Goal: Task Accomplishment & Management: Use online tool/utility

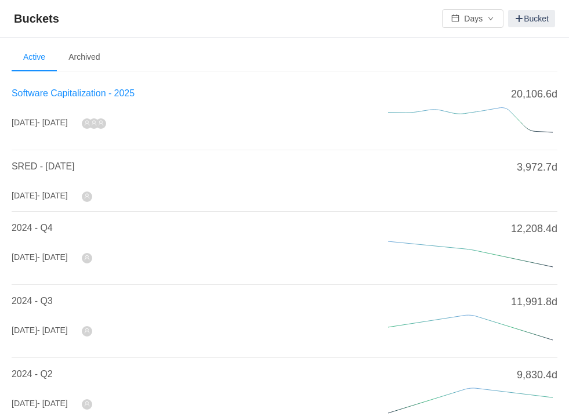
click at [71, 94] on span "Software Capitalization - 2025" at bounding box center [73, 93] width 123 height 10
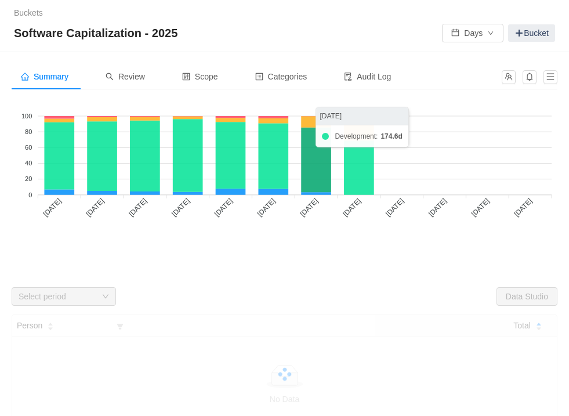
click at [320, 153] on icon at bounding box center [316, 160] width 30 height 64
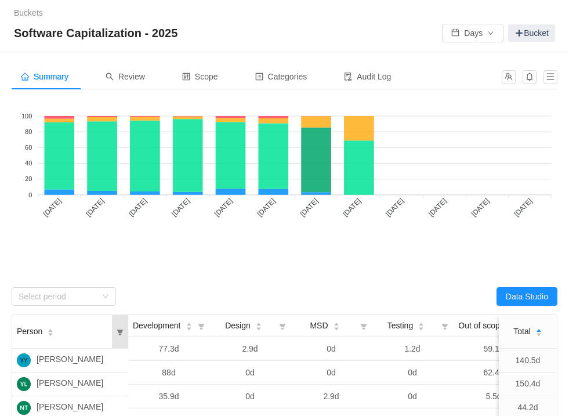
scroll to position [17, 0]
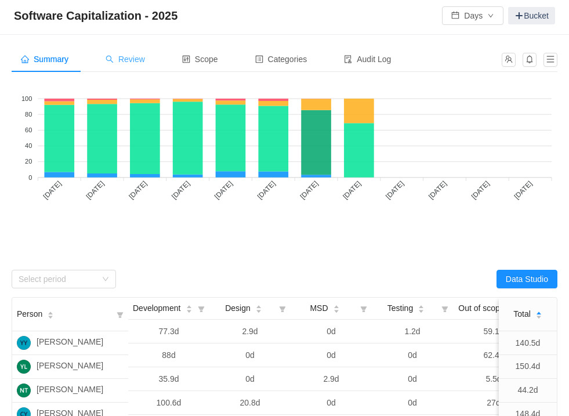
click at [143, 59] on span "Review" at bounding box center [125, 58] width 39 height 9
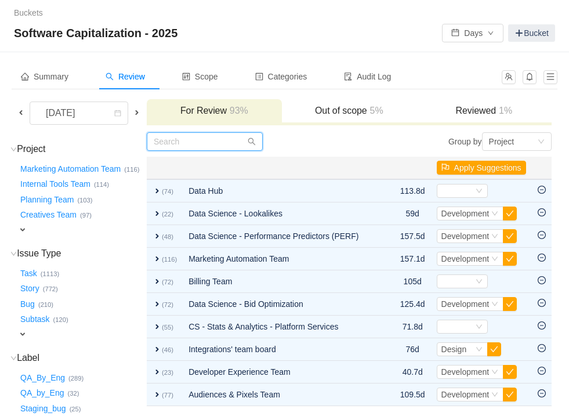
click at [168, 146] on input "text" at bounding box center [205, 141] width 116 height 19
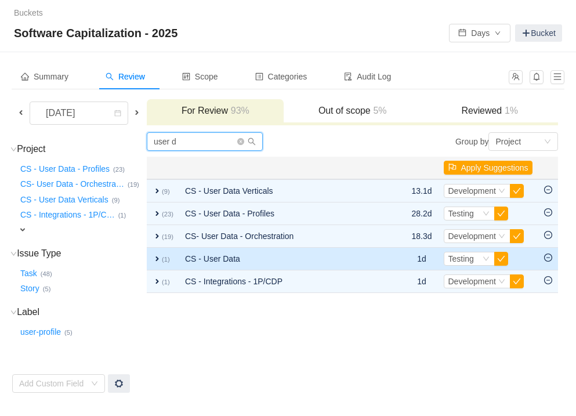
type input "user d"
click at [154, 256] on span "expand" at bounding box center [156, 258] width 9 height 9
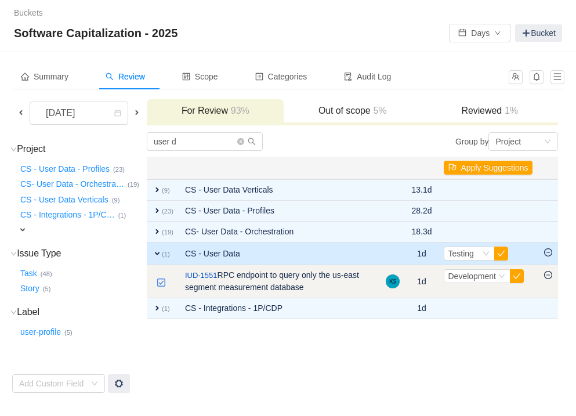
click at [548, 275] on icon "icon: minus-circle" at bounding box center [548, 275] width 8 height 8
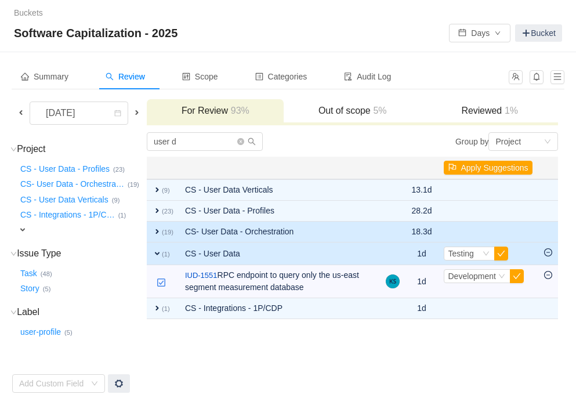
click at [154, 233] on span "expand" at bounding box center [156, 231] width 9 height 9
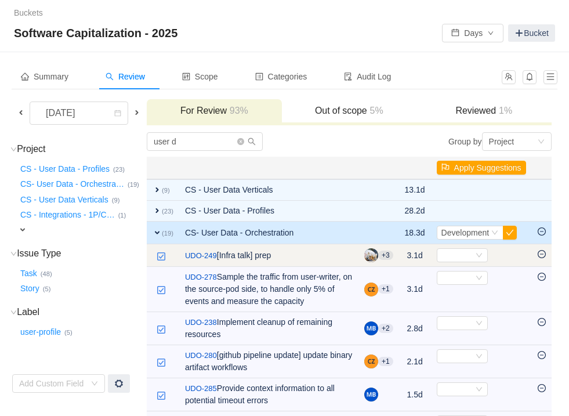
click at [544, 253] on icon "icon: minus-circle" at bounding box center [541, 254] width 8 height 8
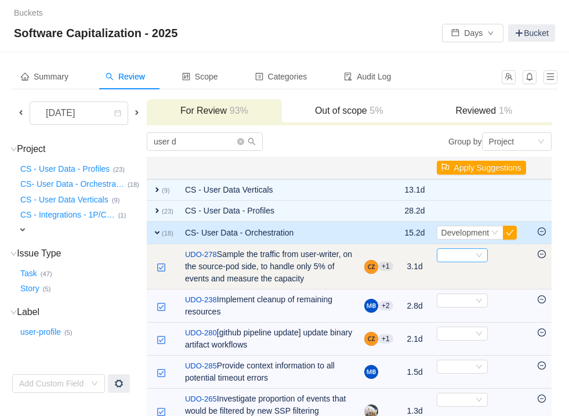
click at [461, 252] on div "Select" at bounding box center [457, 255] width 32 height 13
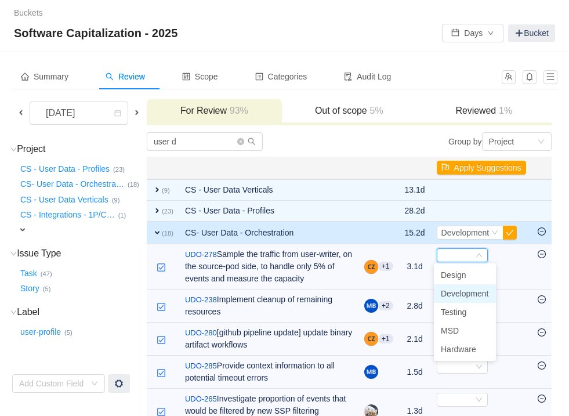
click at [455, 290] on span "Development" at bounding box center [465, 293] width 48 height 9
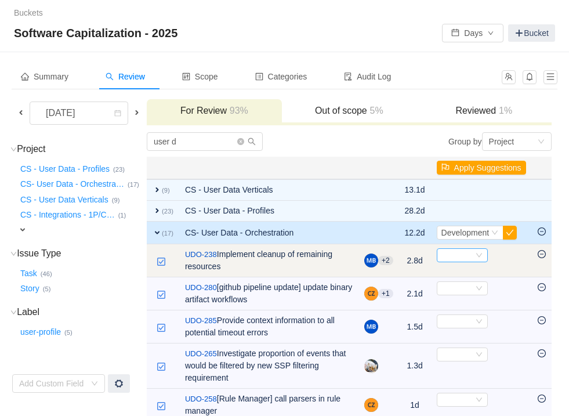
click at [455, 250] on div "Select" at bounding box center [457, 255] width 32 height 13
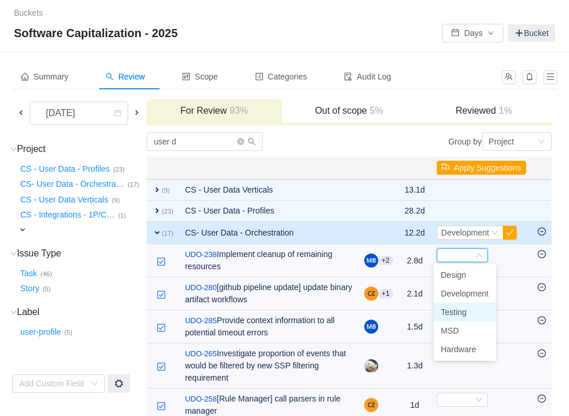
click at [455, 314] on span "Testing" at bounding box center [454, 311] width 26 height 9
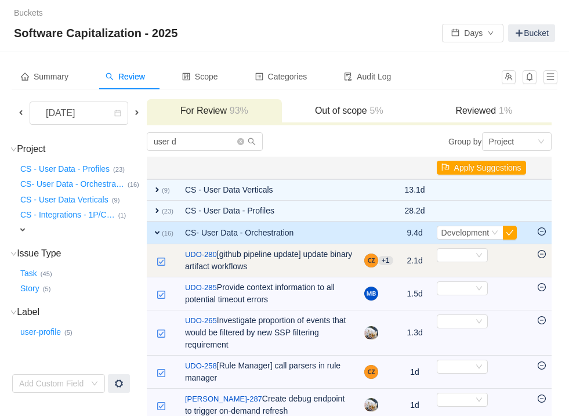
click at [542, 252] on icon "icon: minus-circle" at bounding box center [541, 254] width 8 height 8
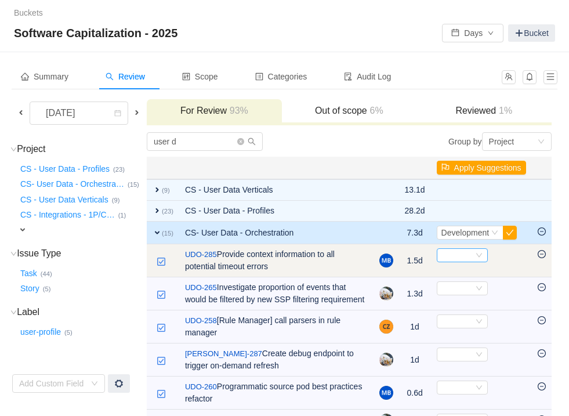
click at [467, 256] on div "Select" at bounding box center [457, 255] width 32 height 13
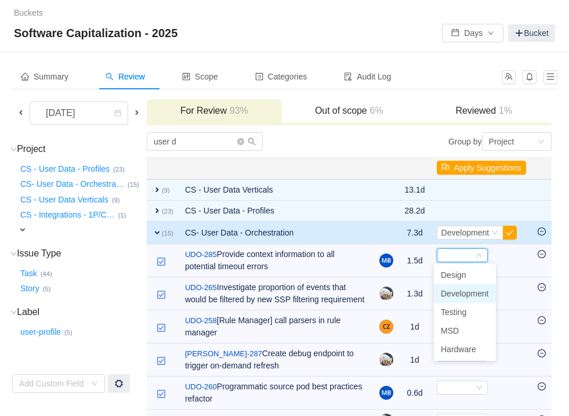
click at [468, 294] on span "Development" at bounding box center [465, 293] width 48 height 9
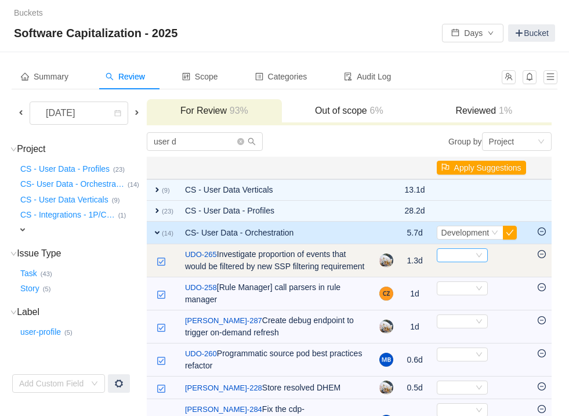
click at [471, 259] on div "Select" at bounding box center [462, 255] width 51 height 14
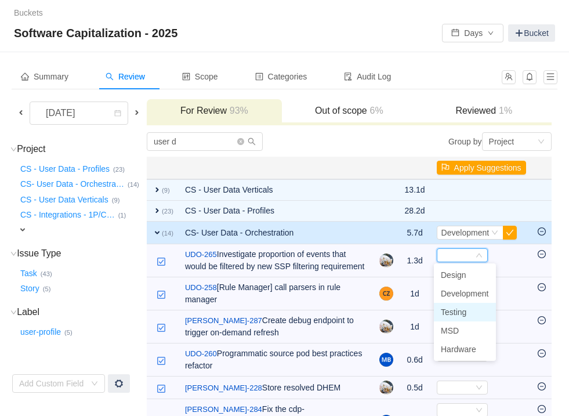
click at [459, 314] on span "Testing" at bounding box center [454, 311] width 26 height 9
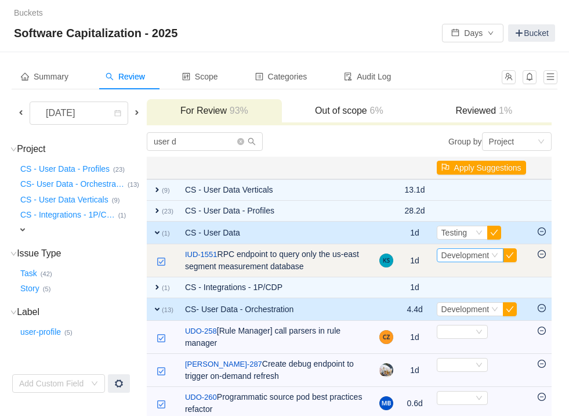
click at [481, 256] on span "Development" at bounding box center [465, 254] width 48 height 9
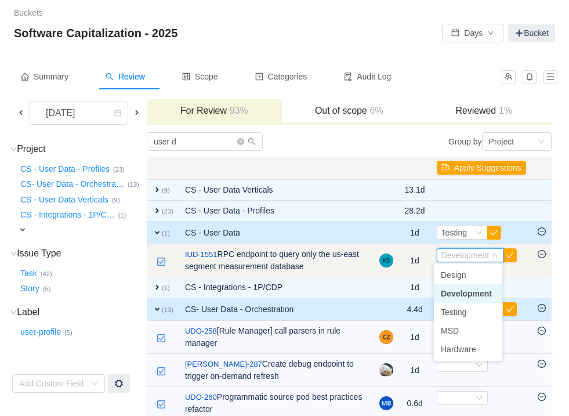
click at [517, 252] on span "Select Development" at bounding box center [481, 255] width 89 height 14
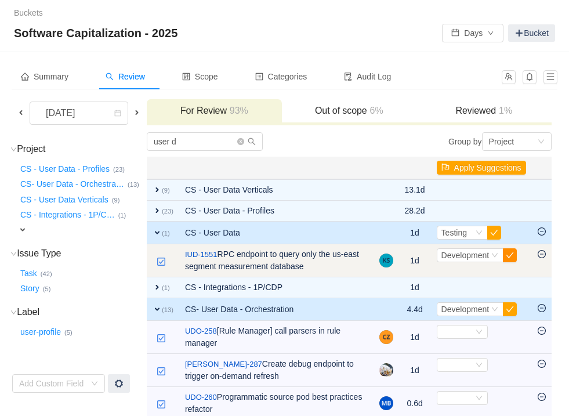
click at [510, 256] on button "button" at bounding box center [510, 255] width 14 height 14
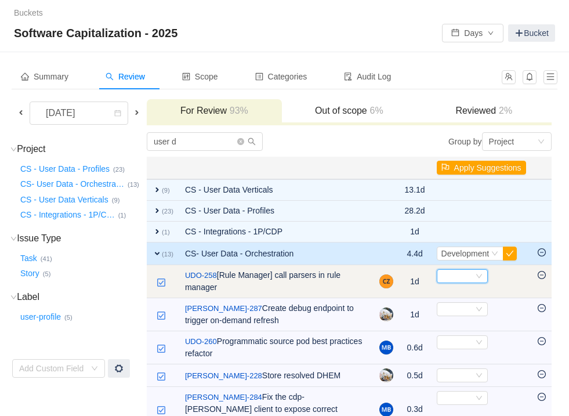
click at [465, 275] on div "Select" at bounding box center [457, 276] width 32 height 13
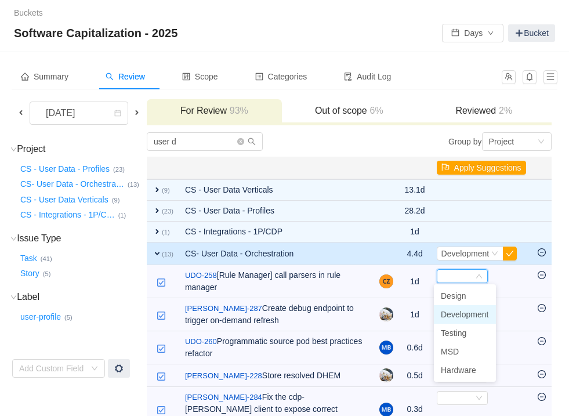
click at [452, 311] on span "Development" at bounding box center [465, 314] width 48 height 9
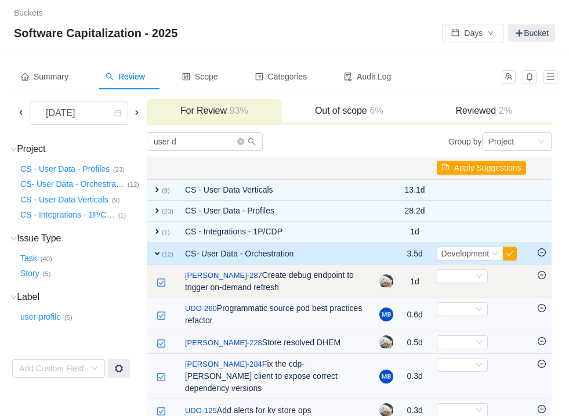
click at [453, 282] on td "Select Out of scope" at bounding box center [481, 281] width 101 height 33
click at [455, 278] on div "Select" at bounding box center [457, 276] width 32 height 13
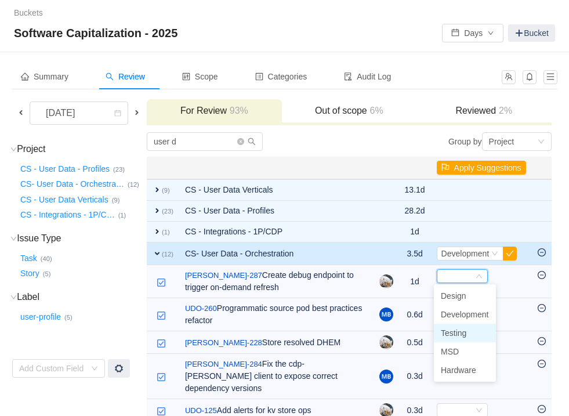
click at [445, 332] on span "Testing" at bounding box center [454, 332] width 26 height 9
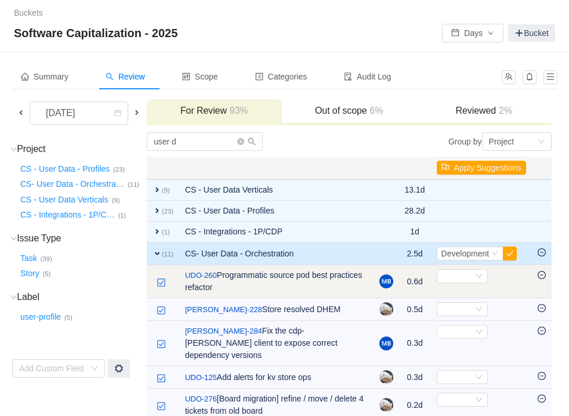
click at [448, 282] on td "Select Out of scope" at bounding box center [481, 281] width 101 height 33
click at [543, 273] on icon "icon: minus-circle" at bounding box center [541, 275] width 8 height 8
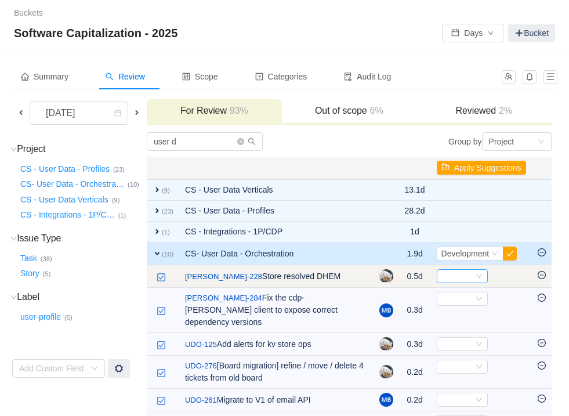
click at [470, 274] on div "Select" at bounding box center [457, 276] width 32 height 13
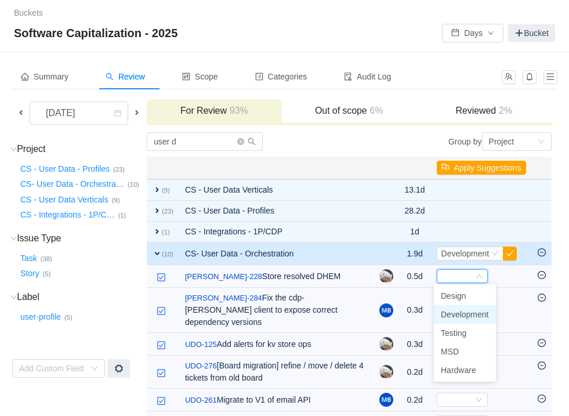
click at [463, 314] on span "Development" at bounding box center [465, 314] width 48 height 9
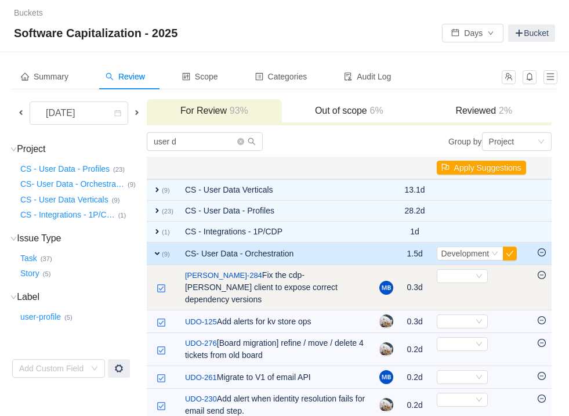
click at [498, 278] on span "Select" at bounding box center [481, 276] width 89 height 14
click at [475, 277] on icon "icon: down" at bounding box center [478, 275] width 7 height 7
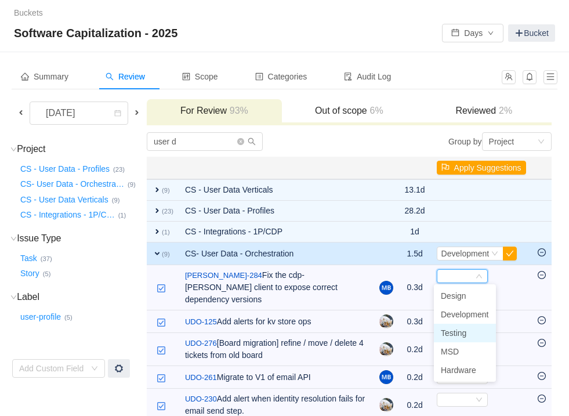
click at [456, 330] on span "Testing" at bounding box center [454, 332] width 26 height 9
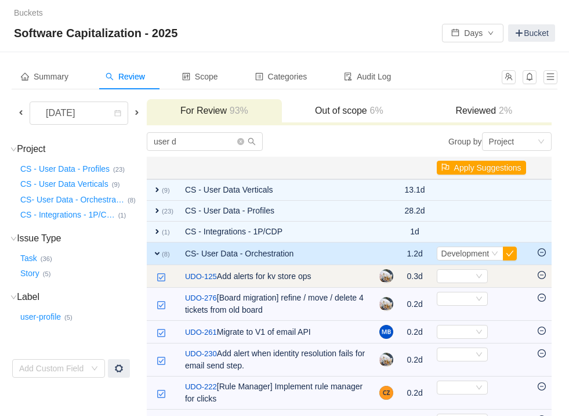
click at [541, 272] on icon "icon: minus-circle" at bounding box center [541, 275] width 8 height 8
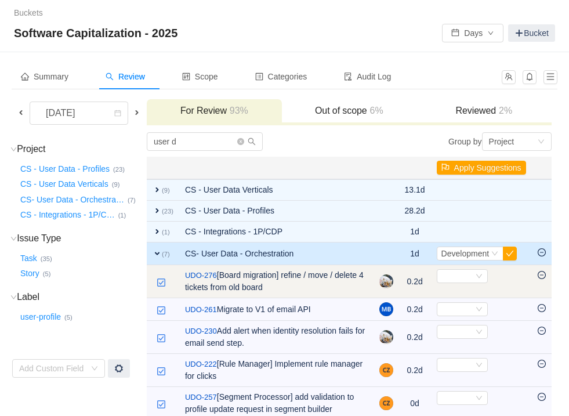
click at [544, 273] on icon "icon: minus-circle" at bounding box center [541, 275] width 8 height 8
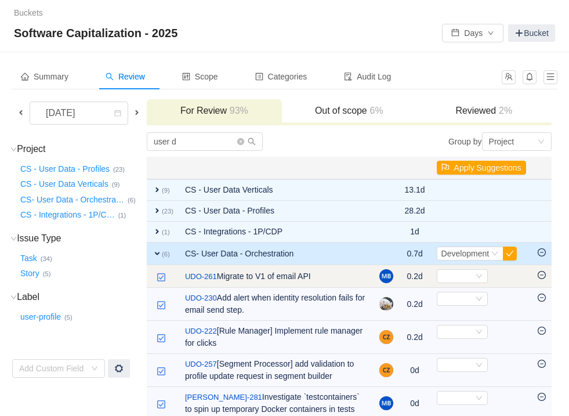
click at [486, 275] on span "Select" at bounding box center [481, 276] width 89 height 14
click at [476, 276] on icon "icon: down" at bounding box center [479, 276] width 6 height 4
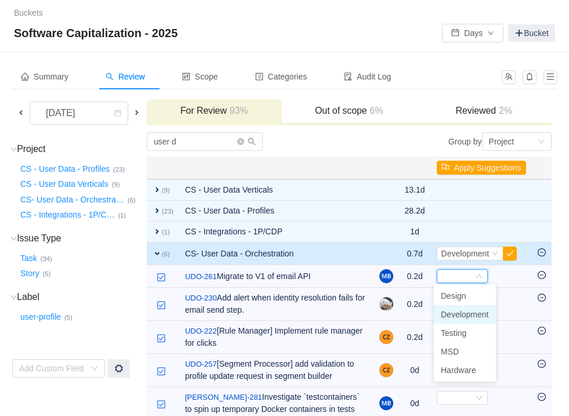
click at [453, 314] on span "Development" at bounding box center [465, 314] width 48 height 9
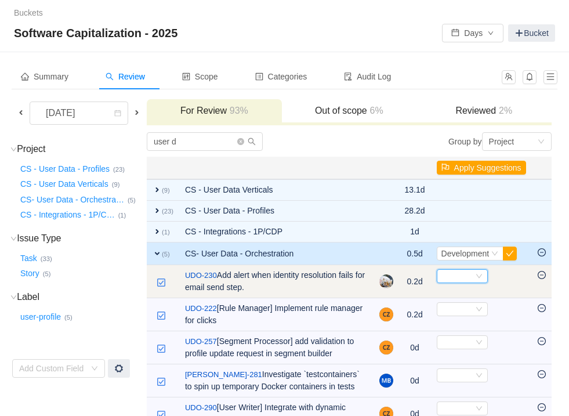
click at [454, 277] on div "Select" at bounding box center [457, 276] width 32 height 13
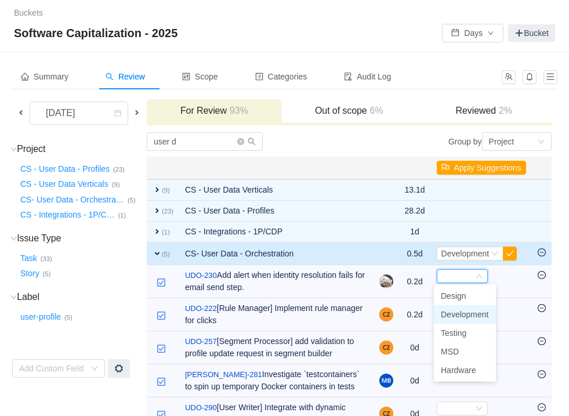
click at [449, 317] on span "Development" at bounding box center [465, 314] width 48 height 9
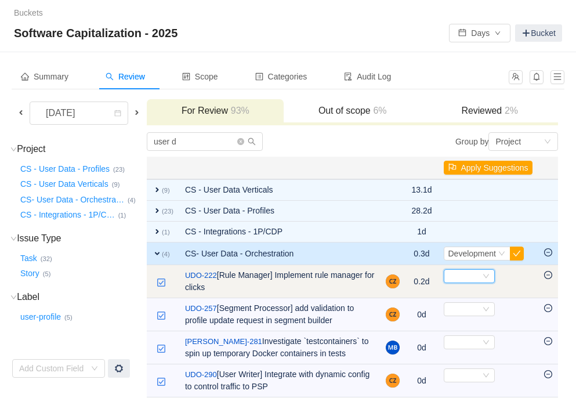
click at [451, 273] on div "Select" at bounding box center [464, 276] width 32 height 13
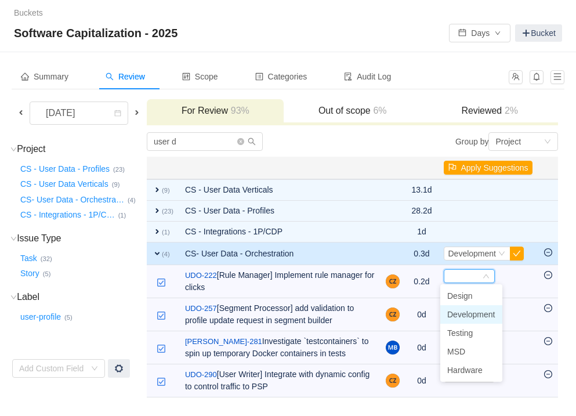
click at [455, 311] on span "Development" at bounding box center [471, 314] width 48 height 9
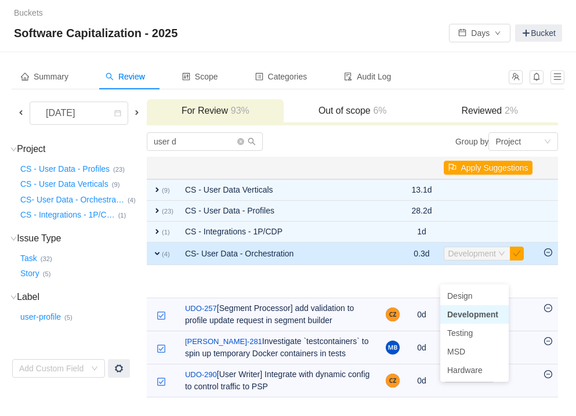
click at [455, 311] on body "Buckets / / Software Capitalization - 2025 Days Bucket Summary Review Scope Cat…" at bounding box center [288, 208] width 576 height 416
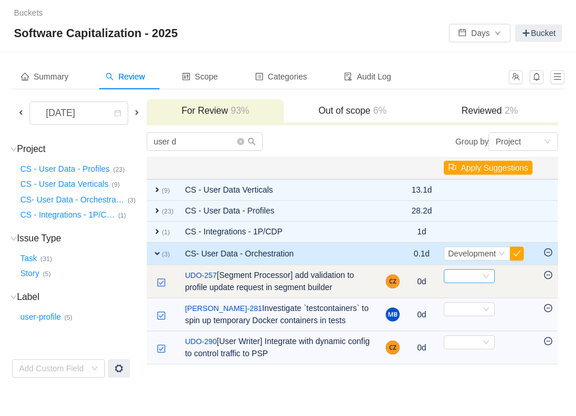
click at [466, 277] on div "Select" at bounding box center [464, 276] width 32 height 13
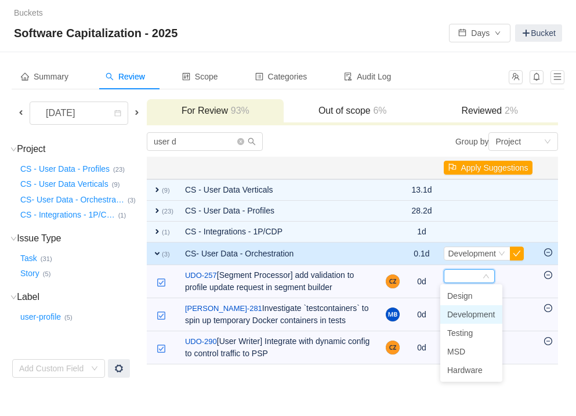
click at [457, 320] on li "Development" at bounding box center [471, 314] width 62 height 19
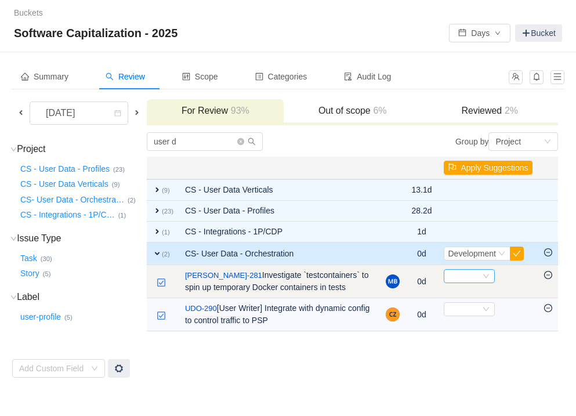
click at [474, 275] on div "Select" at bounding box center [464, 276] width 32 height 13
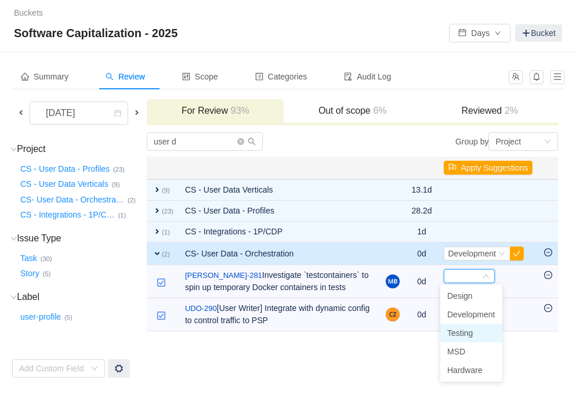
click at [458, 332] on span "Testing" at bounding box center [460, 332] width 26 height 9
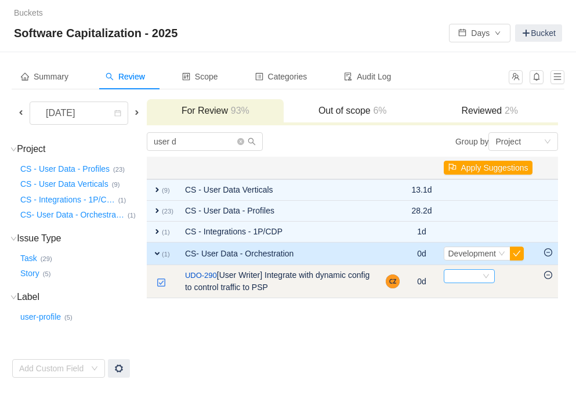
click at [479, 280] on div "Select" at bounding box center [469, 276] width 51 height 14
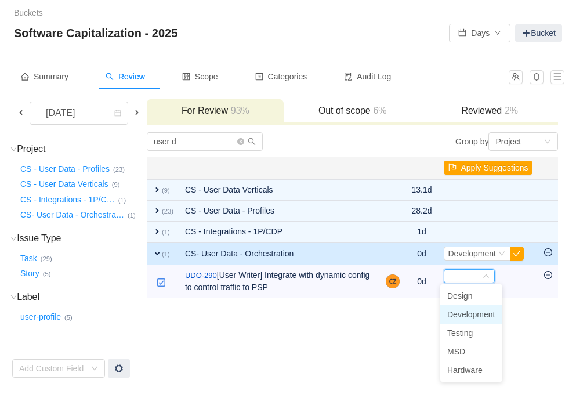
click at [460, 314] on span "Development" at bounding box center [471, 314] width 48 height 9
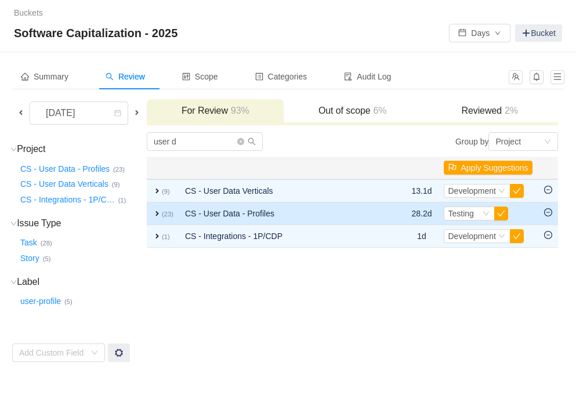
click at [157, 210] on span "expand" at bounding box center [156, 213] width 9 height 9
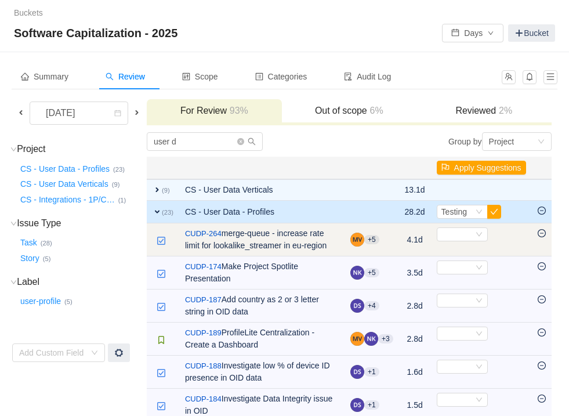
click at [541, 231] on icon "icon: minus-circle" at bounding box center [541, 233] width 8 height 8
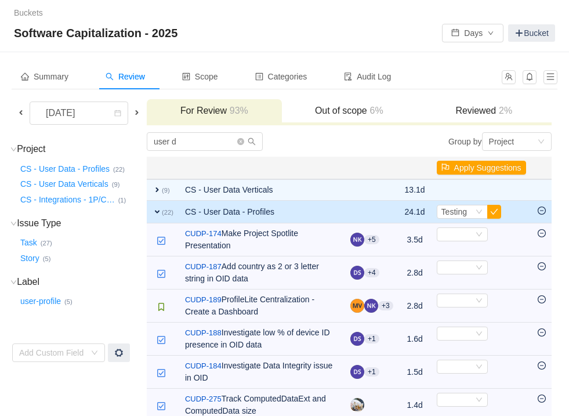
click at [542, 231] on icon "icon: minus-circle" at bounding box center [541, 233] width 8 height 8
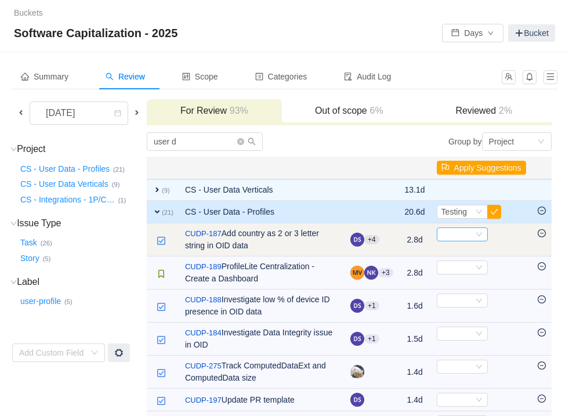
click at [475, 235] on icon "icon: down" at bounding box center [478, 234] width 7 height 7
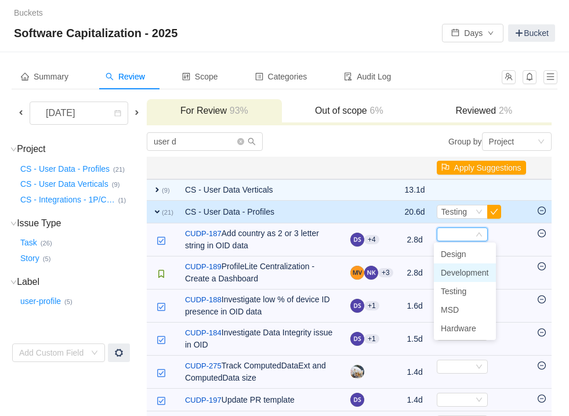
click at [458, 271] on span "Development" at bounding box center [465, 272] width 48 height 9
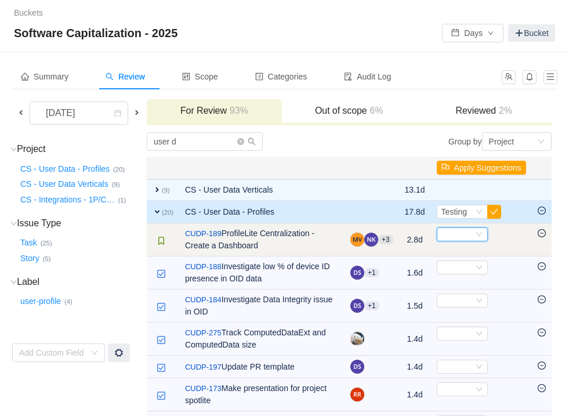
click at [446, 238] on div "Select" at bounding box center [457, 234] width 32 height 13
click at [542, 231] on icon "icon: minus-circle" at bounding box center [541, 233] width 8 height 8
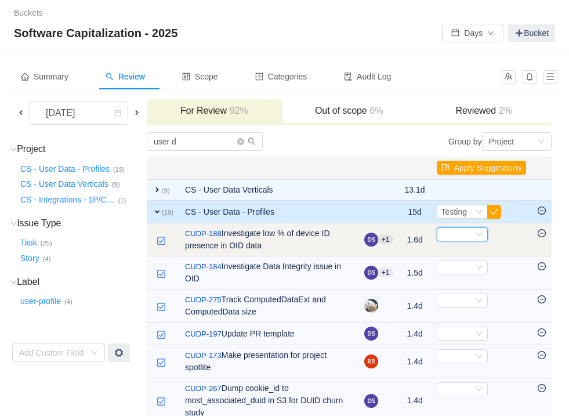
click at [450, 237] on div "Select" at bounding box center [457, 234] width 32 height 13
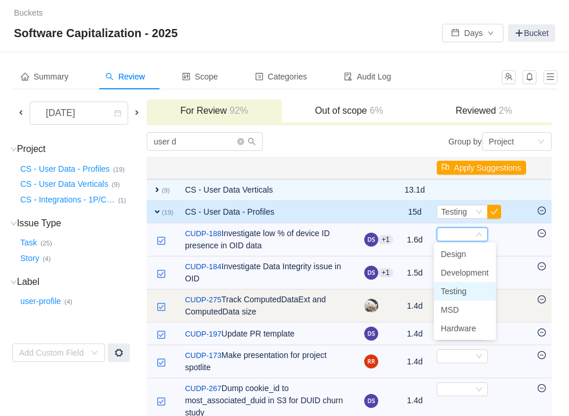
click at [444, 290] on span "Testing" at bounding box center [454, 290] width 26 height 9
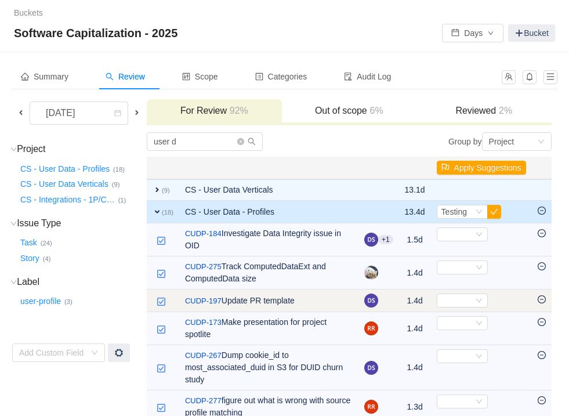
click at [539, 297] on icon "icon: minus-circle" at bounding box center [541, 299] width 8 height 8
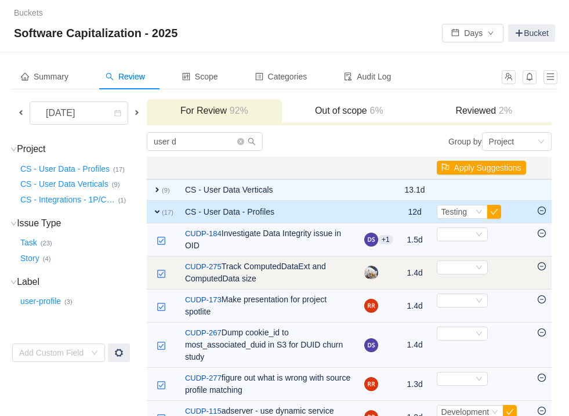
click at [468, 274] on td "Select Out of scope" at bounding box center [481, 272] width 101 height 33
click at [464, 267] on div "Select" at bounding box center [457, 267] width 32 height 13
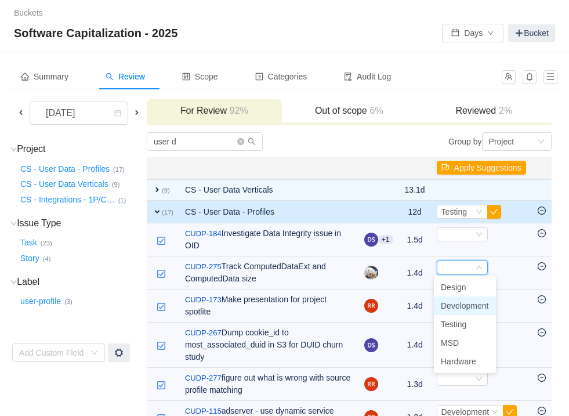
click at [452, 305] on span "Development" at bounding box center [465, 305] width 48 height 9
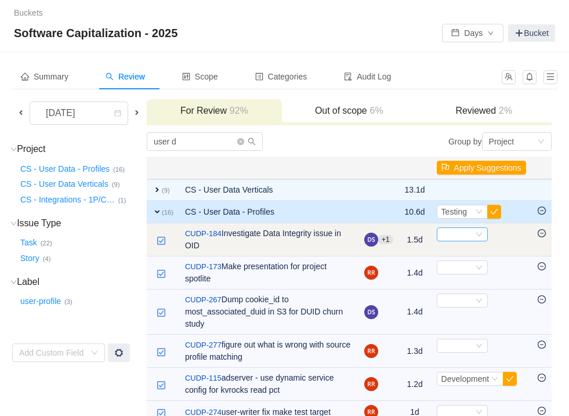
click at [460, 236] on div "Select" at bounding box center [457, 234] width 32 height 13
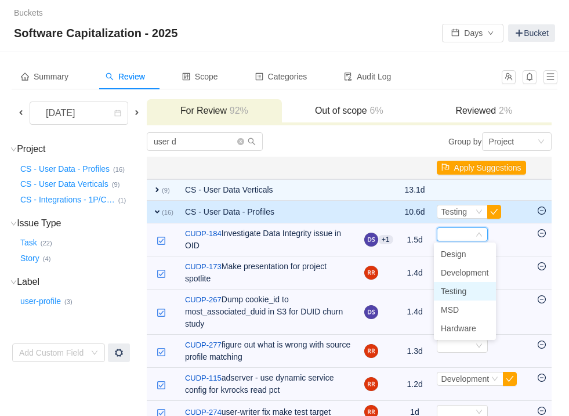
click at [458, 293] on span "Testing" at bounding box center [454, 290] width 26 height 9
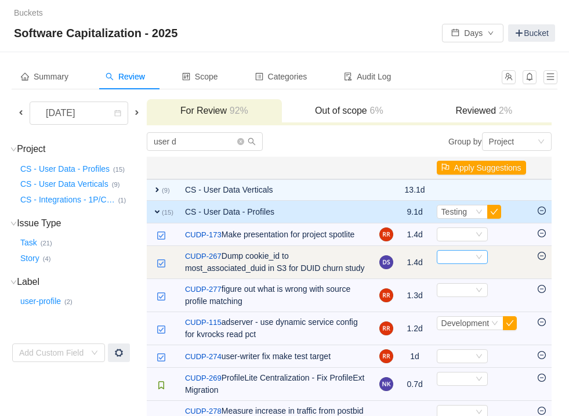
click at [459, 263] on div "Select" at bounding box center [457, 256] width 32 height 13
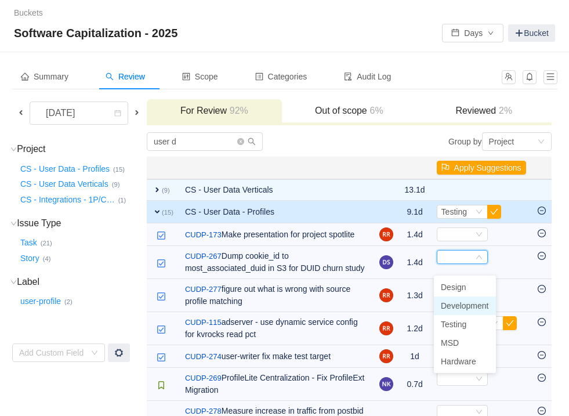
click at [459, 304] on span "Development" at bounding box center [465, 305] width 48 height 9
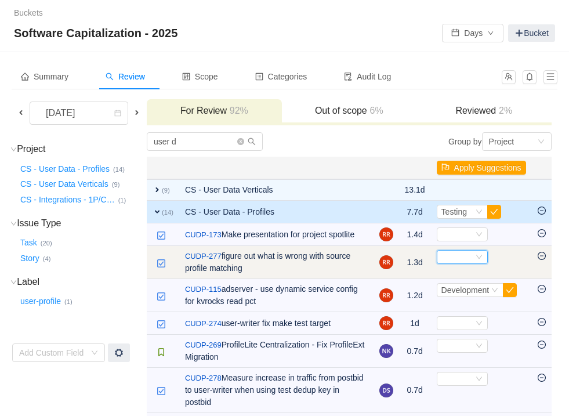
click at [459, 263] on div "Select" at bounding box center [457, 256] width 32 height 13
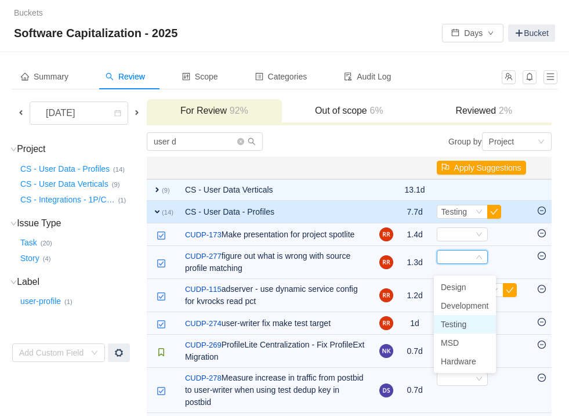
click at [450, 325] on span "Testing" at bounding box center [454, 323] width 26 height 9
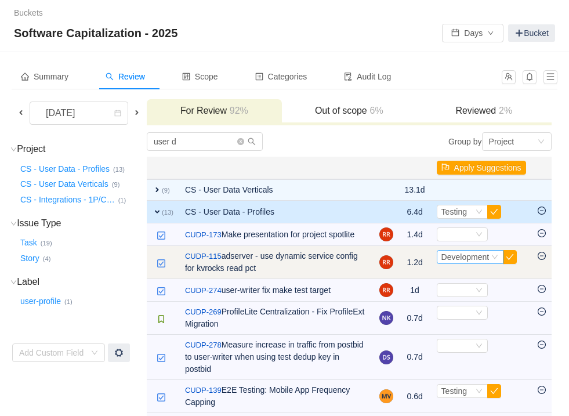
click at [491, 260] on icon "icon: down" at bounding box center [494, 256] width 7 height 7
click at [508, 263] on button "button" at bounding box center [510, 257] width 14 height 14
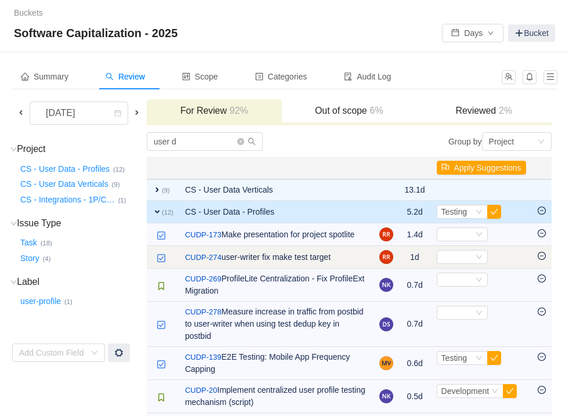
click at [543, 260] on icon "icon: minus-circle" at bounding box center [541, 256] width 8 height 8
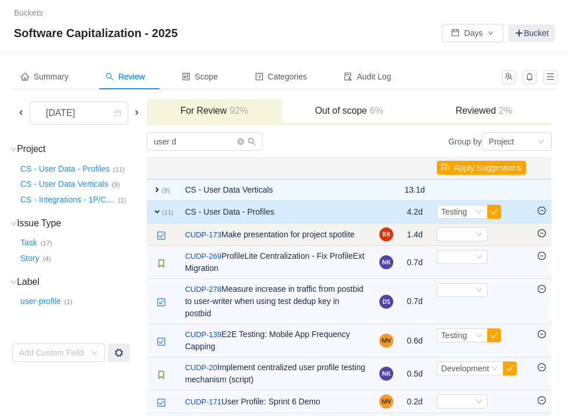
click at [540, 231] on icon "icon: minus-circle" at bounding box center [541, 233] width 8 height 8
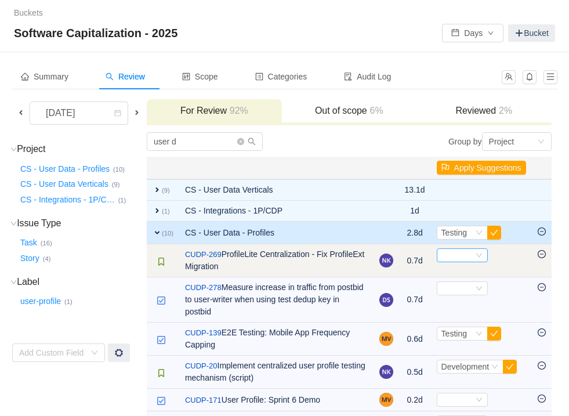
click at [485, 250] on div "Select" at bounding box center [462, 255] width 51 height 14
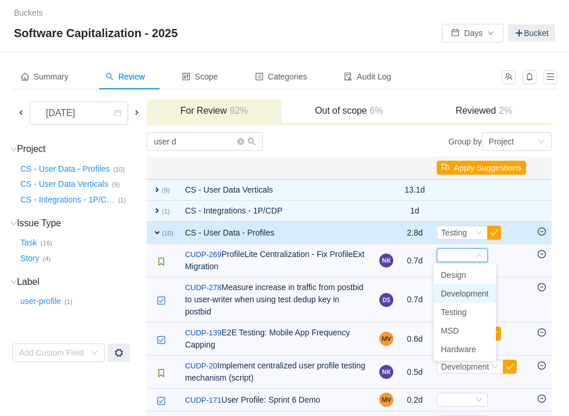
click at [450, 293] on span "Development" at bounding box center [465, 293] width 48 height 9
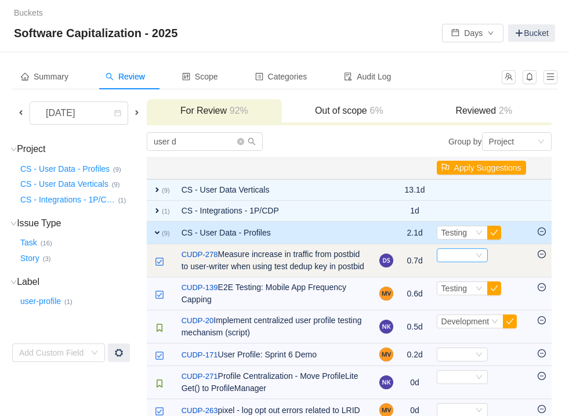
click at [464, 250] on div "Select" at bounding box center [457, 255] width 32 height 13
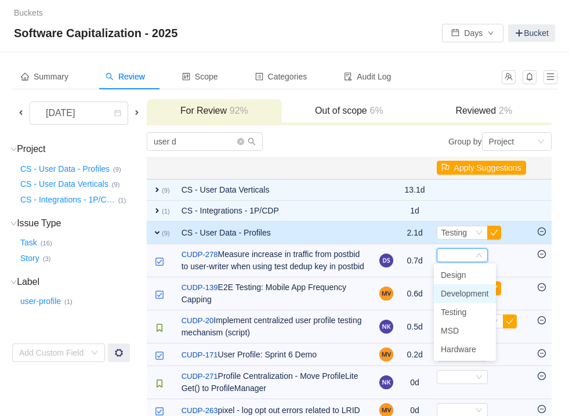
click at [458, 290] on span "Development" at bounding box center [465, 293] width 48 height 9
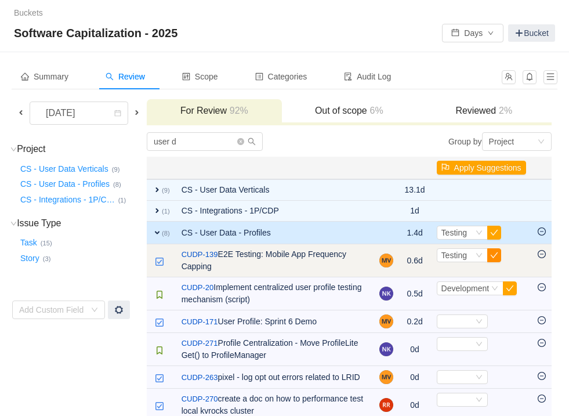
click at [490, 257] on button "button" at bounding box center [494, 255] width 14 height 14
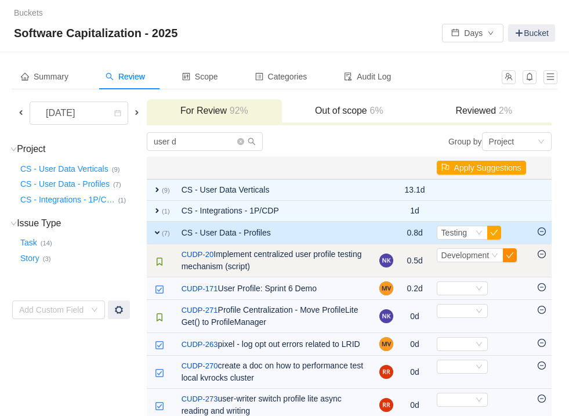
click at [510, 257] on button "button" at bounding box center [510, 255] width 14 height 14
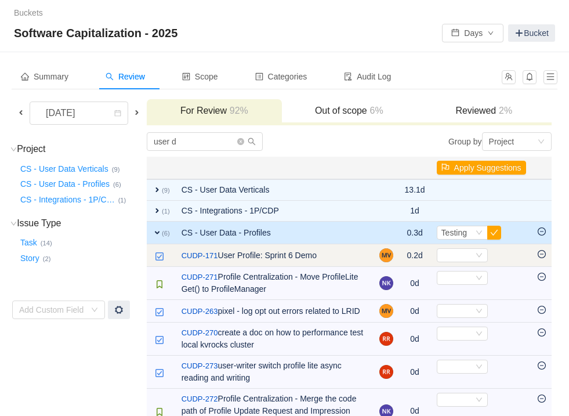
click at [488, 262] on td "Select Out of scope" at bounding box center [481, 255] width 101 height 23
click at [536, 253] on td at bounding box center [542, 255] width 20 height 23
click at [540, 255] on icon "icon: minus-circle" at bounding box center [541, 254] width 8 height 8
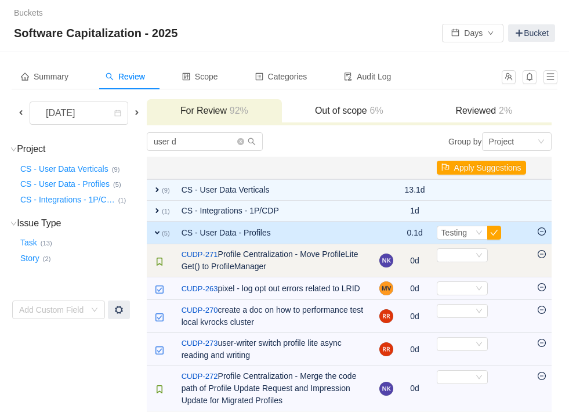
click at [469, 264] on td "Select Out of scope" at bounding box center [481, 260] width 101 height 33
click at [475, 252] on icon "icon: down" at bounding box center [478, 255] width 7 height 7
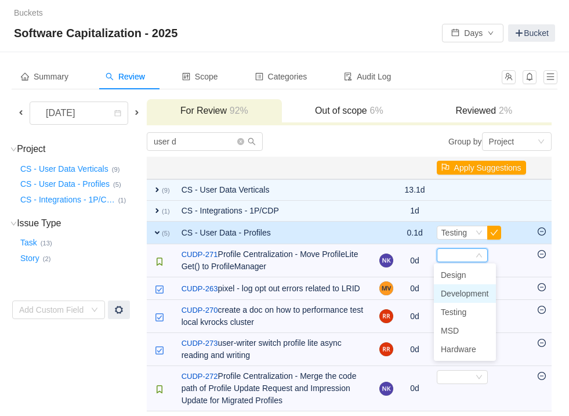
click at [456, 292] on span "Development" at bounding box center [465, 293] width 48 height 9
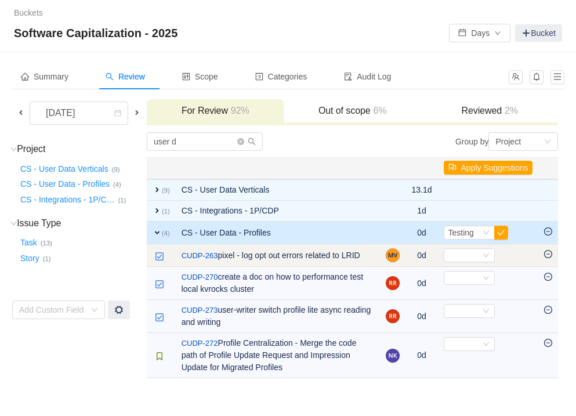
click at [547, 255] on icon "icon: minus-circle" at bounding box center [548, 254] width 8 height 8
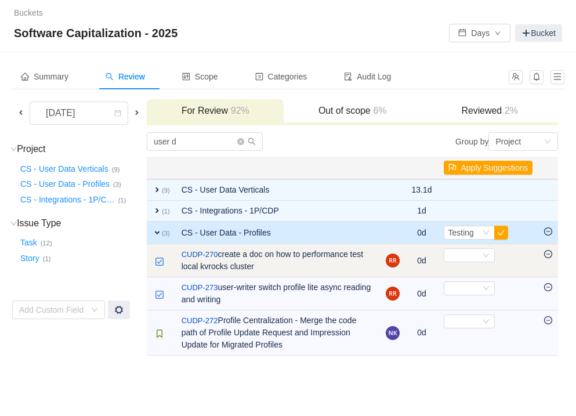
click at [546, 252] on icon "icon: minus-circle" at bounding box center [548, 254] width 8 height 8
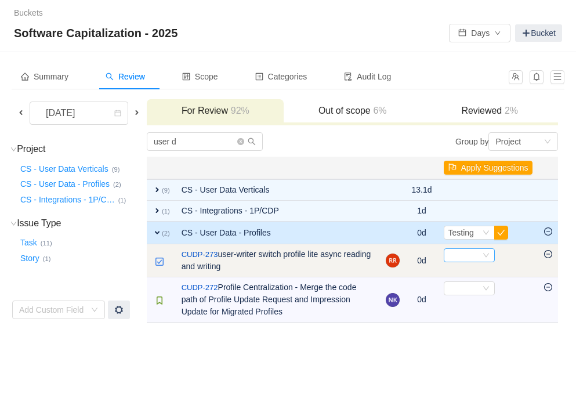
click at [466, 255] on div "Select" at bounding box center [464, 255] width 32 height 13
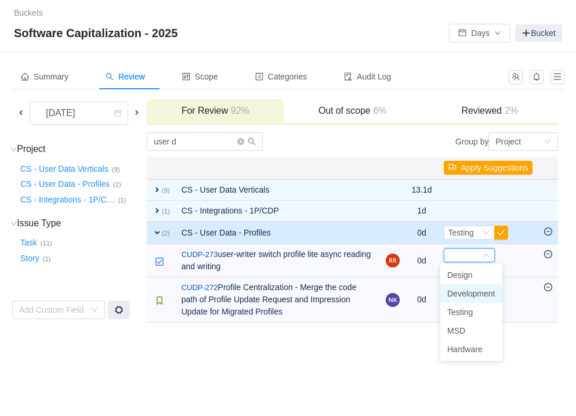
click at [457, 290] on span "Development" at bounding box center [471, 293] width 48 height 9
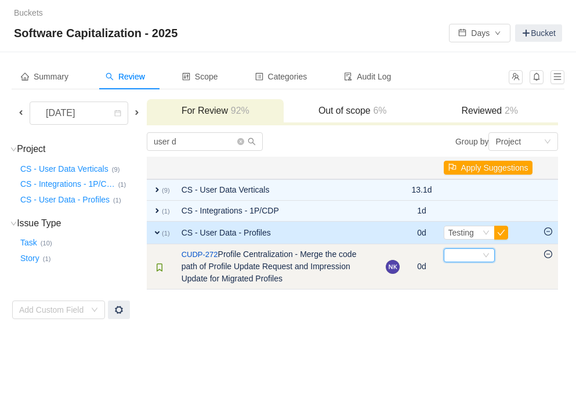
click at [467, 257] on div "Select" at bounding box center [464, 255] width 32 height 13
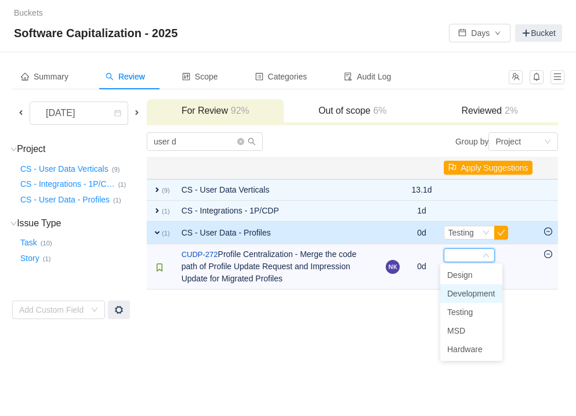
click at [452, 292] on span "Development" at bounding box center [471, 293] width 48 height 9
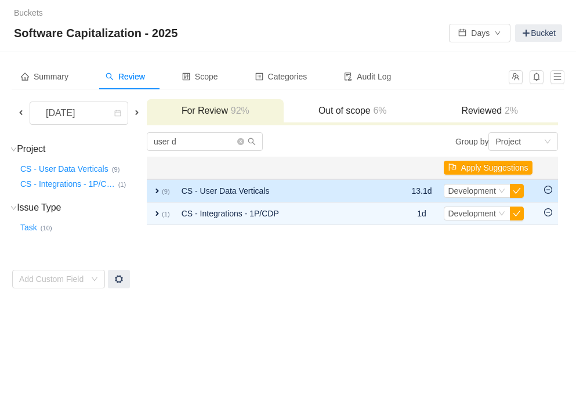
click at [161, 187] on span "expand" at bounding box center [156, 190] width 9 height 9
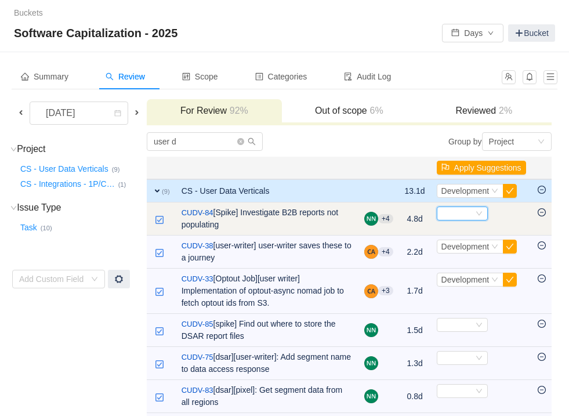
click at [465, 210] on div "Select" at bounding box center [457, 213] width 32 height 13
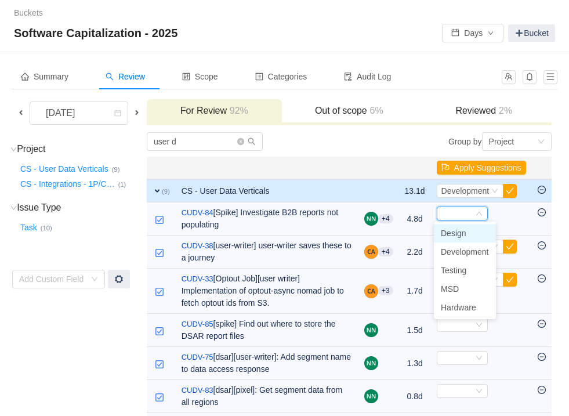
click at [464, 237] on span "Design" at bounding box center [454, 232] width 26 height 9
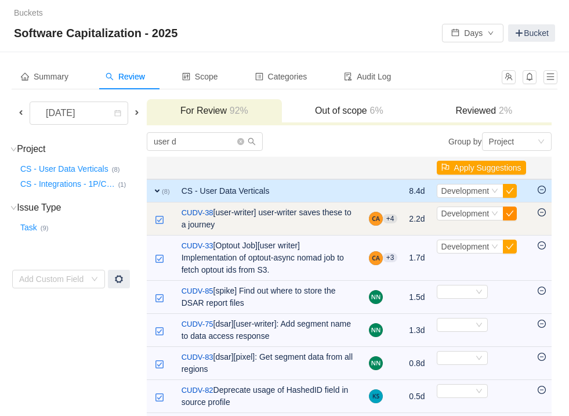
click at [513, 211] on button "button" at bounding box center [510, 213] width 14 height 14
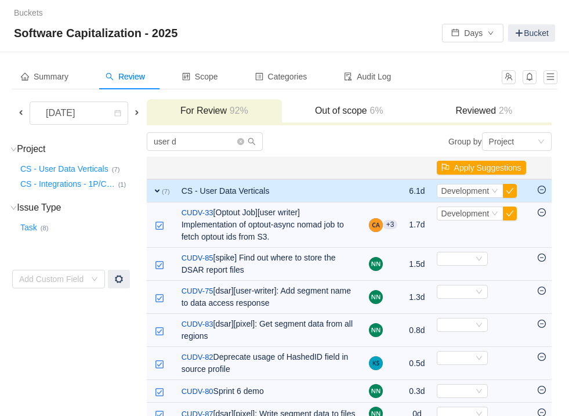
click at [513, 211] on button "button" at bounding box center [510, 213] width 14 height 14
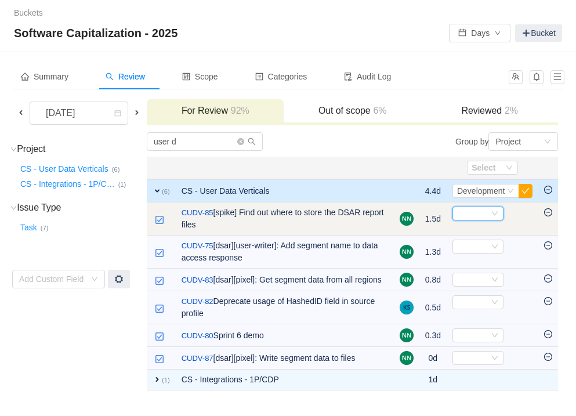
click at [477, 210] on div "Select" at bounding box center [473, 213] width 32 height 13
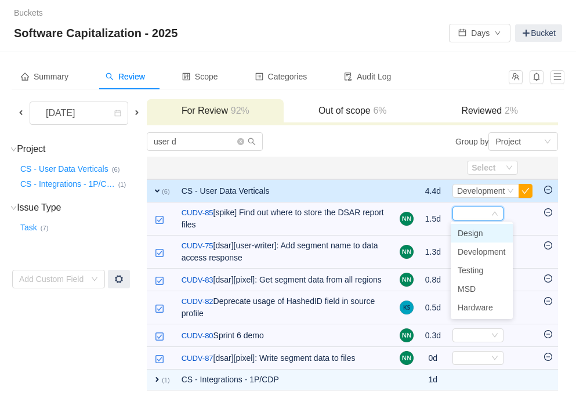
click at [479, 237] on span "Design" at bounding box center [470, 232] width 26 height 9
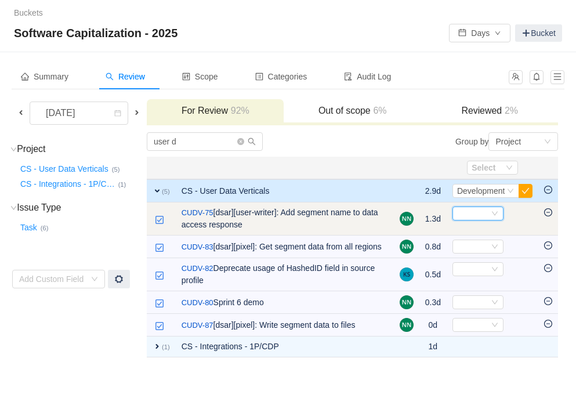
click at [472, 218] on div "Select" at bounding box center [473, 213] width 32 height 13
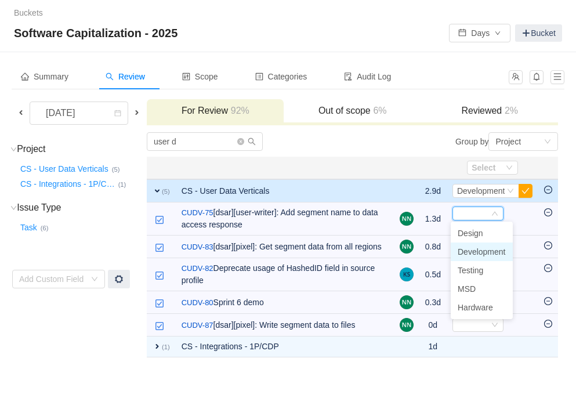
click at [470, 253] on span "Development" at bounding box center [481, 251] width 48 height 9
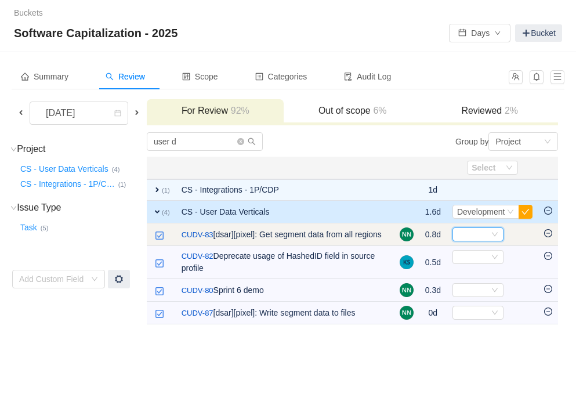
click at [477, 237] on div "Select" at bounding box center [473, 234] width 32 height 13
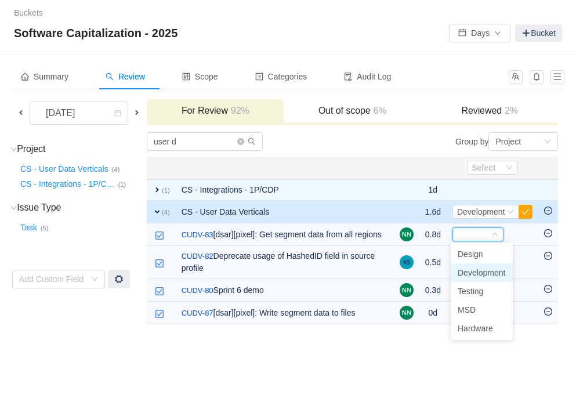
click at [470, 277] on span "Development" at bounding box center [481, 272] width 48 height 9
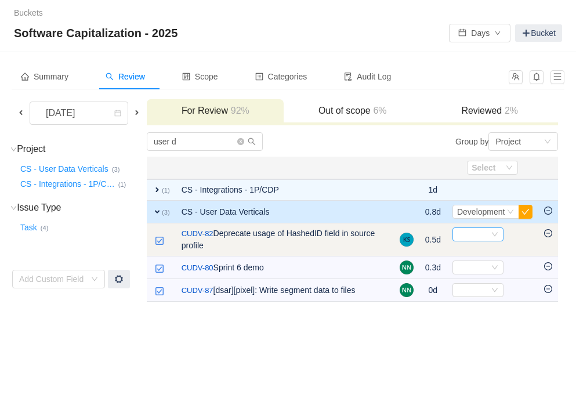
click at [474, 238] on div "Select" at bounding box center [473, 234] width 32 height 13
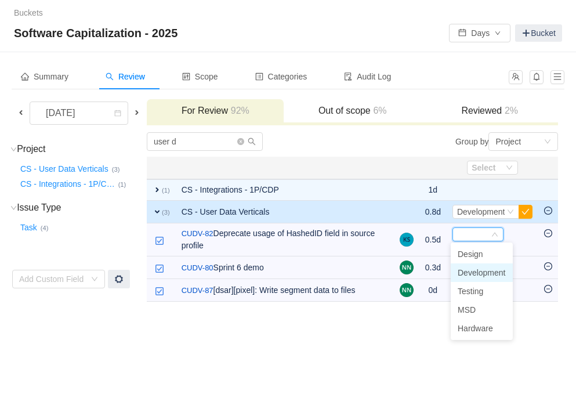
click at [470, 277] on span "Development" at bounding box center [481, 272] width 48 height 9
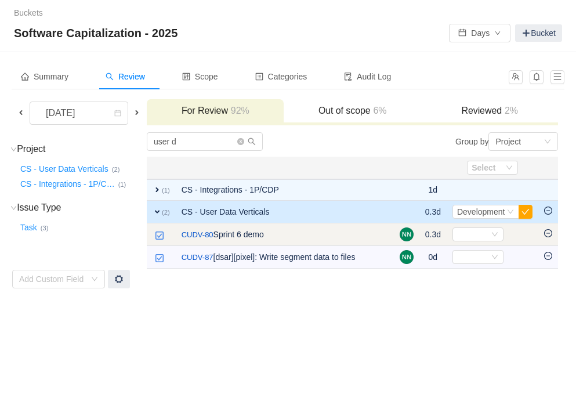
click at [551, 234] on icon "icon: minus-circle" at bounding box center [548, 233] width 8 height 8
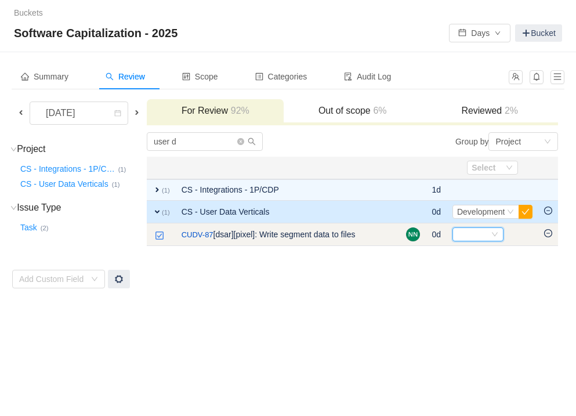
click at [473, 231] on div "Select" at bounding box center [473, 234] width 32 height 13
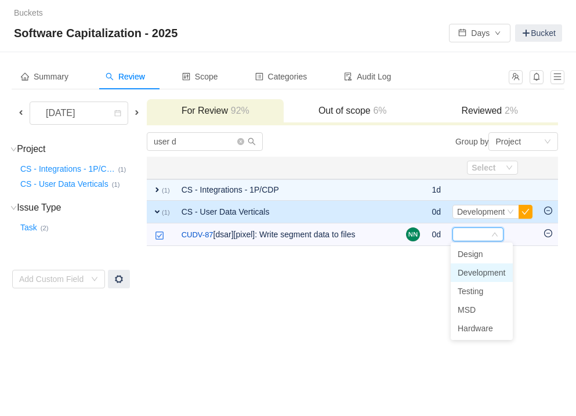
click at [472, 272] on span "Development" at bounding box center [481, 272] width 48 height 9
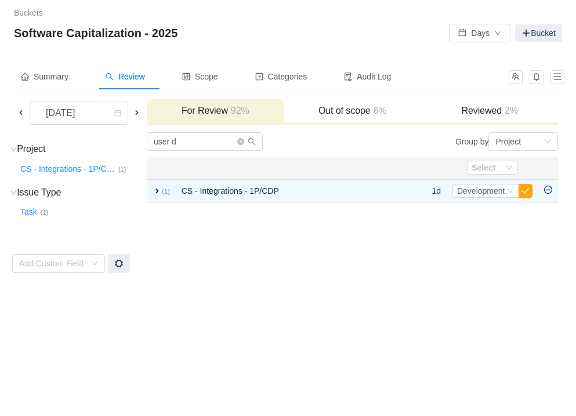
click at [17, 114] on span at bounding box center [20, 112] width 9 height 9
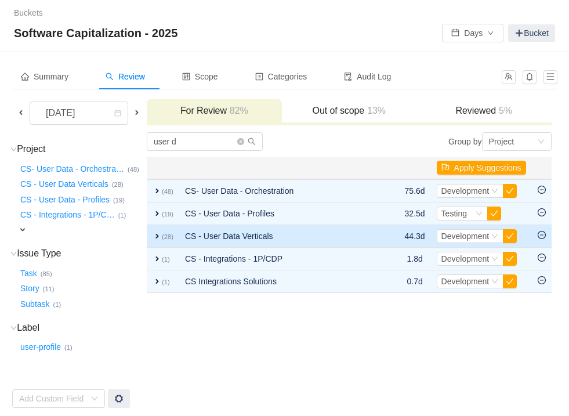
click at [157, 239] on span "expand" at bounding box center [156, 235] width 9 height 9
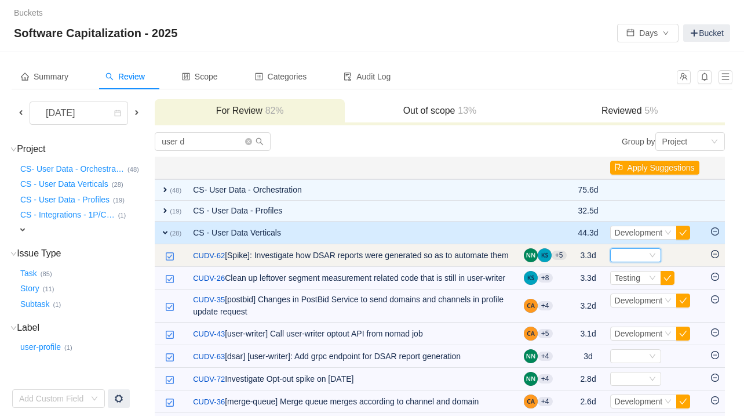
click at [575, 254] on div "Select" at bounding box center [631, 255] width 32 height 13
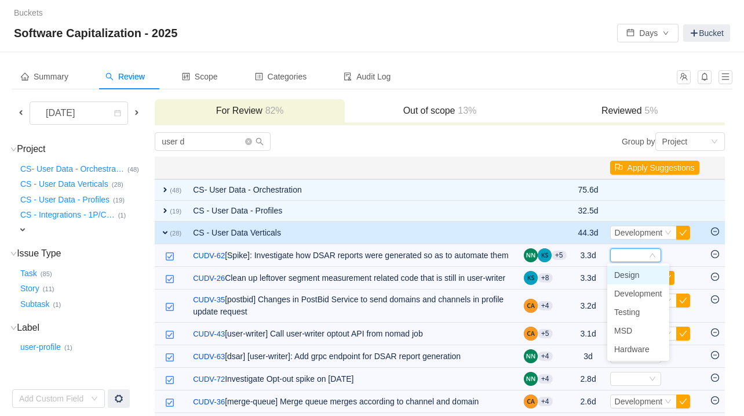
click at [575, 277] on span "Design" at bounding box center [628, 274] width 26 height 9
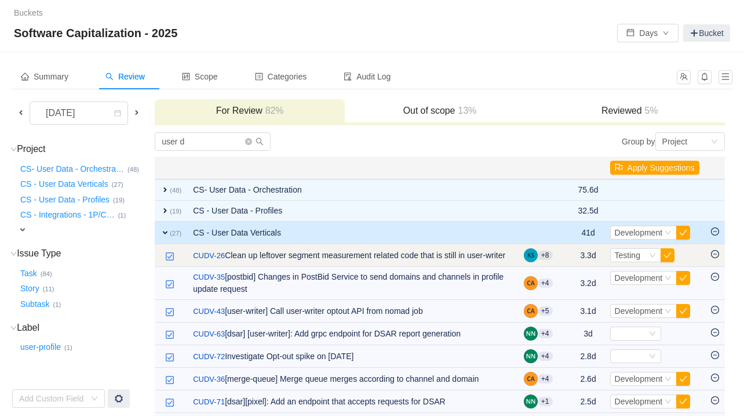
click at [575, 253] on icon "icon: minus-circle" at bounding box center [715, 254] width 8 height 8
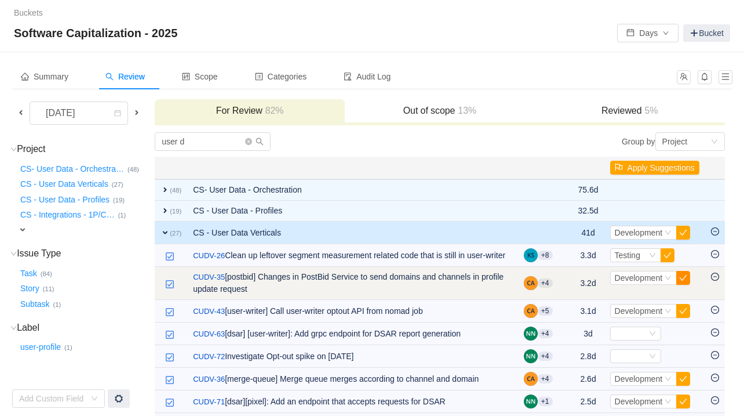
click at [575, 283] on button "button" at bounding box center [684, 278] width 14 height 14
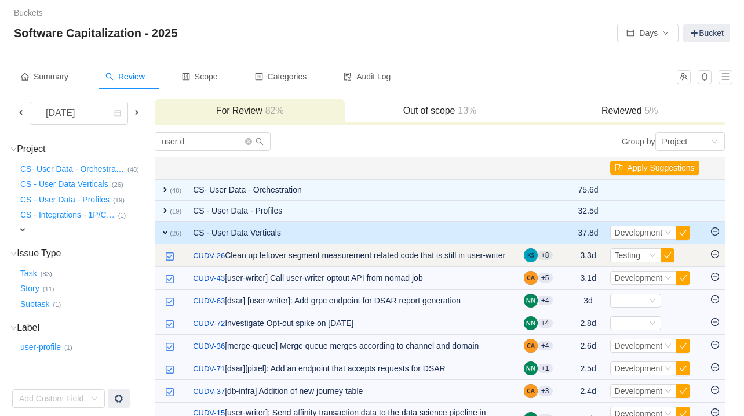
click at [575, 253] on icon "icon: minus-circle" at bounding box center [715, 254] width 8 height 8
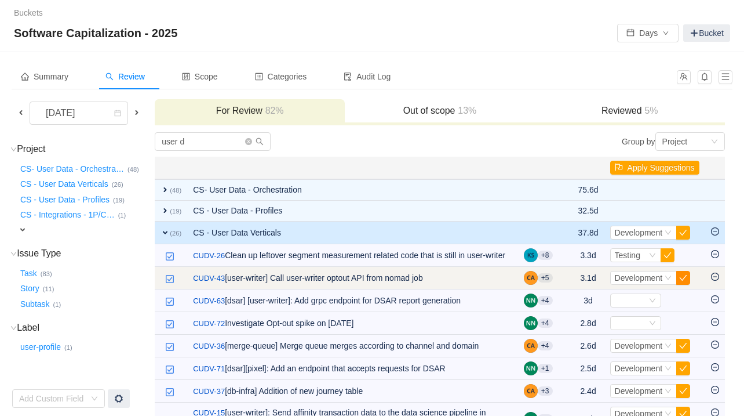
click at [575, 285] on button "button" at bounding box center [684, 278] width 14 height 14
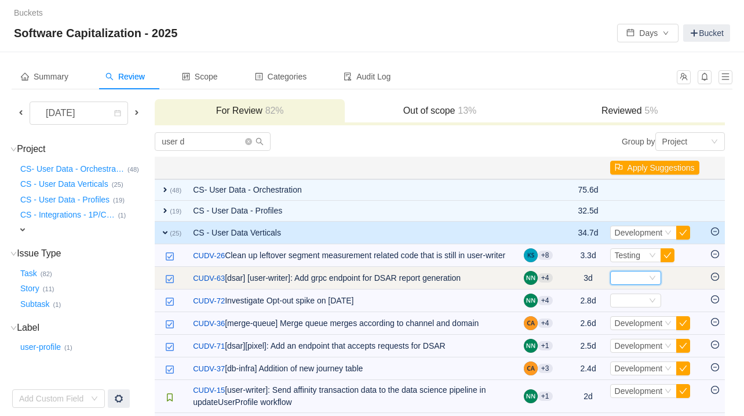
click at [575, 281] on icon "icon: down" at bounding box center [652, 277] width 7 height 7
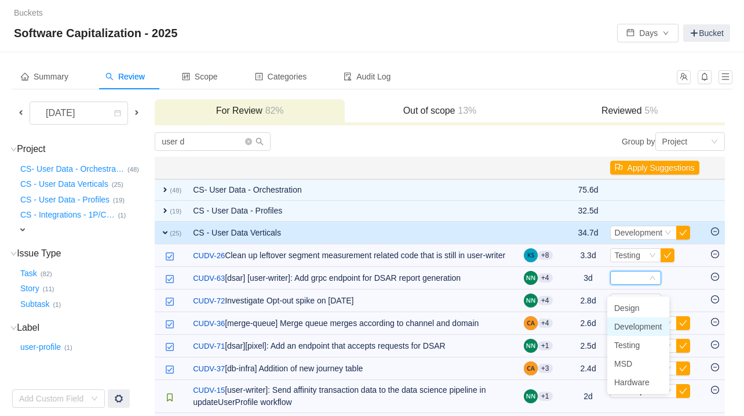
click at [575, 326] on span "Development" at bounding box center [639, 326] width 48 height 9
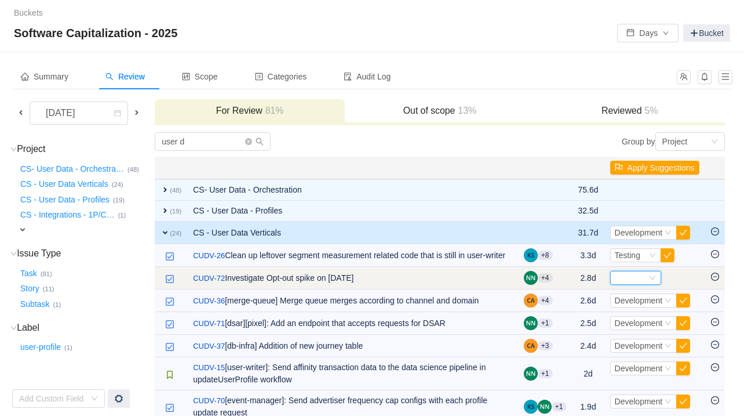
click at [575, 285] on div "Select" at bounding box center [635, 278] width 51 height 14
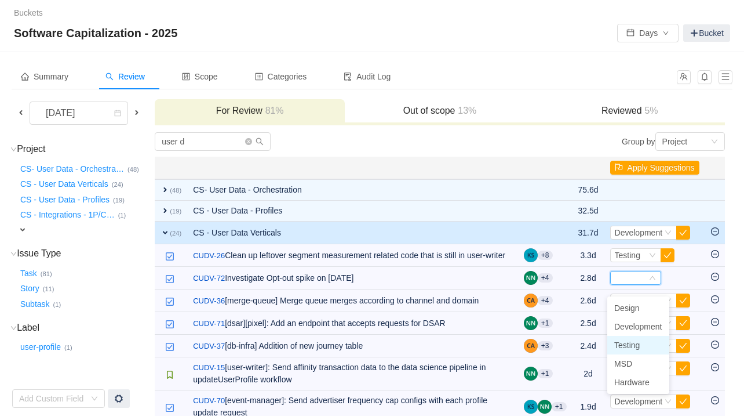
click at [575, 346] on span "Testing" at bounding box center [628, 344] width 26 height 9
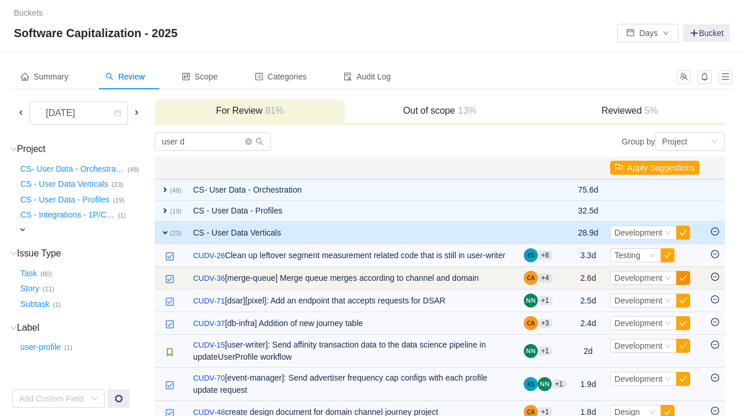
click at [575, 285] on button "button" at bounding box center [684, 278] width 14 height 14
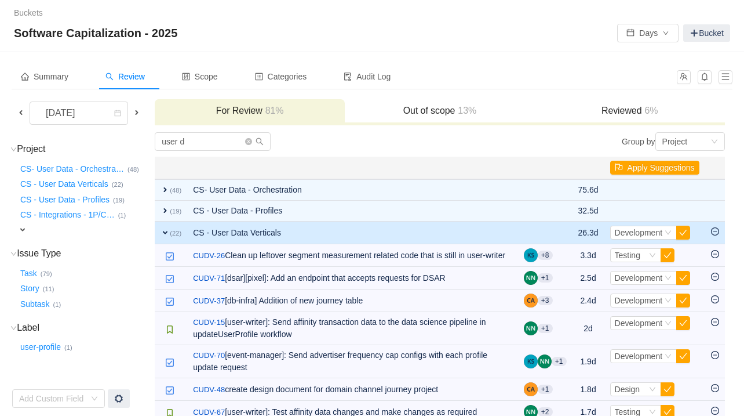
click at [575, 285] on button "button" at bounding box center [684, 278] width 14 height 14
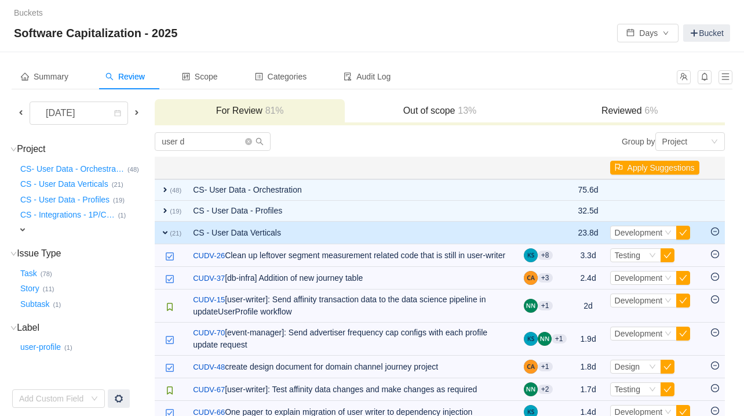
click at [575, 285] on button "button" at bounding box center [684, 278] width 14 height 14
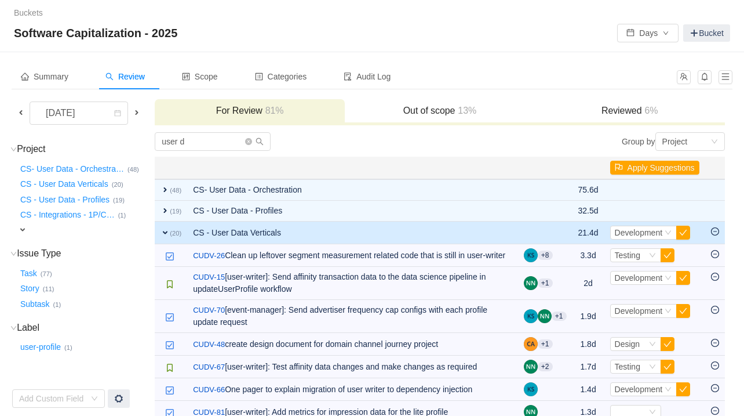
click at [575, 285] on button "button" at bounding box center [684, 278] width 14 height 14
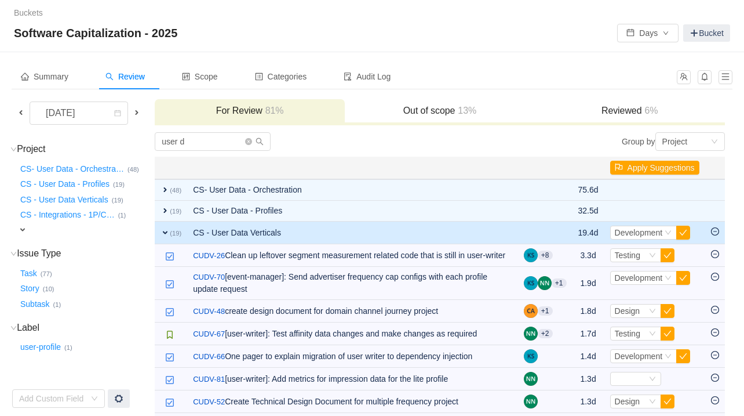
click at [575, 285] on button "button" at bounding box center [684, 278] width 14 height 14
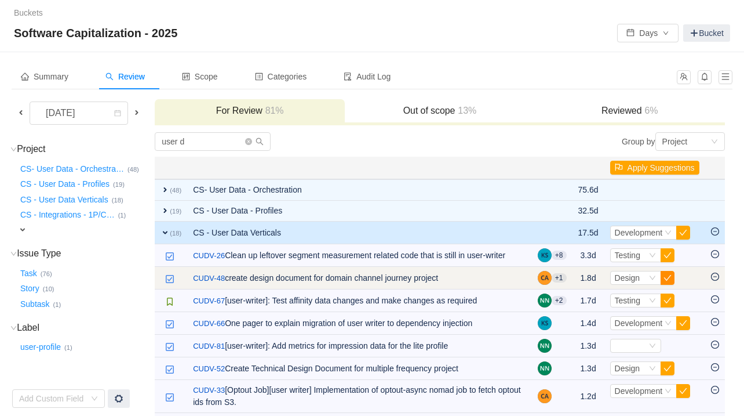
click at [575, 285] on button "button" at bounding box center [668, 278] width 14 height 14
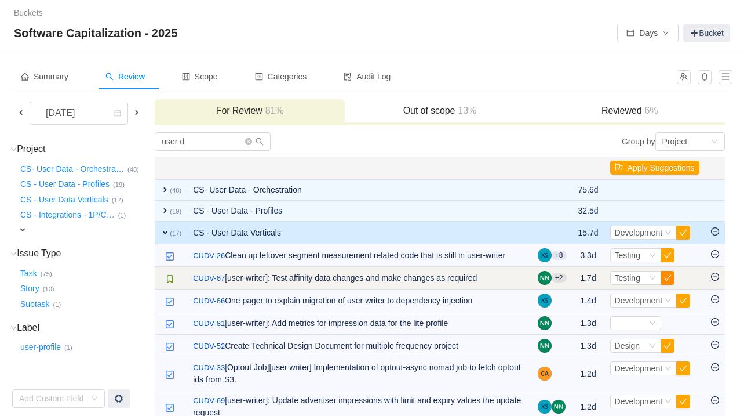
click at [575, 285] on button "button" at bounding box center [668, 278] width 14 height 14
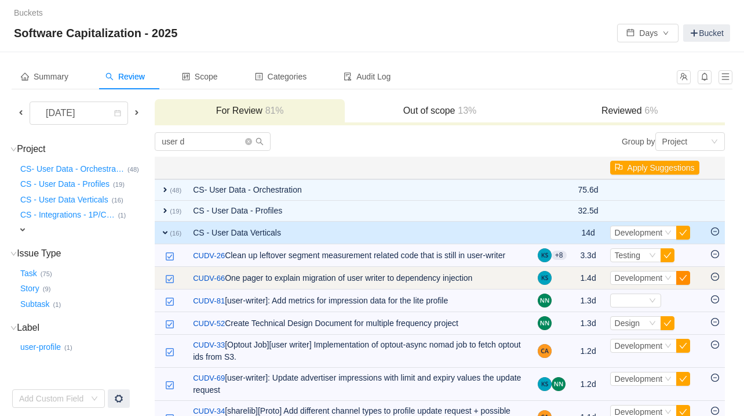
click at [575, 284] on button "button" at bounding box center [684, 278] width 14 height 14
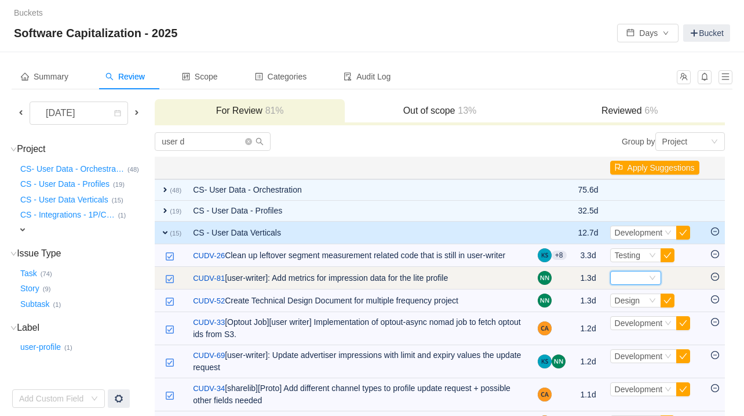
click at [575, 282] on icon "icon: down" at bounding box center [652, 278] width 7 height 8
click at [575, 281] on icon "icon: minus-circle" at bounding box center [715, 276] width 8 height 8
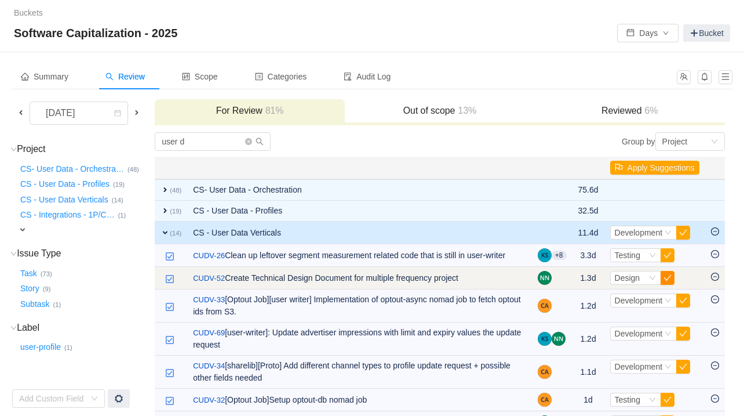
click at [575, 285] on button "button" at bounding box center [668, 278] width 14 height 14
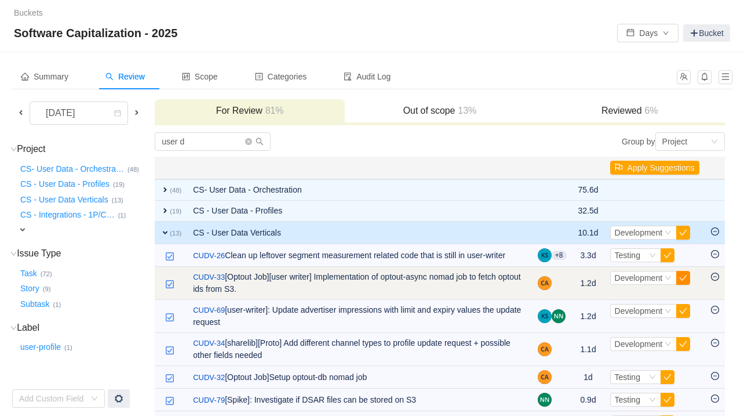
click at [575, 285] on button "button" at bounding box center [684, 278] width 14 height 14
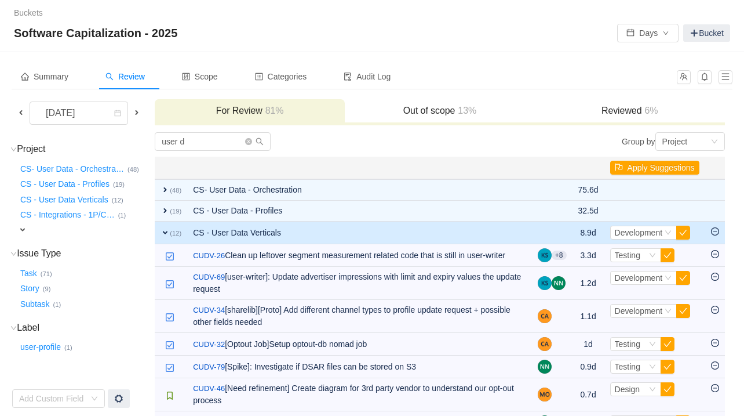
click at [575, 285] on button "button" at bounding box center [684, 278] width 14 height 14
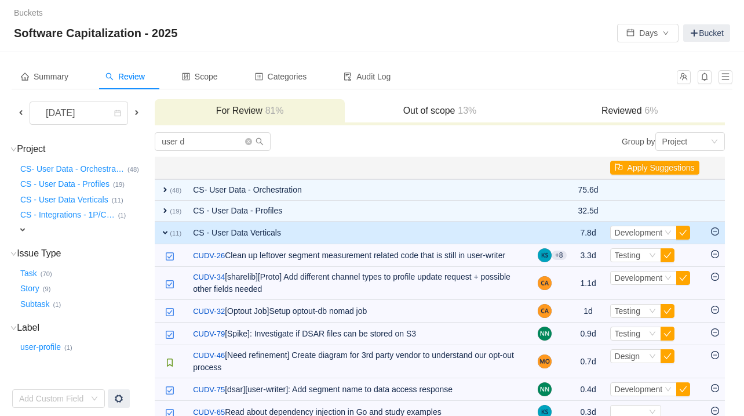
click at [575, 285] on button "button" at bounding box center [684, 278] width 14 height 14
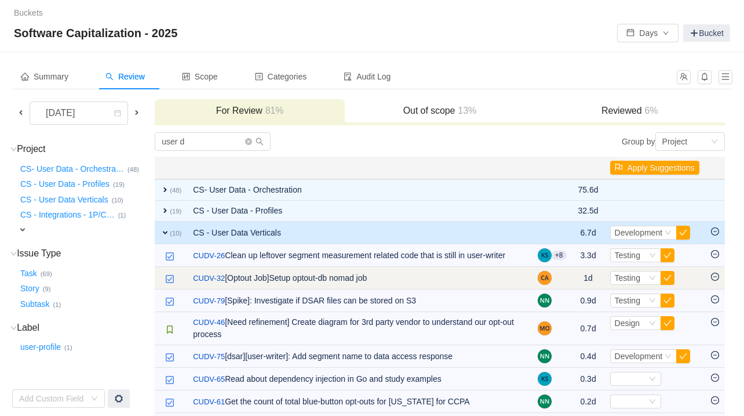
click at [575, 281] on icon "icon: minus-circle" at bounding box center [715, 276] width 8 height 8
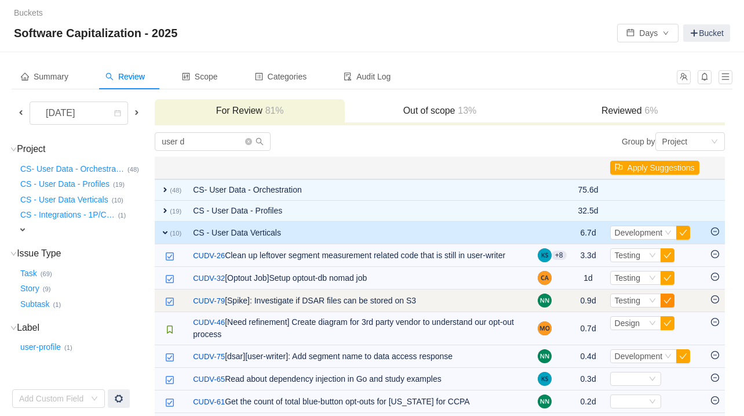
click at [575, 307] on button "button" at bounding box center [668, 300] width 14 height 14
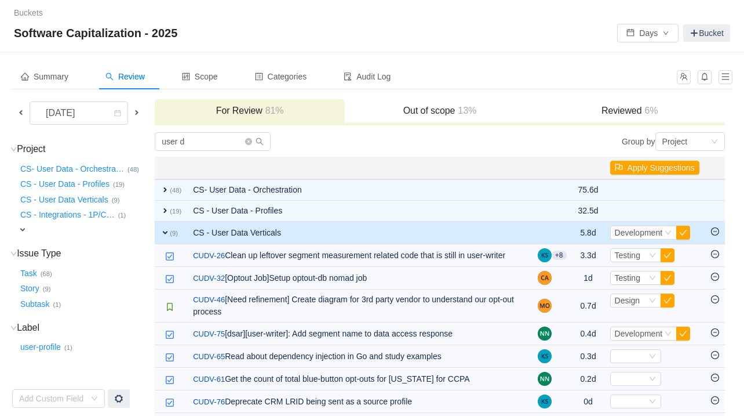
click at [575, 307] on button "button" at bounding box center [668, 300] width 14 height 14
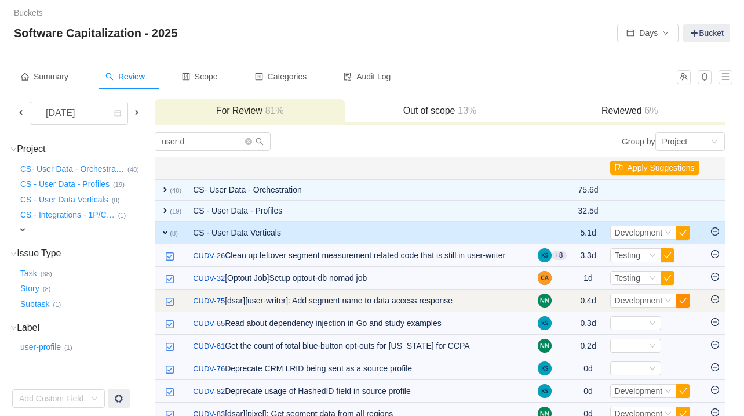
click at [575, 307] on button "button" at bounding box center [684, 300] width 14 height 14
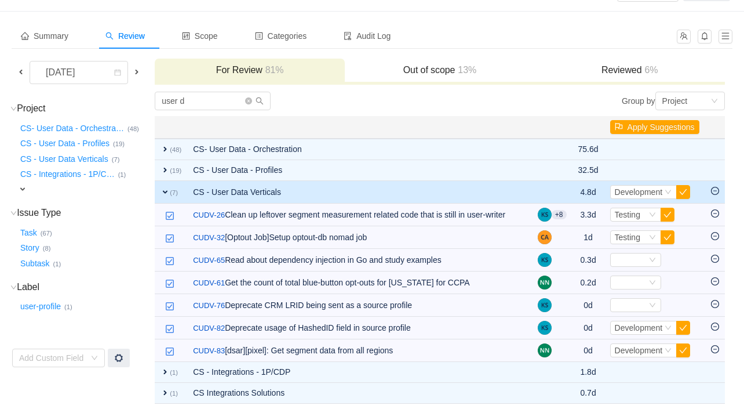
scroll to position [49, 0]
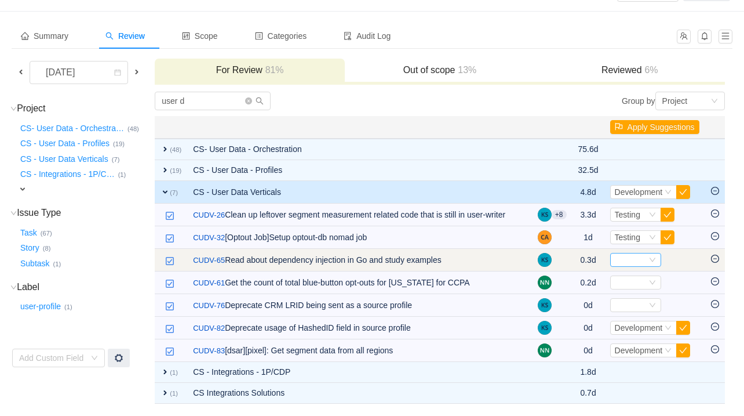
click at [575, 260] on div "Select" at bounding box center [631, 259] width 32 height 13
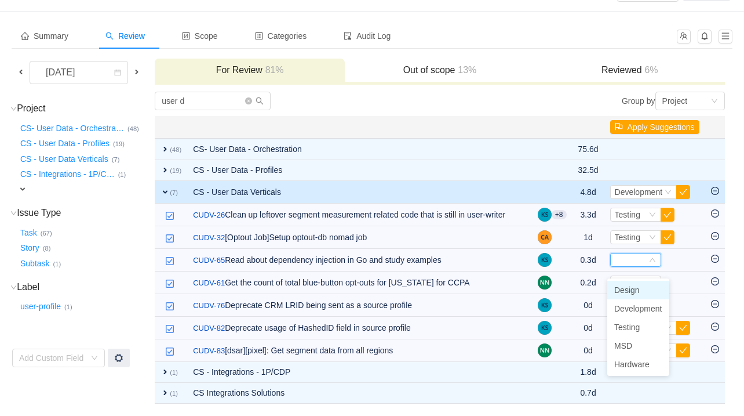
click at [575, 285] on span "Design" at bounding box center [628, 289] width 26 height 9
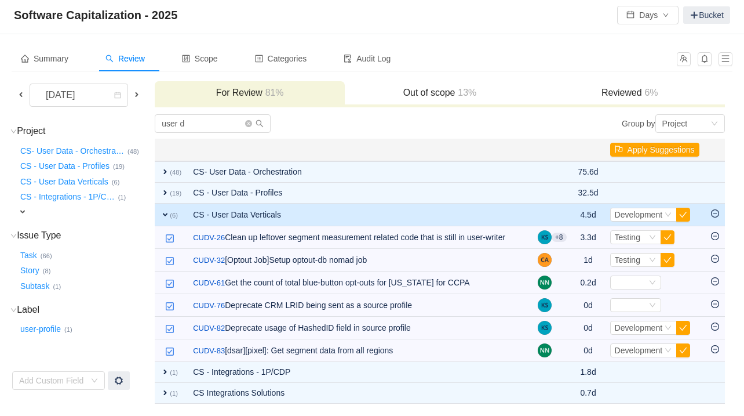
scroll to position [26, 0]
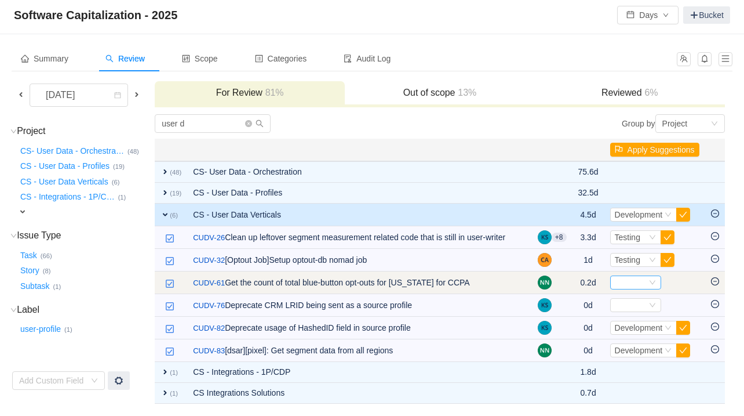
click at [575, 282] on div "Select" at bounding box center [631, 282] width 32 height 13
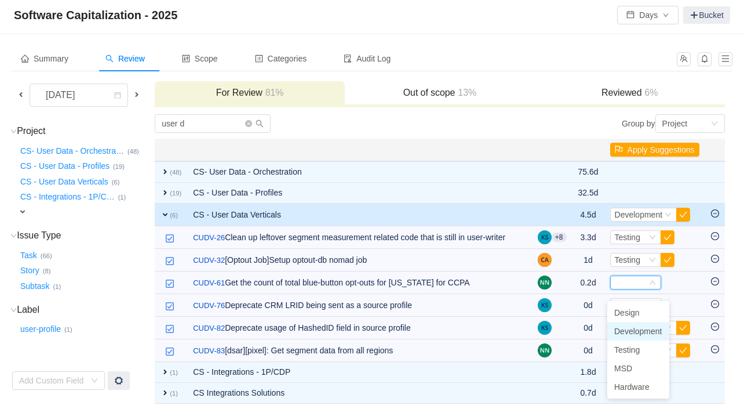
click at [575, 326] on span "Development" at bounding box center [639, 330] width 48 height 9
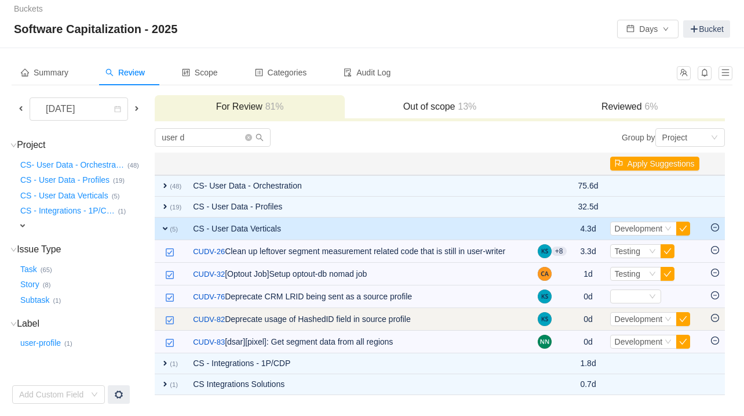
scroll to position [4, 0]
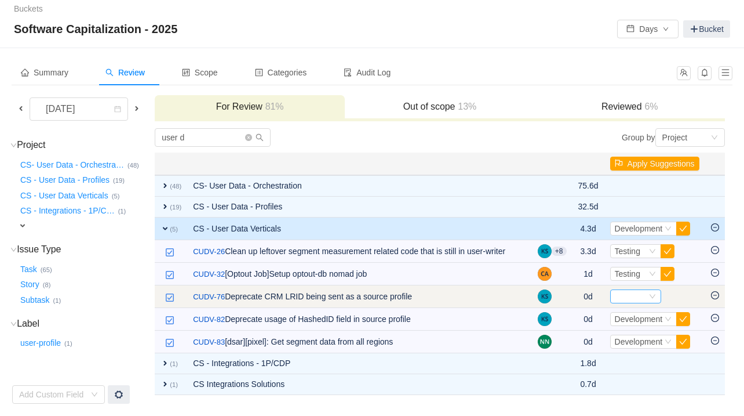
click at [575, 300] on icon "icon: down" at bounding box center [652, 296] width 7 height 7
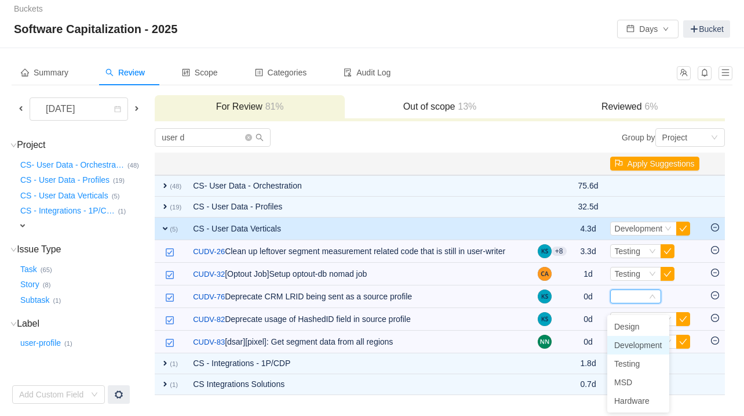
click at [575, 344] on span "Development" at bounding box center [639, 344] width 48 height 9
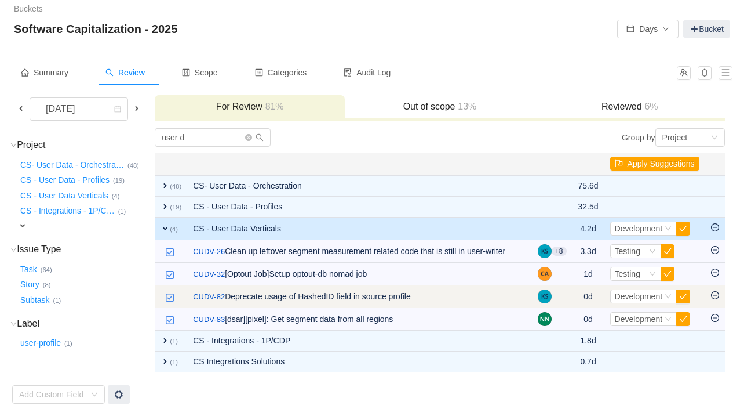
scroll to position [3, 0]
click at [575, 304] on button "button" at bounding box center [684, 297] width 14 height 14
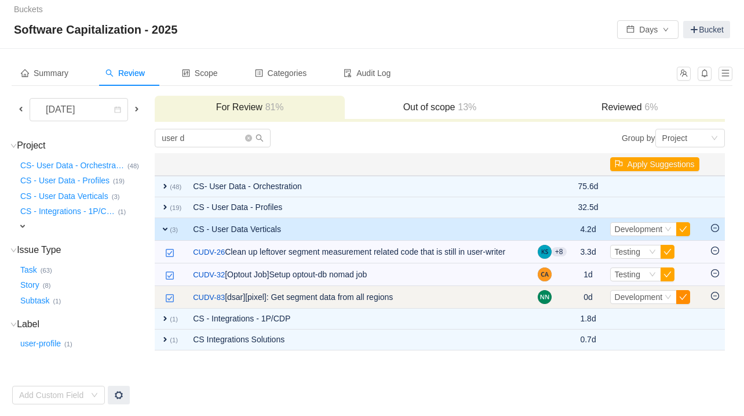
click at [575, 304] on button "button" at bounding box center [684, 297] width 14 height 14
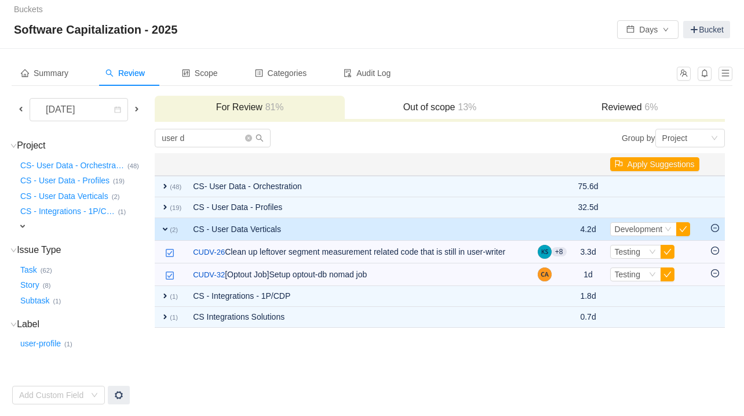
click at [169, 224] on span "expand" at bounding box center [165, 228] width 9 height 9
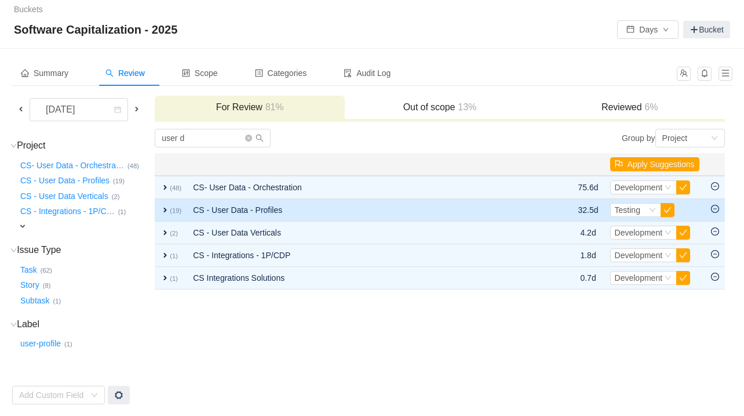
click at [172, 209] on small "(19)" at bounding box center [176, 210] width 12 height 7
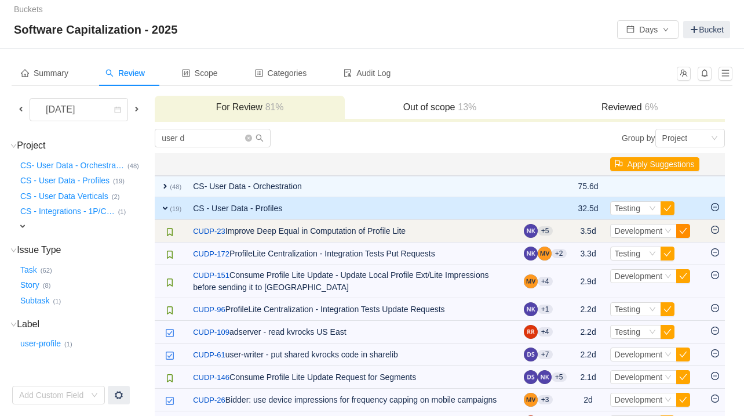
click at [575, 228] on button "button" at bounding box center [684, 231] width 14 height 14
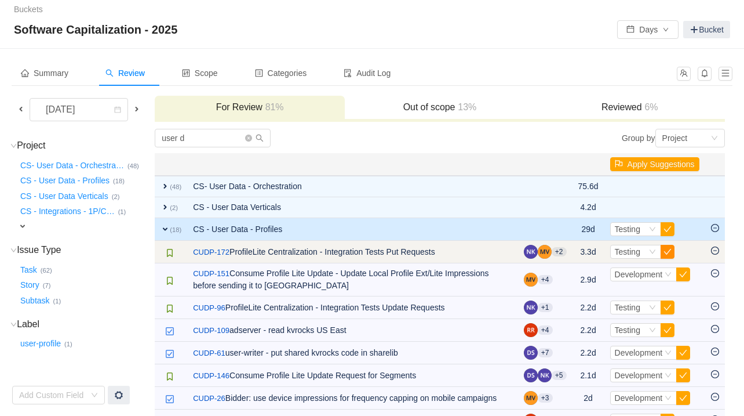
click at [575, 249] on button "button" at bounding box center [668, 252] width 14 height 14
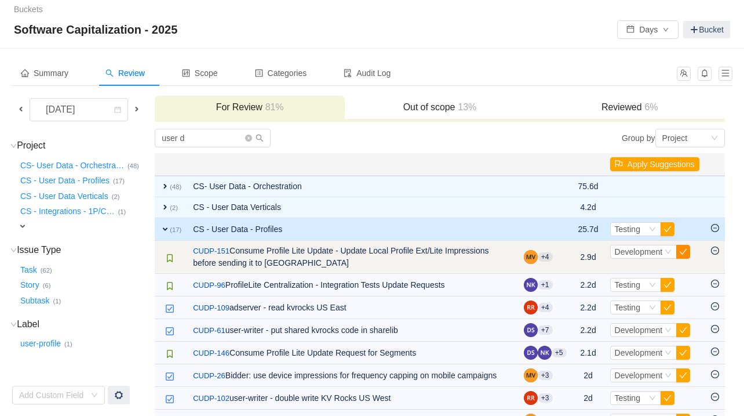
click at [575, 251] on button "button" at bounding box center [684, 252] width 14 height 14
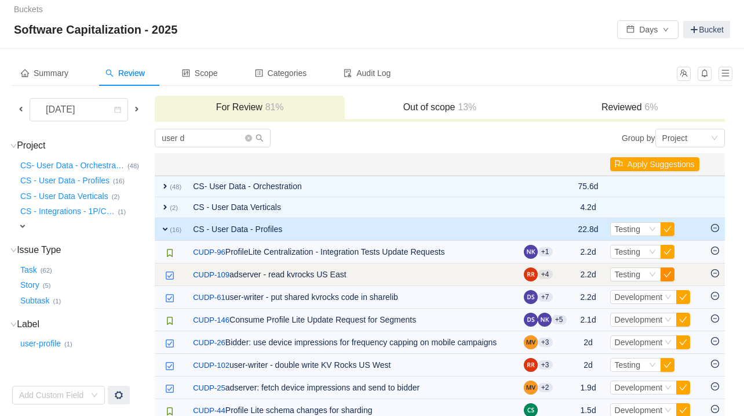
click at [575, 271] on button "button" at bounding box center [668, 274] width 14 height 14
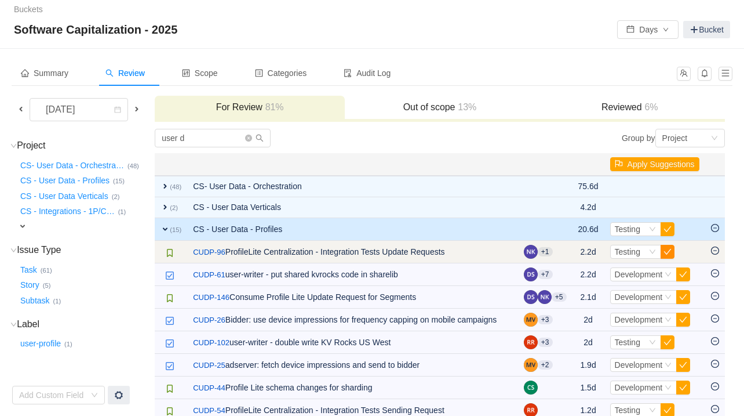
click at [575, 250] on button "button" at bounding box center [668, 252] width 14 height 14
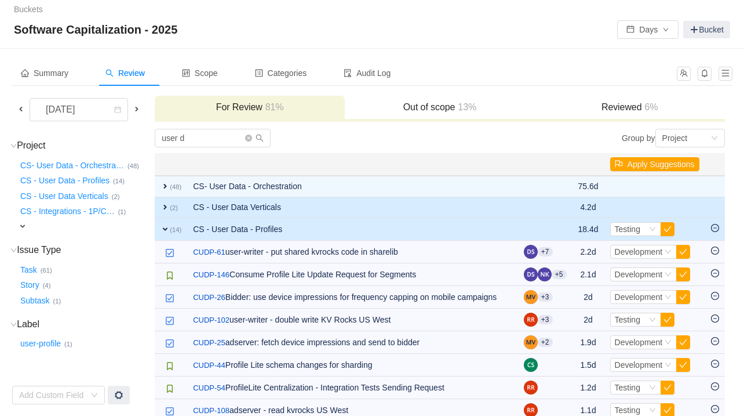
click at [166, 208] on span "expand" at bounding box center [165, 206] width 9 height 9
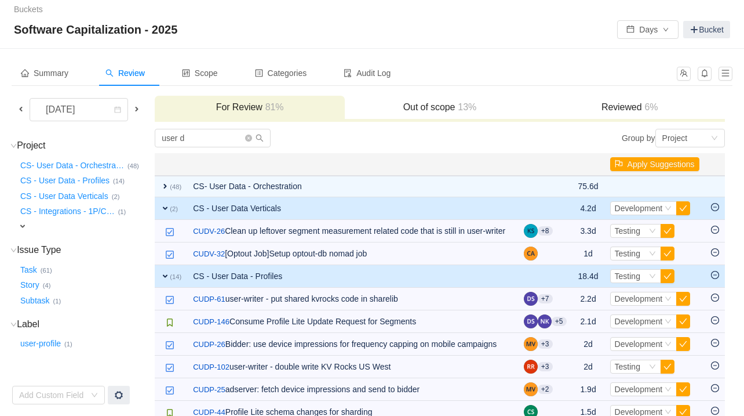
click at [166, 208] on span "expand" at bounding box center [165, 207] width 9 height 9
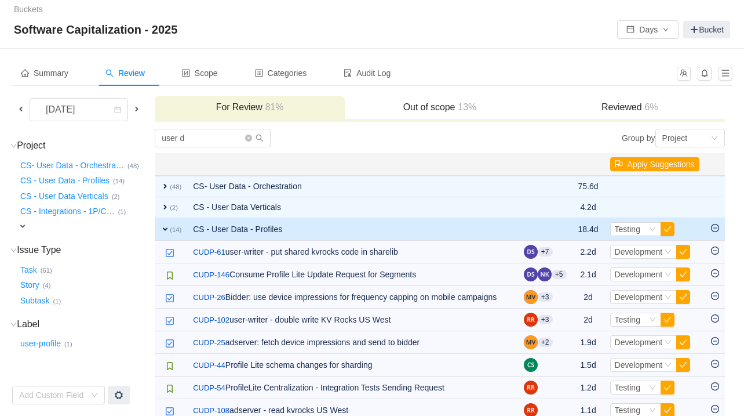
click at [166, 227] on span "expand" at bounding box center [165, 228] width 9 height 9
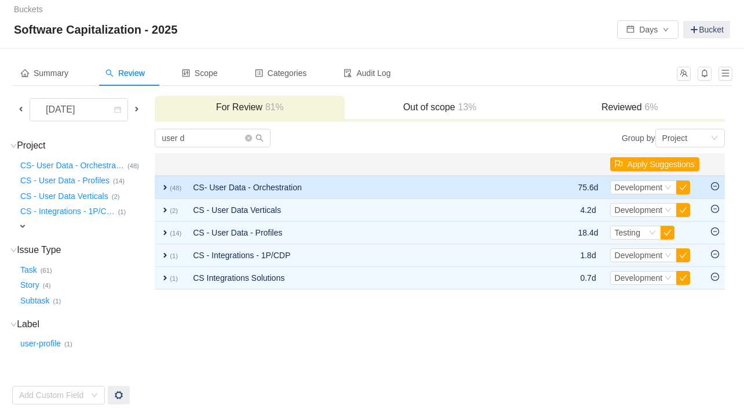
click at [161, 184] on span "expand" at bounding box center [165, 187] width 9 height 9
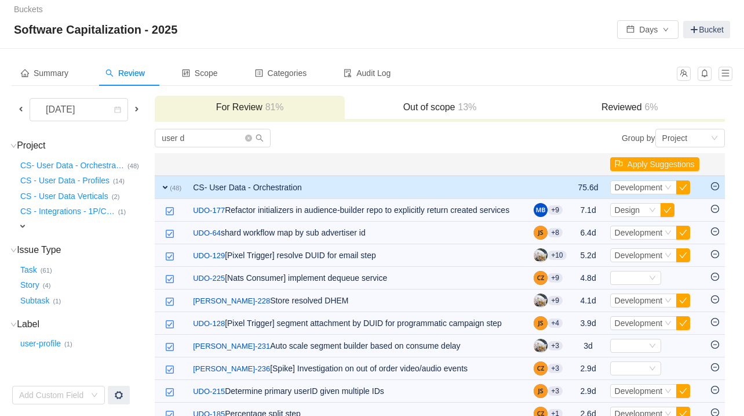
click at [161, 184] on span "expand" at bounding box center [165, 187] width 9 height 9
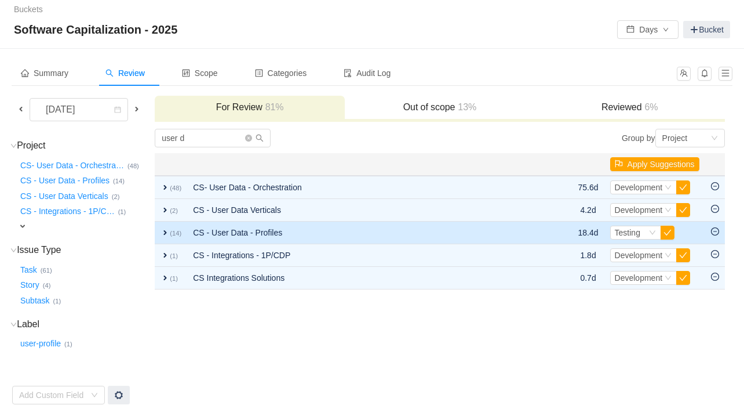
click at [159, 229] on td "expand (14)" at bounding box center [171, 232] width 32 height 23
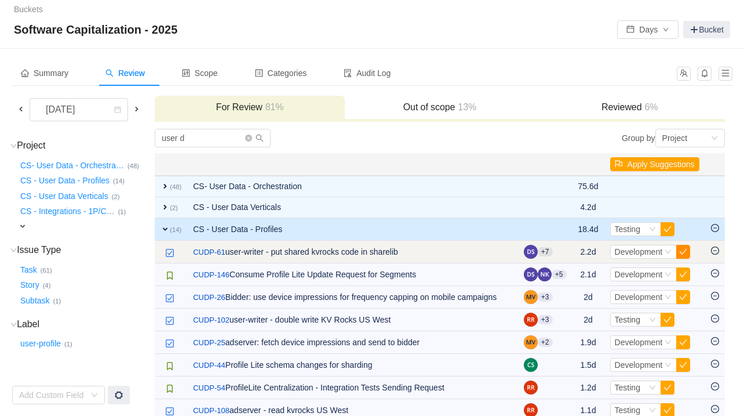
click at [575, 252] on button "button" at bounding box center [684, 252] width 14 height 14
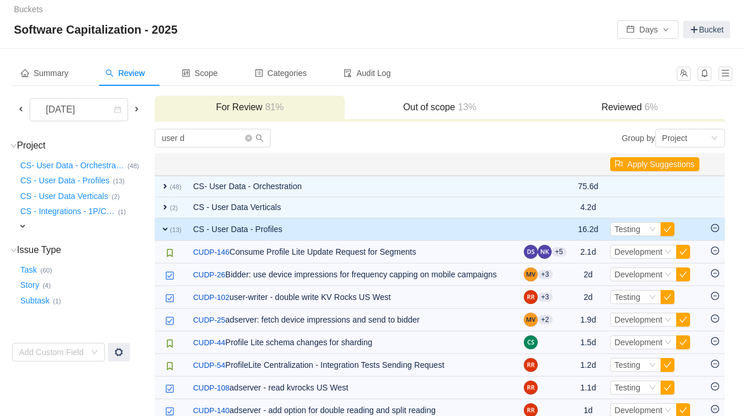
click at [575, 252] on button "button" at bounding box center [684, 252] width 14 height 14
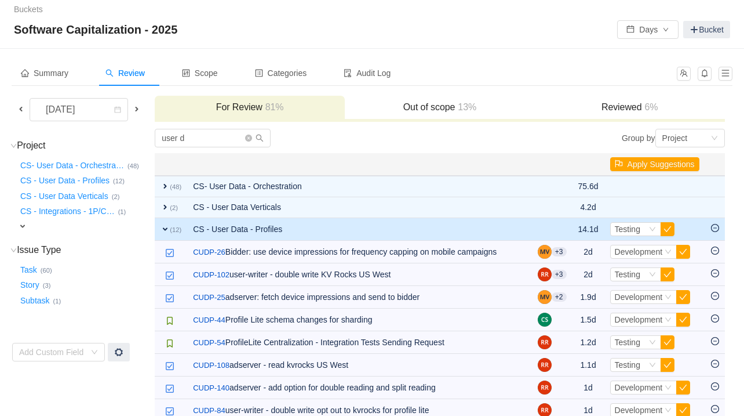
click at [575, 252] on button "button" at bounding box center [684, 252] width 14 height 14
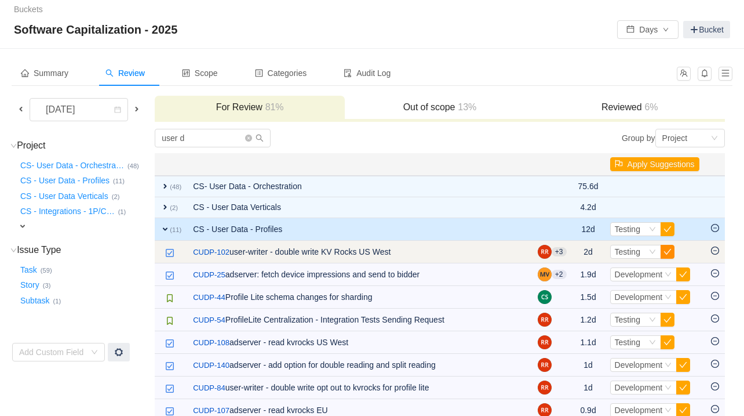
click at [575, 252] on button "button" at bounding box center [668, 252] width 14 height 14
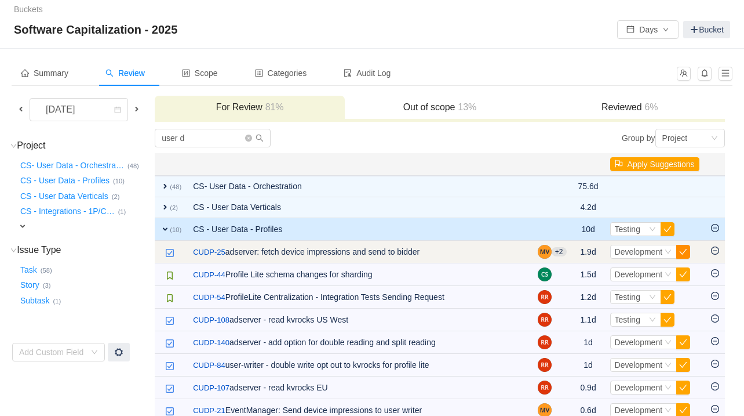
click at [575, 251] on button "button" at bounding box center [684, 252] width 14 height 14
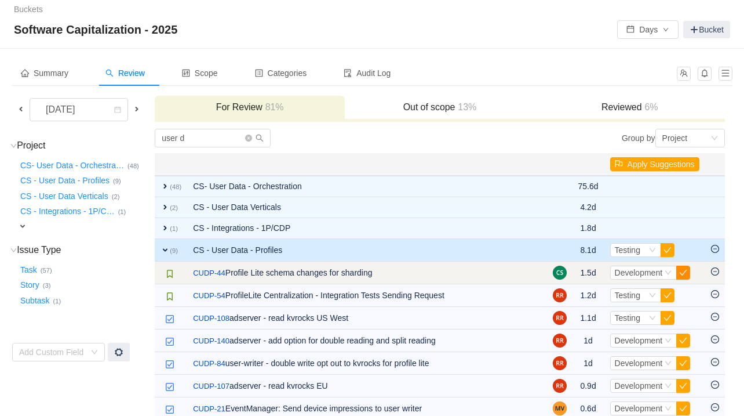
click at [575, 273] on button "button" at bounding box center [684, 273] width 14 height 14
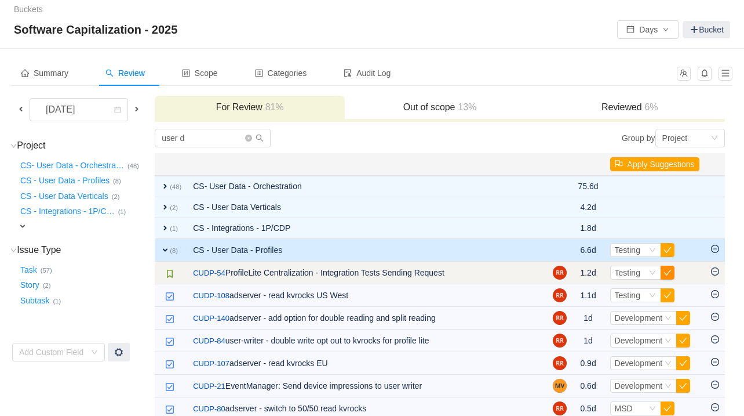
click at [575, 271] on button "button" at bounding box center [668, 273] width 14 height 14
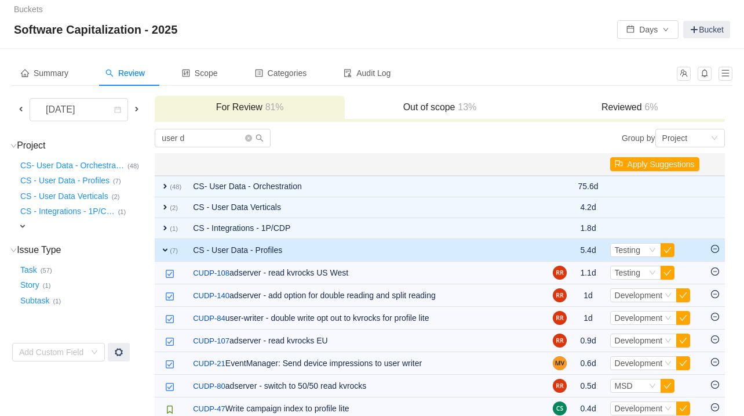
click at [575, 271] on button "button" at bounding box center [668, 273] width 14 height 14
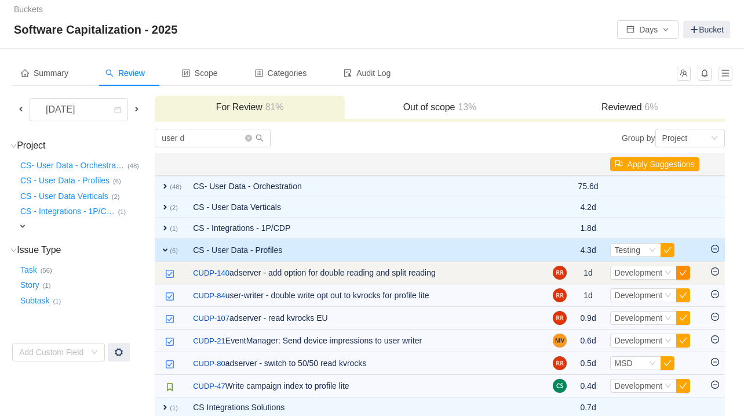
click at [575, 272] on button "button" at bounding box center [684, 273] width 14 height 14
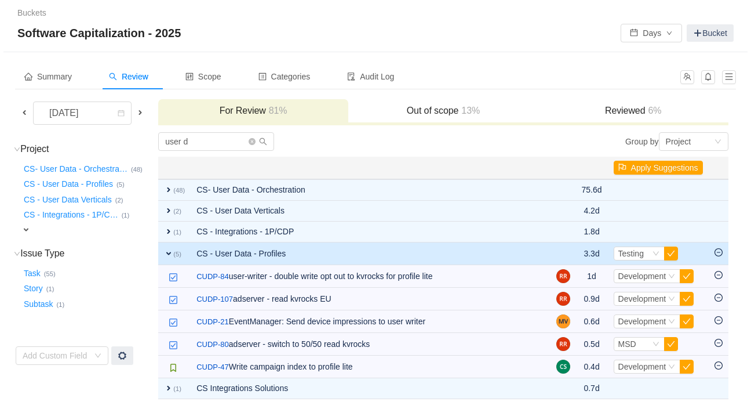
scroll to position [0, 0]
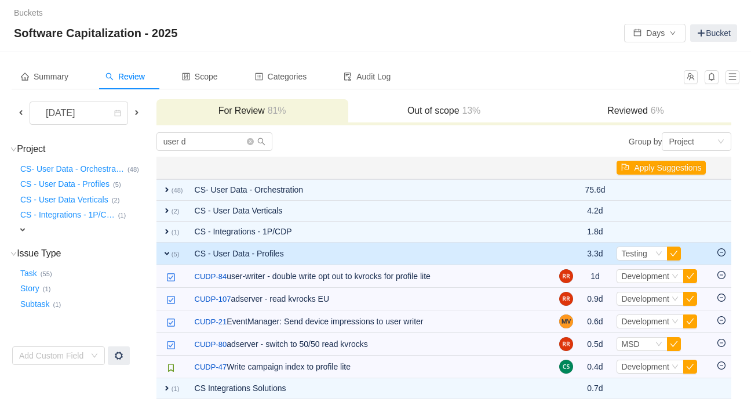
click at [575, 272] on button "button" at bounding box center [691, 276] width 14 height 14
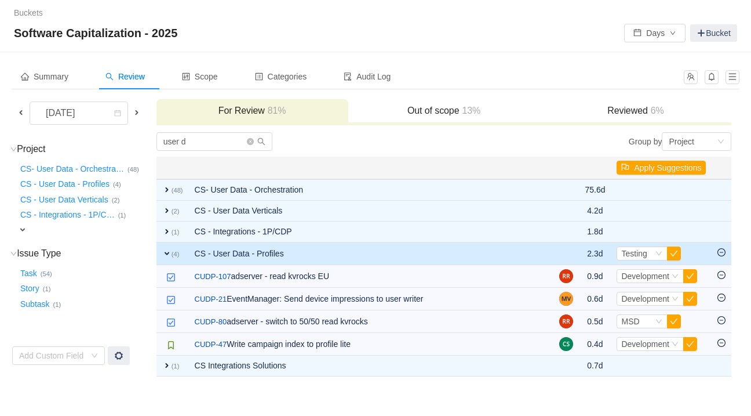
click at [575, 272] on button "button" at bounding box center [691, 276] width 14 height 14
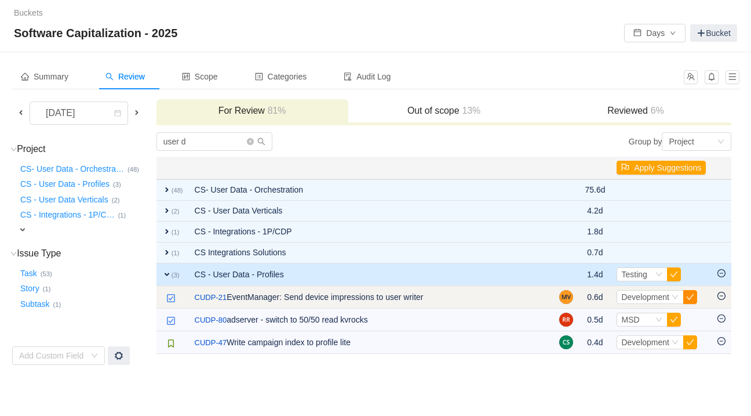
click at [575, 297] on button "button" at bounding box center [691, 297] width 14 height 14
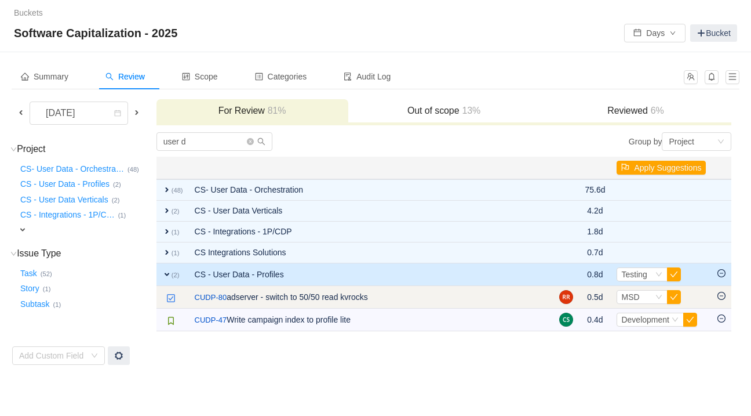
click at [575, 295] on icon "icon: minus-circle" at bounding box center [722, 296] width 8 height 8
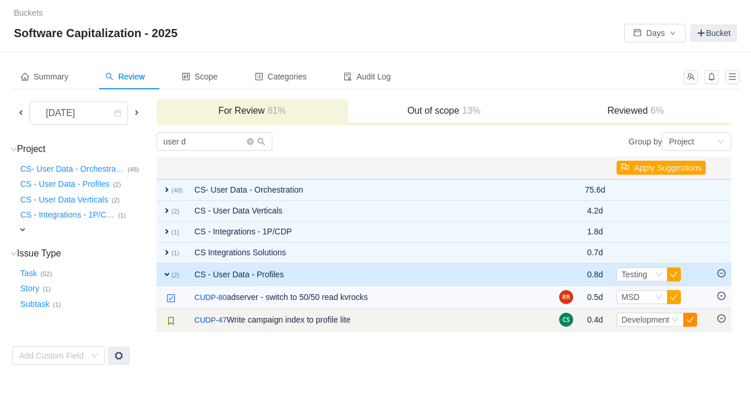
click at [575, 317] on button "button" at bounding box center [691, 319] width 14 height 14
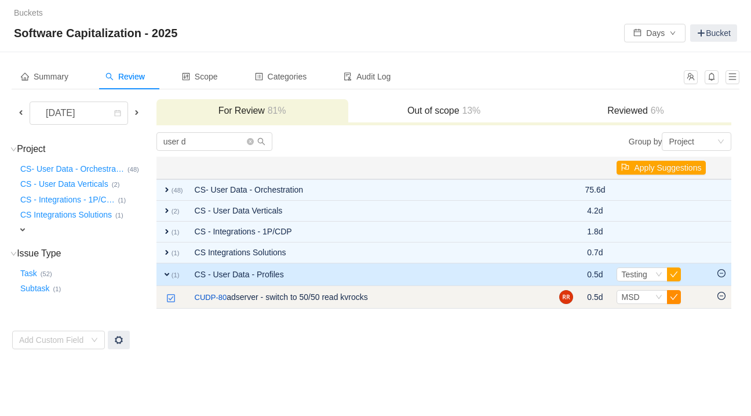
click at [575, 297] on button "button" at bounding box center [674, 297] width 14 height 14
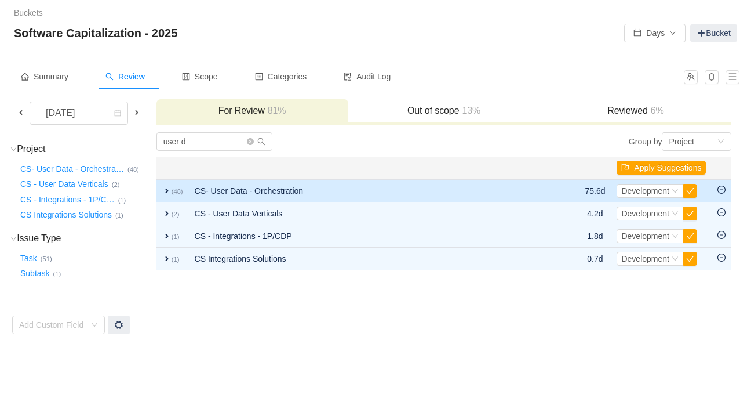
click at [165, 187] on span "expand" at bounding box center [166, 190] width 9 height 9
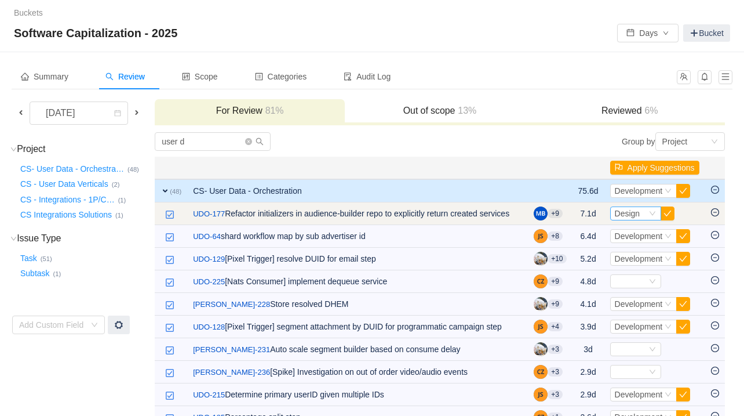
click at [575, 212] on icon "icon: down" at bounding box center [652, 214] width 6 height 4
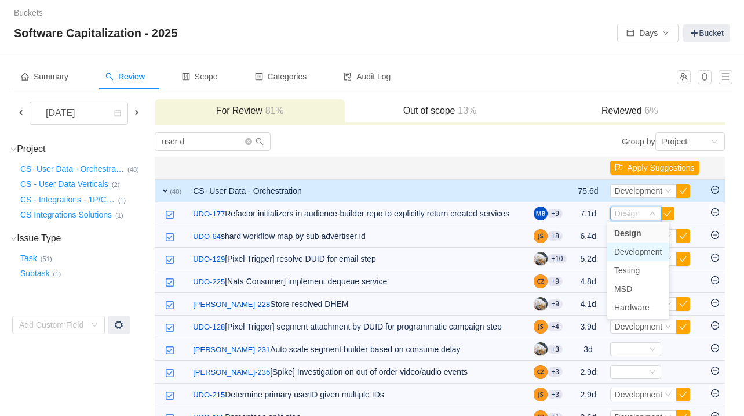
click at [575, 248] on span "Development" at bounding box center [639, 251] width 48 height 9
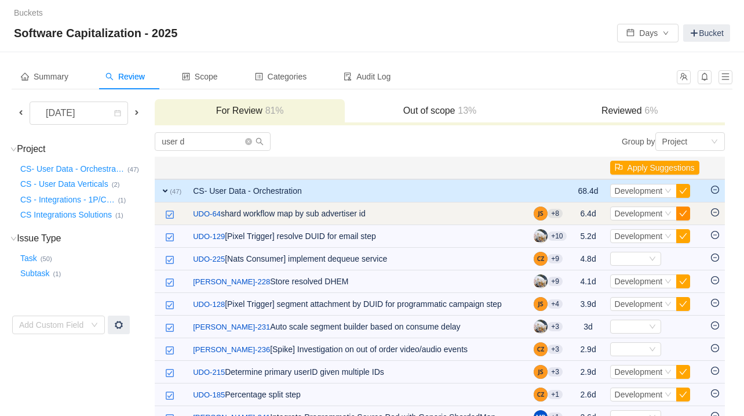
click at [575, 216] on button "button" at bounding box center [684, 213] width 14 height 14
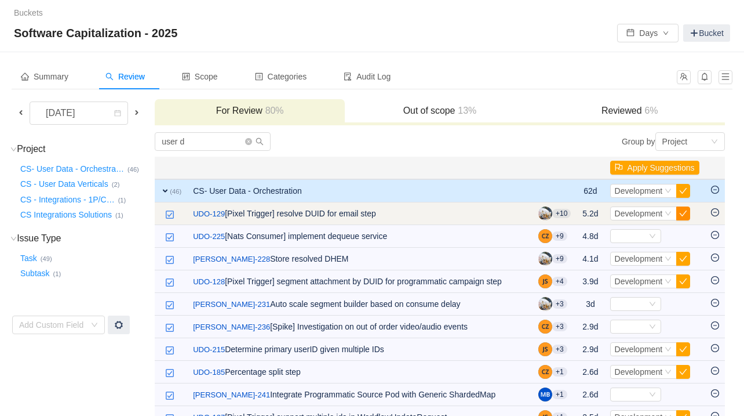
click at [575, 214] on button "button" at bounding box center [684, 213] width 14 height 14
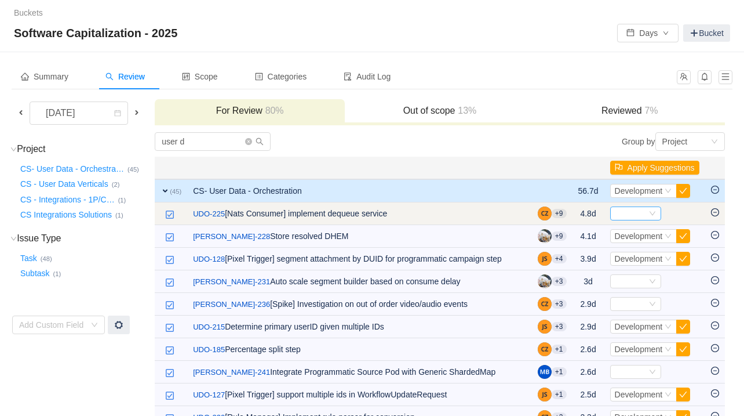
click at [575, 215] on div "Select" at bounding box center [631, 213] width 32 height 13
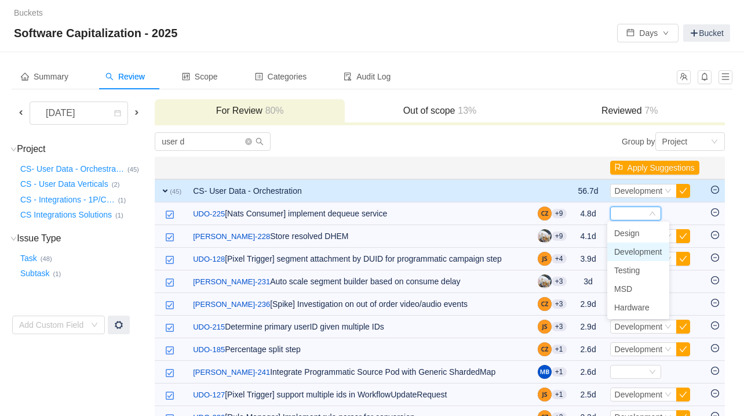
click at [575, 252] on span "Development" at bounding box center [639, 251] width 48 height 9
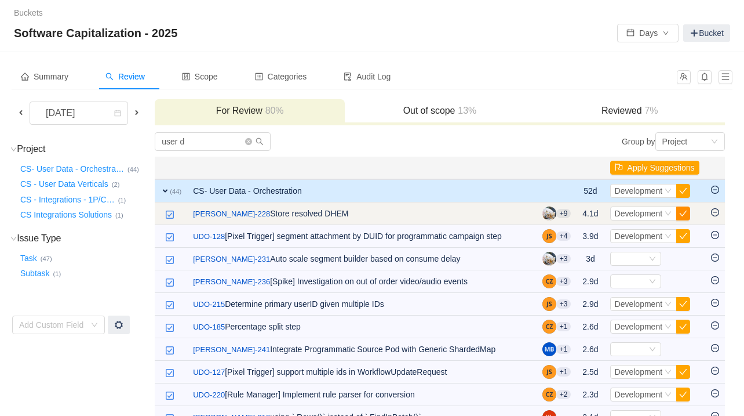
click at [575, 208] on button "button" at bounding box center [684, 213] width 14 height 14
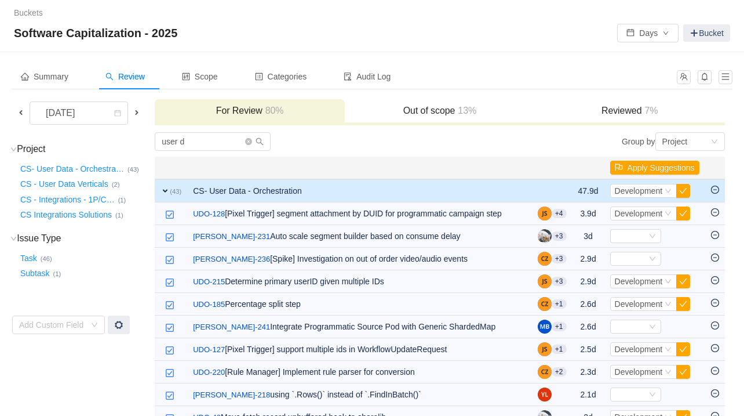
click at [575, 208] on button "button" at bounding box center [684, 213] width 14 height 14
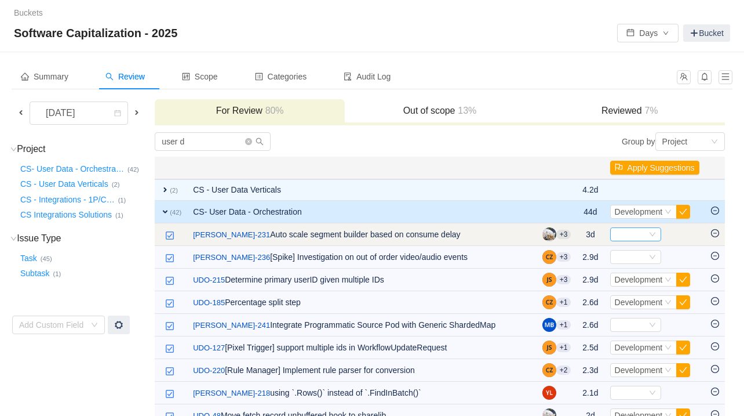
click at [575, 232] on icon "icon: down" at bounding box center [652, 234] width 6 height 4
click at [575, 232] on td at bounding box center [716, 234] width 20 height 23
click at [575, 232] on icon "icon: minus-circle" at bounding box center [715, 232] width 3 height 1
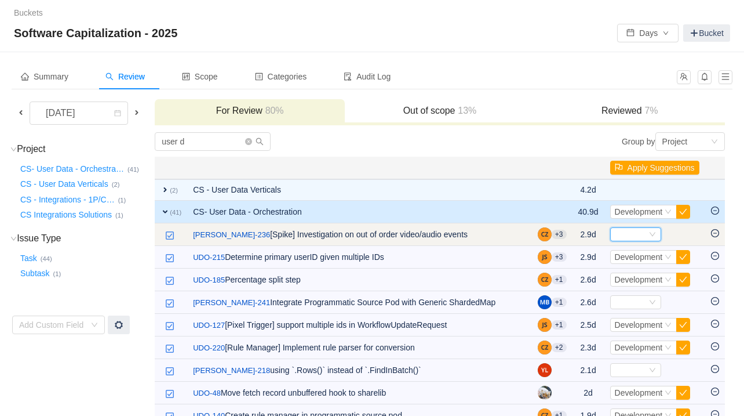
click at [575, 235] on div "Select" at bounding box center [631, 234] width 32 height 13
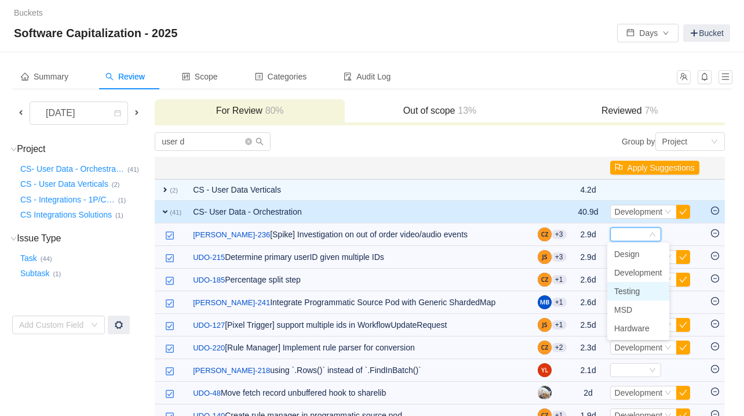
click at [575, 292] on span "Testing" at bounding box center [628, 290] width 26 height 9
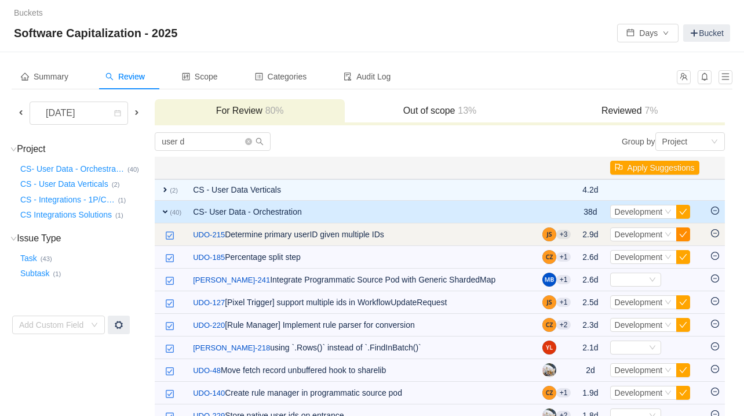
click at [575, 232] on button "button" at bounding box center [684, 234] width 14 height 14
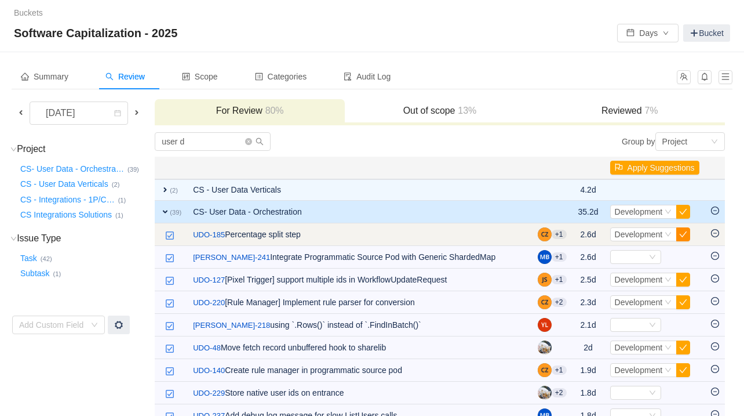
click at [575, 232] on button "button" at bounding box center [684, 234] width 14 height 14
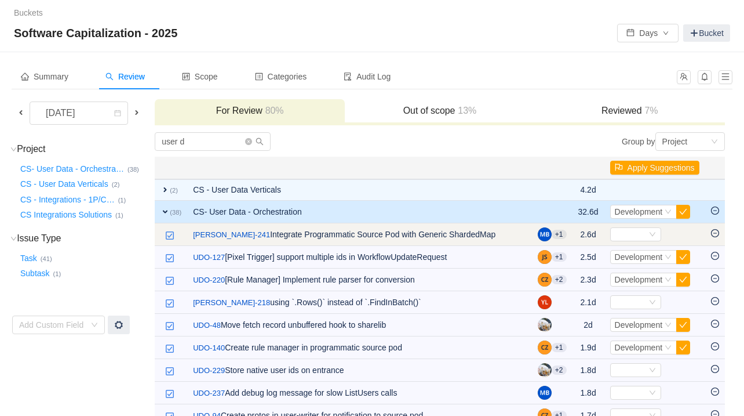
click at [575, 224] on td "Select Out of scope" at bounding box center [655, 234] width 101 height 23
click at [575, 234] on div "Select" at bounding box center [631, 234] width 32 height 13
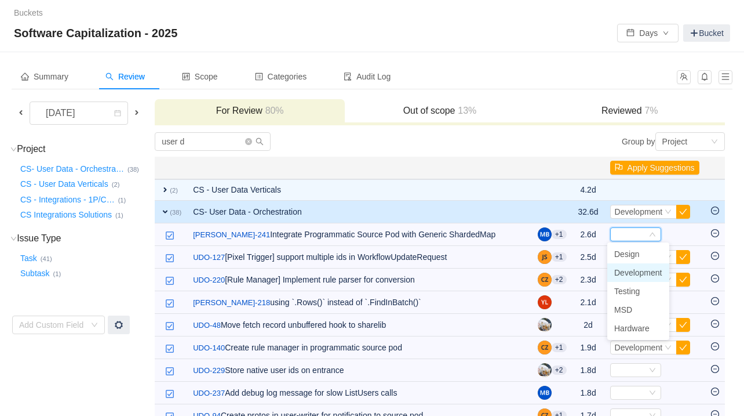
click at [575, 269] on span "Development" at bounding box center [639, 272] width 48 height 9
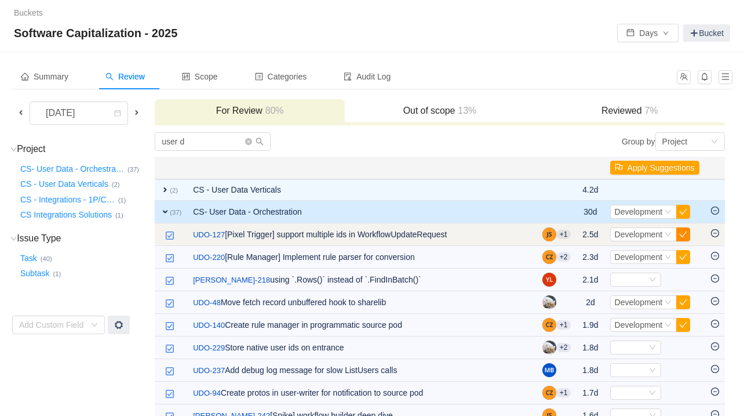
click at [575, 237] on button "button" at bounding box center [684, 234] width 14 height 14
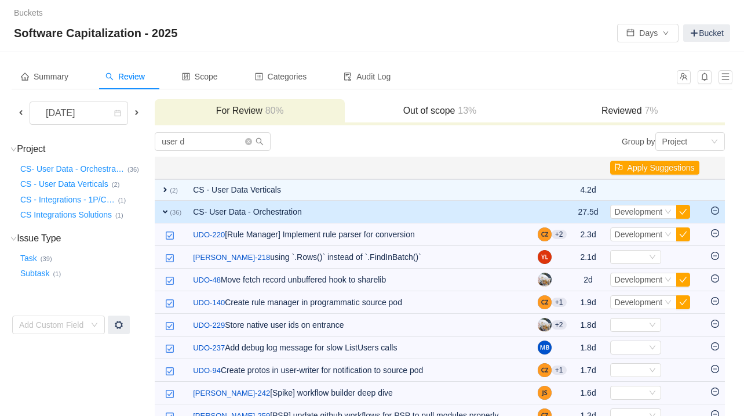
click at [575, 237] on button "button" at bounding box center [684, 234] width 14 height 14
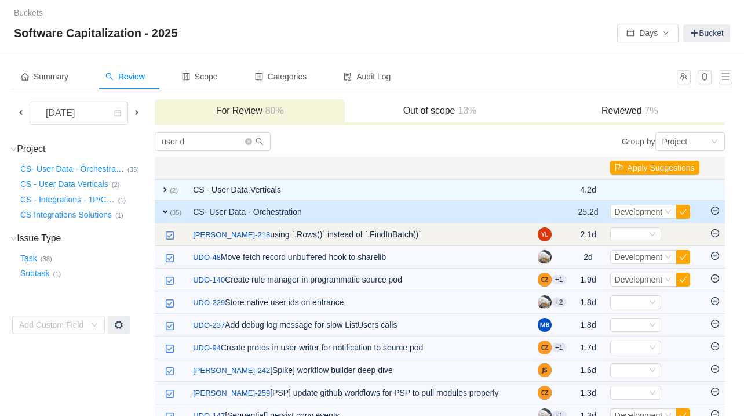
click at [575, 234] on td at bounding box center [716, 234] width 20 height 23
click at [575, 232] on icon "icon: minus-circle" at bounding box center [715, 233] width 8 height 8
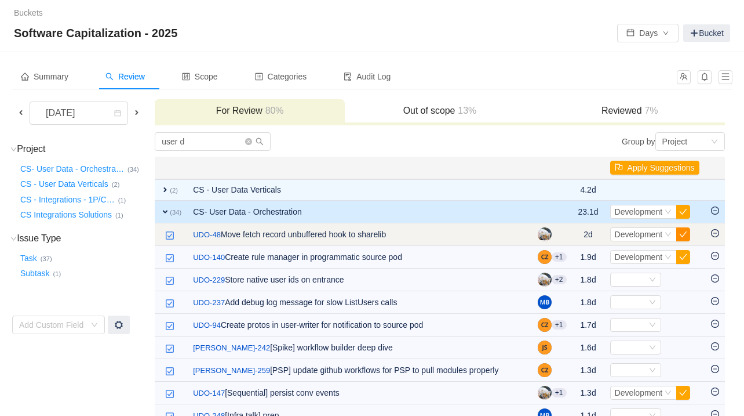
click at [575, 238] on button "button" at bounding box center [684, 234] width 14 height 14
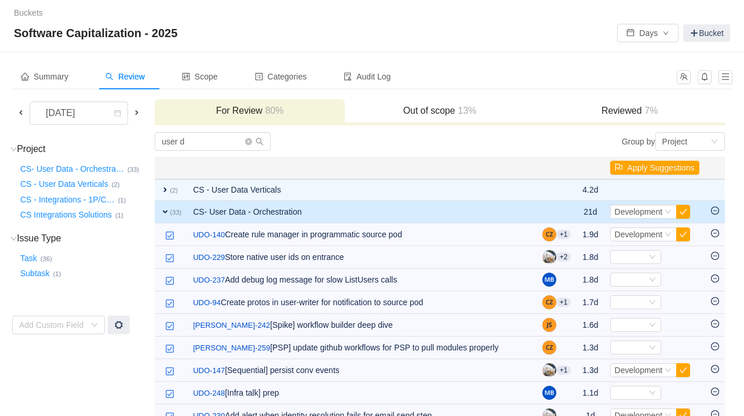
click at [575, 238] on button "button" at bounding box center [684, 234] width 14 height 14
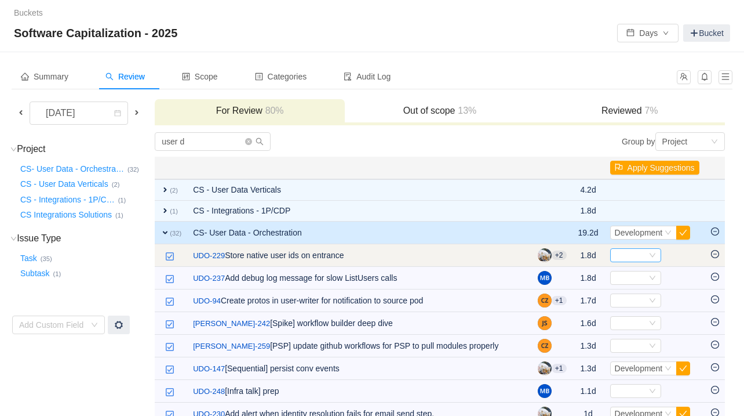
click at [575, 254] on div "Select" at bounding box center [631, 255] width 32 height 13
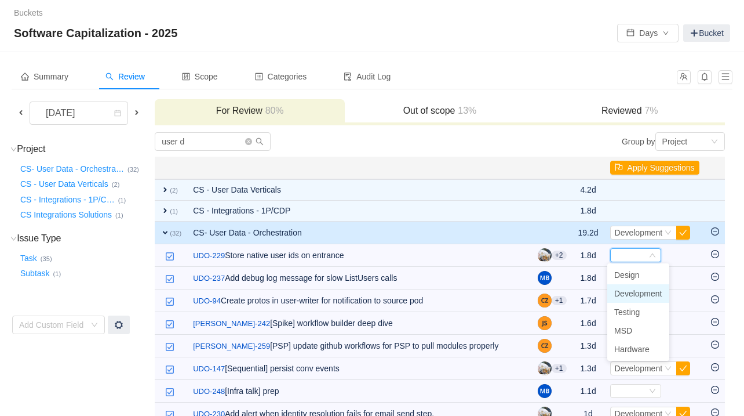
click at [575, 290] on span "Development" at bounding box center [639, 293] width 48 height 9
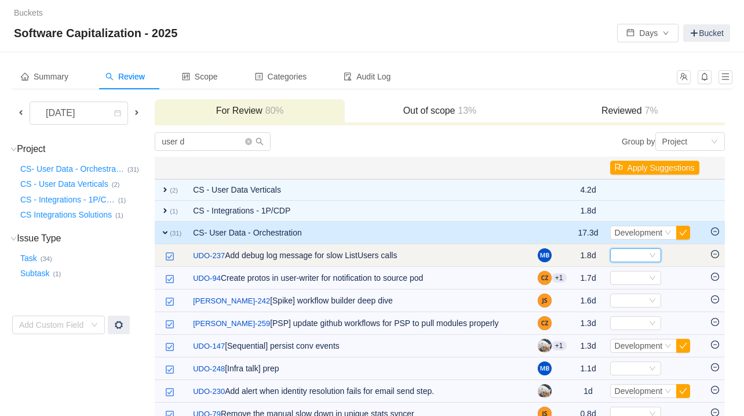
click at [575, 252] on icon "icon: down" at bounding box center [652, 255] width 7 height 7
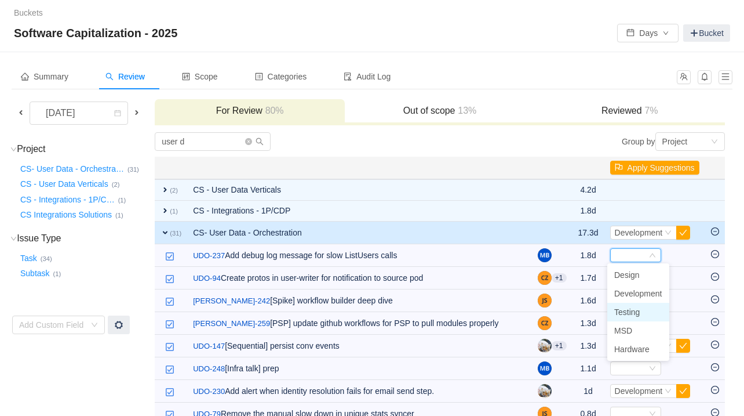
click at [575, 311] on span "Testing" at bounding box center [628, 311] width 26 height 9
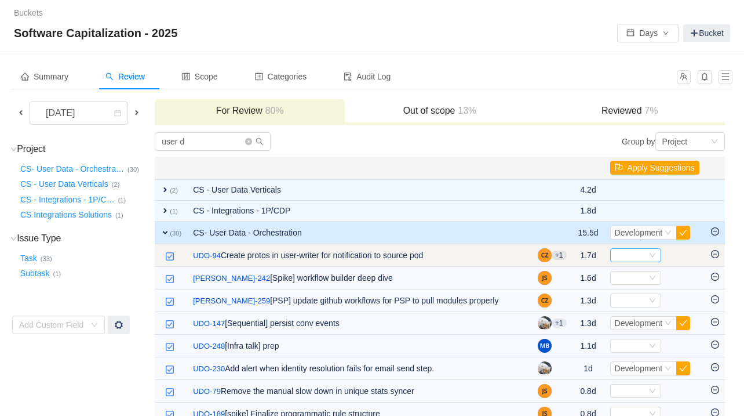
click at [575, 253] on div "Select" at bounding box center [631, 255] width 32 height 13
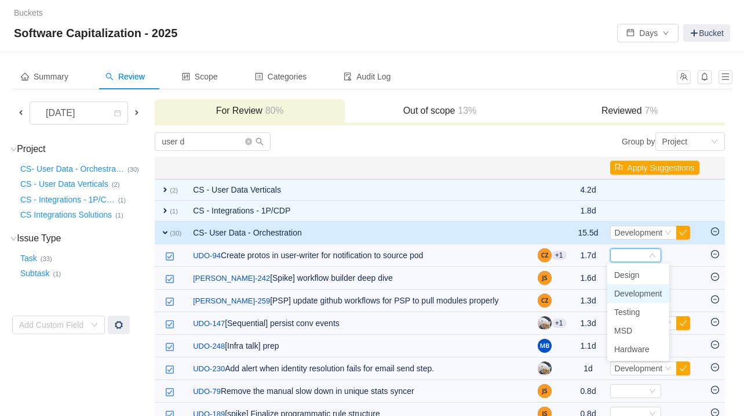
click at [575, 290] on span "Development" at bounding box center [639, 293] width 48 height 9
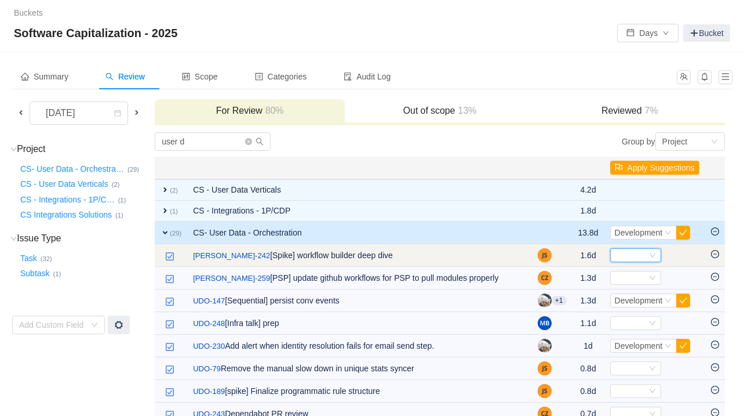
click at [575, 252] on icon "icon: down" at bounding box center [652, 255] width 7 height 7
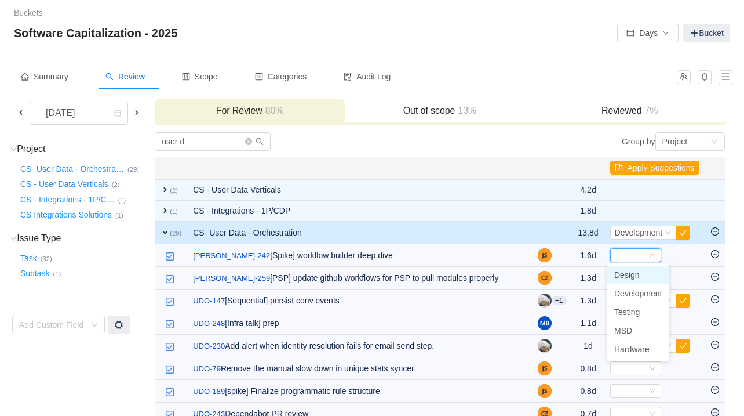
click at [575, 272] on span "Design" at bounding box center [628, 274] width 26 height 9
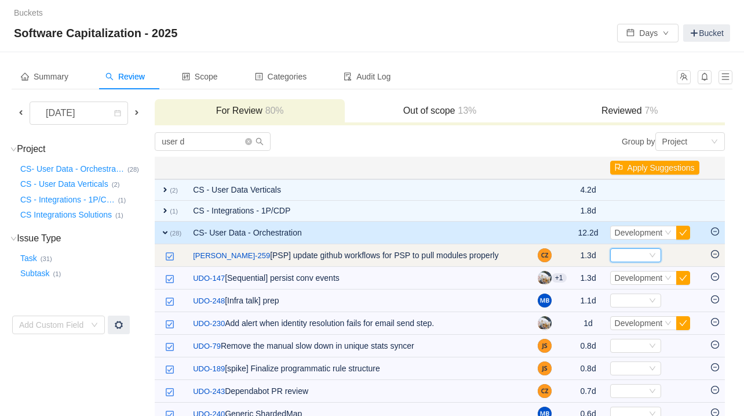
click at [575, 250] on div "Select" at bounding box center [631, 255] width 32 height 13
click at [575, 253] on td at bounding box center [716, 255] width 20 height 23
click at [575, 253] on icon "icon: minus-circle" at bounding box center [715, 254] width 8 height 8
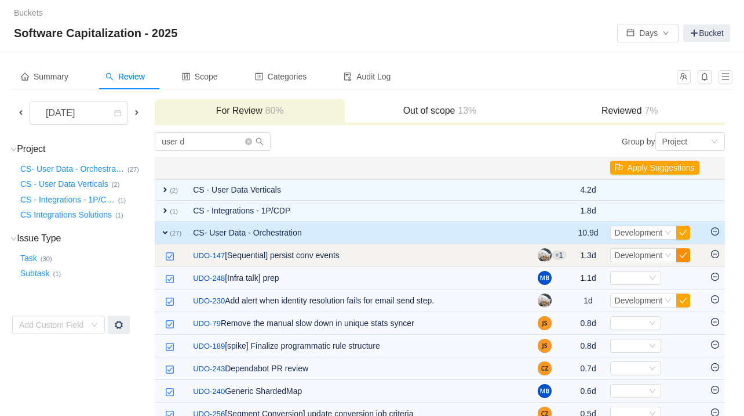
click at [575, 254] on button "button" at bounding box center [684, 255] width 14 height 14
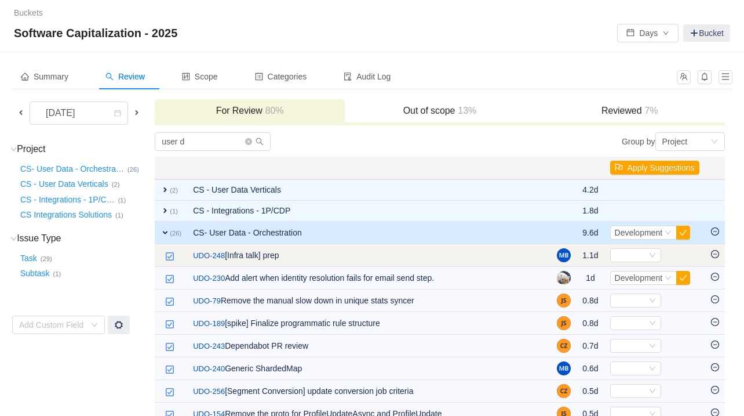
click at [575, 256] on icon "icon: minus-circle" at bounding box center [715, 254] width 8 height 8
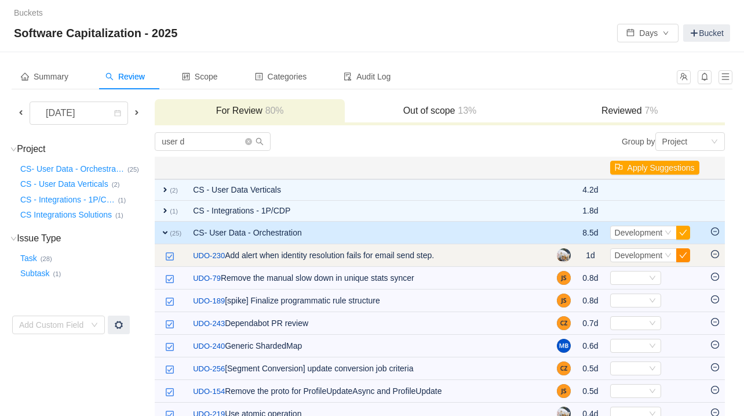
click at [575, 260] on button "button" at bounding box center [684, 255] width 14 height 14
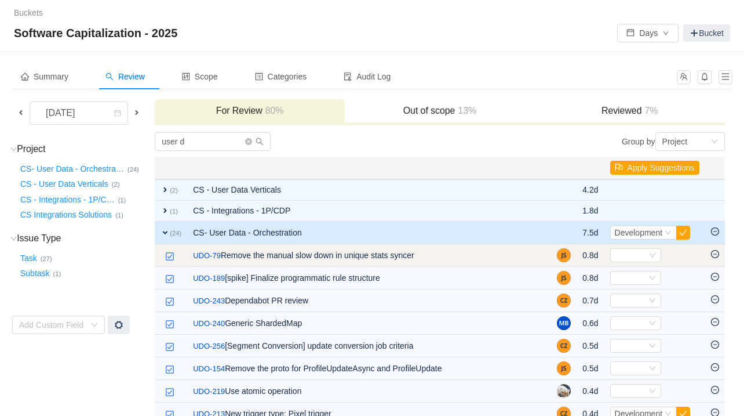
click at [575, 256] on icon "icon: minus-circle" at bounding box center [715, 254] width 8 height 8
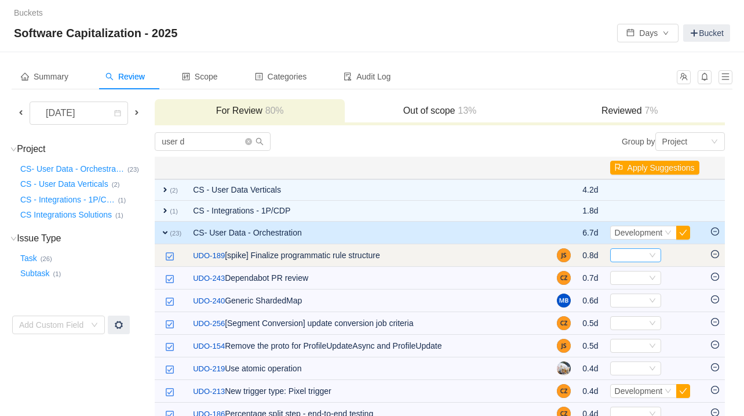
click at [575, 252] on icon "icon: down" at bounding box center [652, 255] width 7 height 7
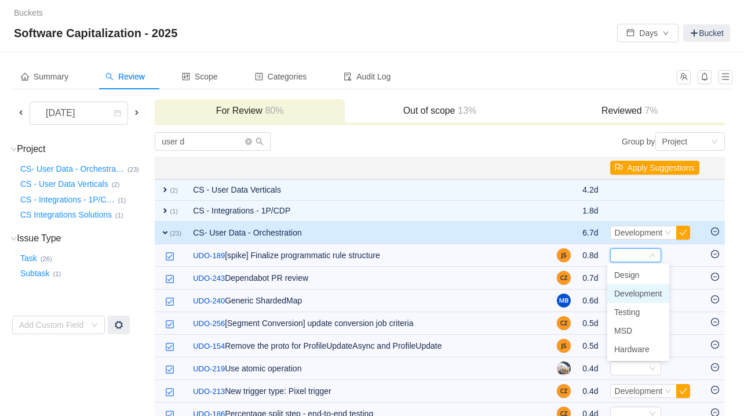
click at [575, 292] on span "Development" at bounding box center [639, 293] width 48 height 9
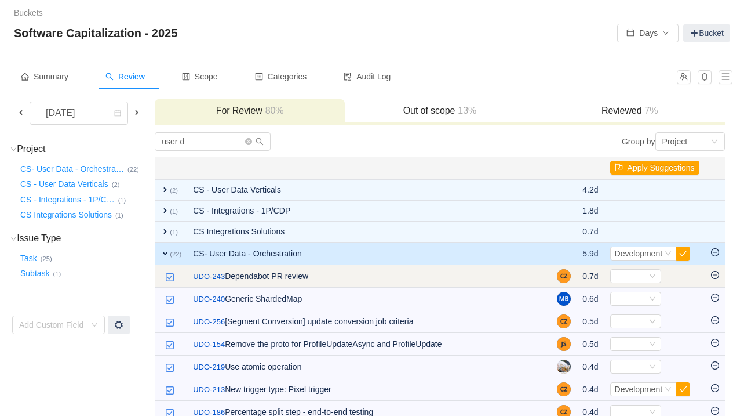
click at [575, 275] on icon "icon: minus-circle" at bounding box center [715, 275] width 8 height 8
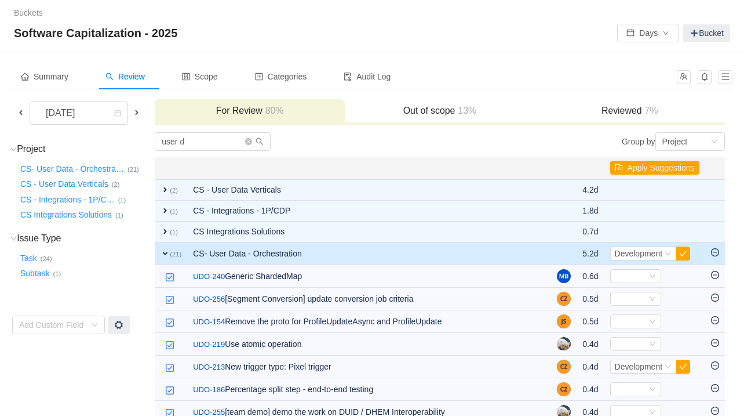
click at [575, 275] on icon "icon: minus-circle" at bounding box center [715, 275] width 8 height 8
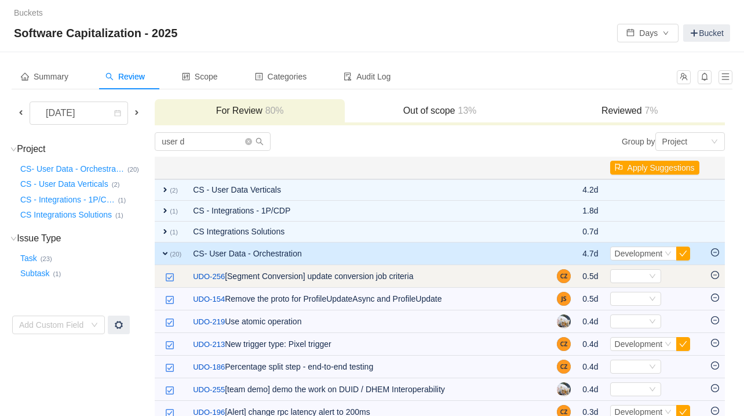
click at [575, 282] on td "Select Out of scope" at bounding box center [655, 276] width 101 height 23
click at [575, 277] on icon "icon: minus-circle" at bounding box center [715, 275] width 8 height 8
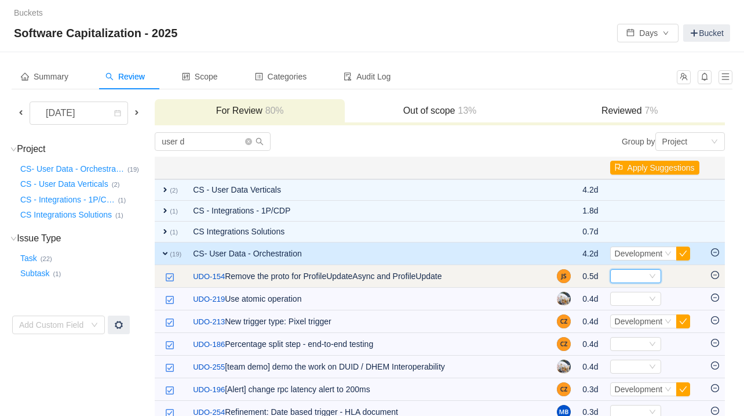
click at [575, 275] on div "Select" at bounding box center [631, 276] width 32 height 13
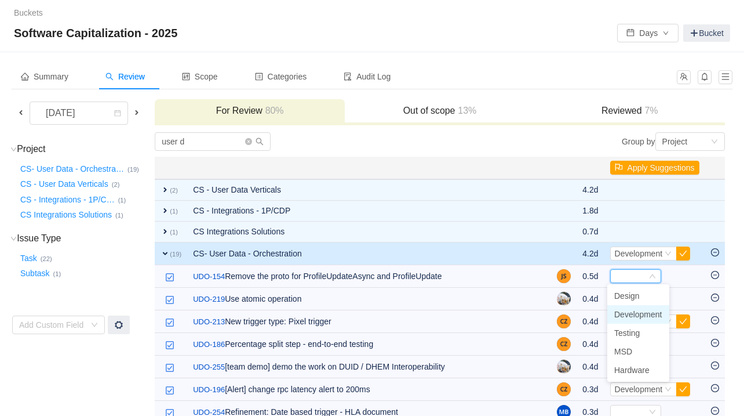
click at [575, 311] on span "Development" at bounding box center [639, 314] width 48 height 9
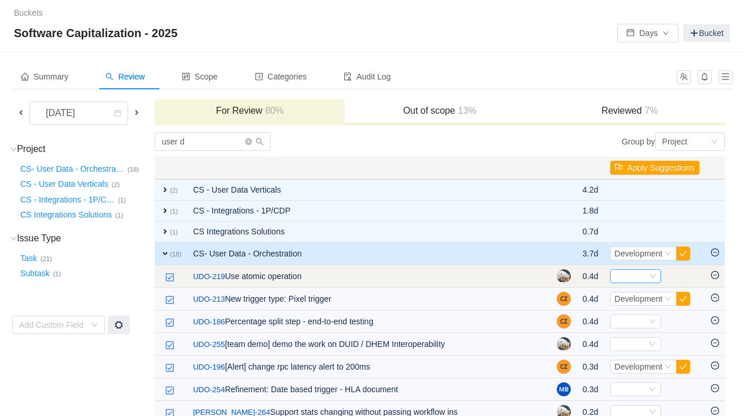
click at [575, 279] on div "Select" at bounding box center [635, 276] width 51 height 14
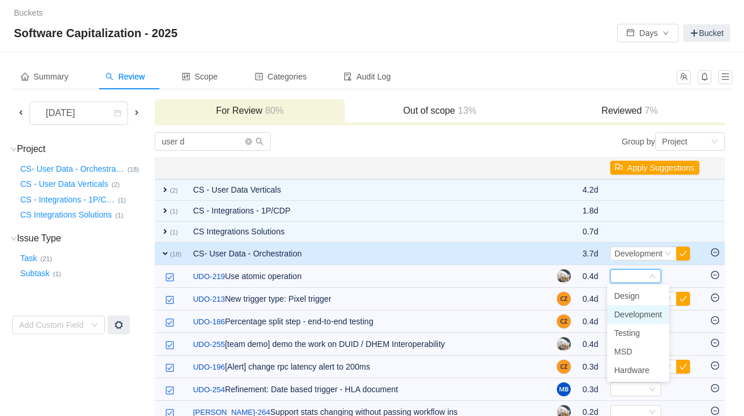
click at [575, 312] on span "Development" at bounding box center [639, 314] width 48 height 9
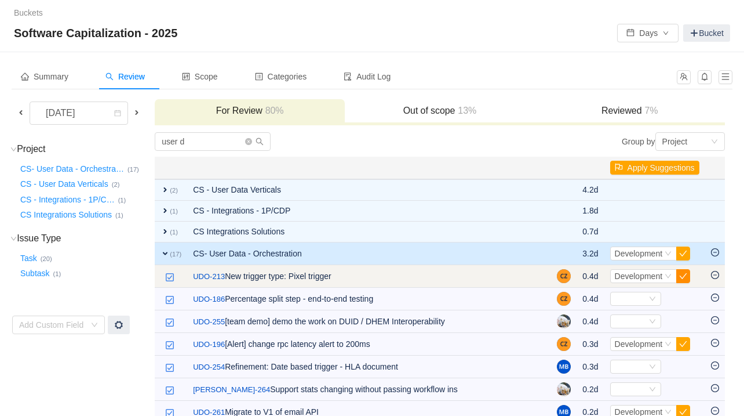
click at [575, 278] on button "button" at bounding box center [684, 276] width 14 height 14
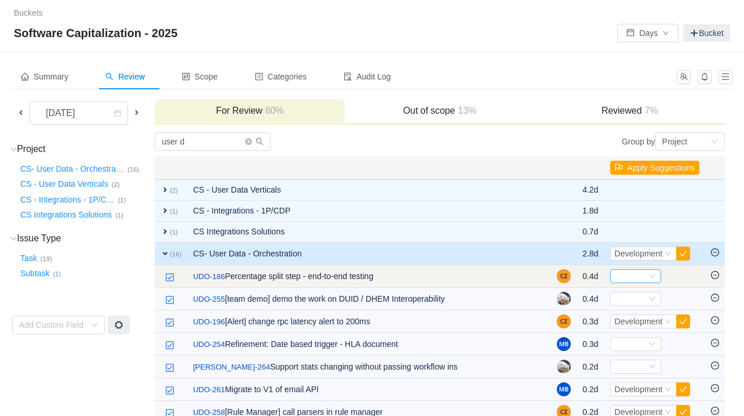
click at [575, 275] on div "Select" at bounding box center [631, 276] width 32 height 13
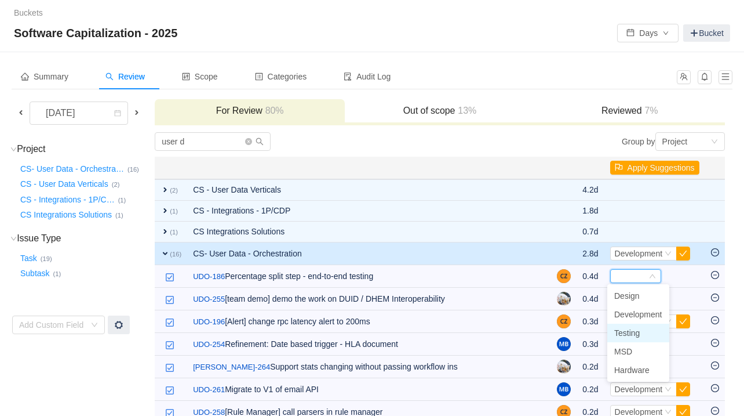
click at [575, 332] on span "Testing" at bounding box center [628, 332] width 26 height 9
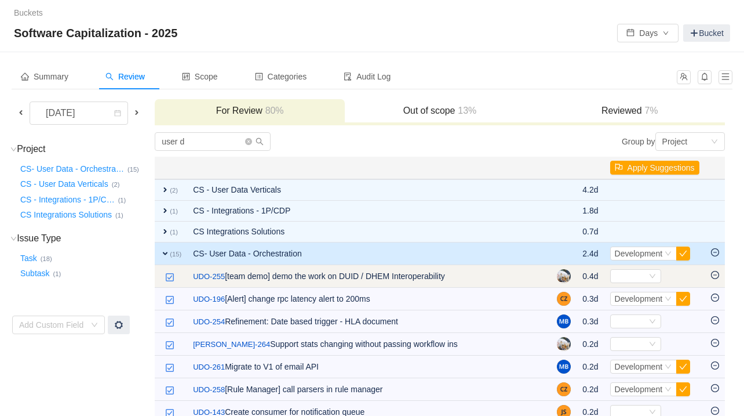
click at [575, 275] on icon "icon: minus-circle" at bounding box center [715, 275] width 8 height 8
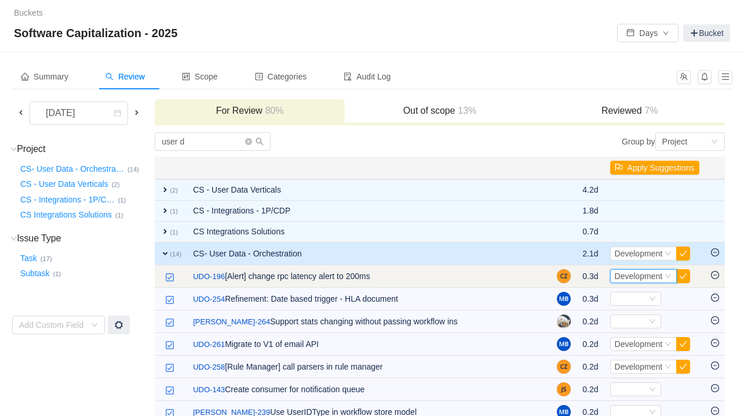
click at [575, 277] on span "Development" at bounding box center [639, 275] width 48 height 9
click at [575, 277] on button "button" at bounding box center [684, 276] width 14 height 14
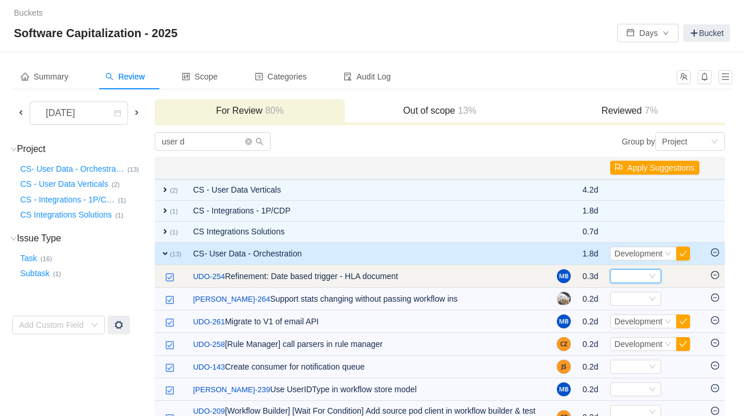
click at [575, 275] on icon "icon: down" at bounding box center [652, 275] width 7 height 7
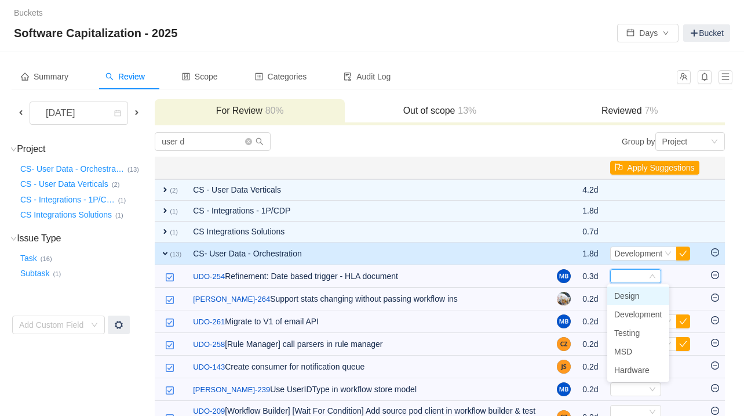
click at [575, 296] on span "Design" at bounding box center [628, 295] width 26 height 9
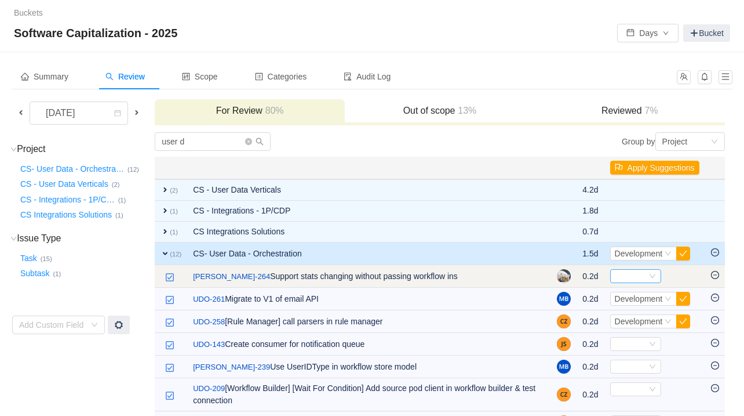
click at [575, 275] on div "Select" at bounding box center [635, 276] width 51 height 14
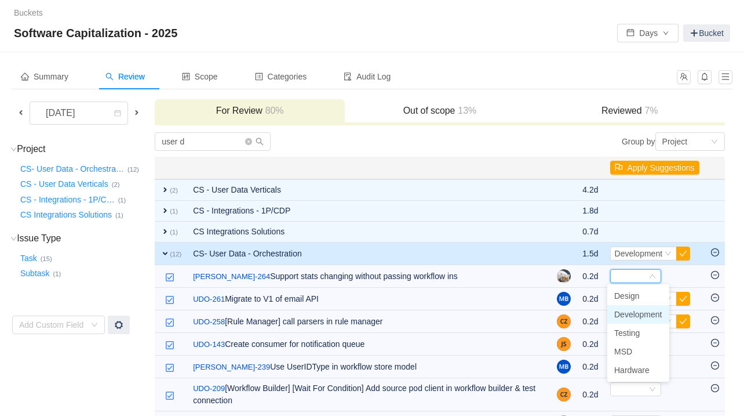
click at [575, 312] on span "Development" at bounding box center [639, 314] width 48 height 9
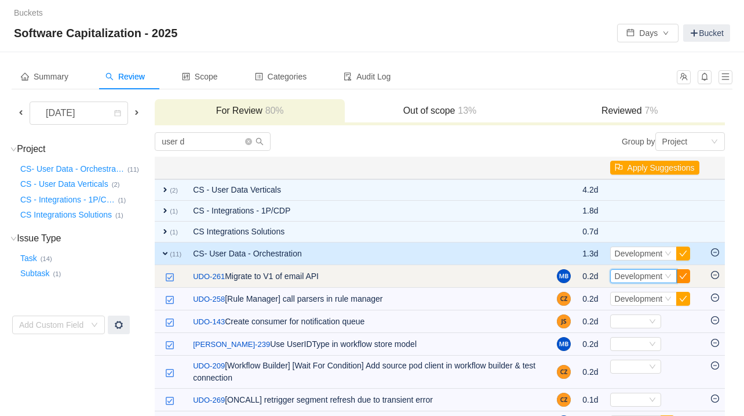
click at [575, 274] on span "Select Development" at bounding box center [654, 276] width 89 height 14
click at [575, 275] on button "button" at bounding box center [684, 276] width 14 height 14
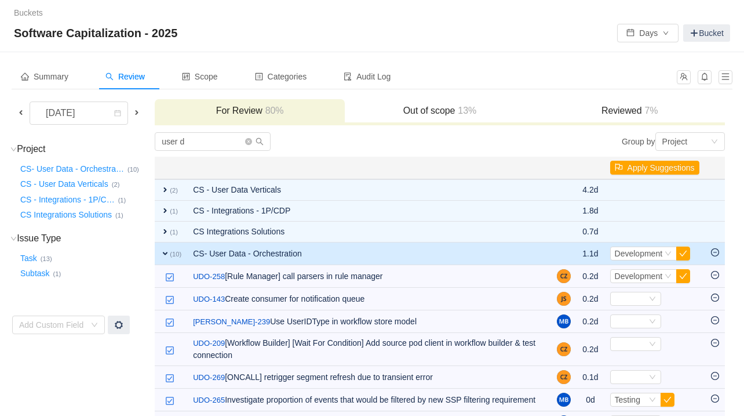
click at [575, 275] on button "button" at bounding box center [684, 276] width 14 height 14
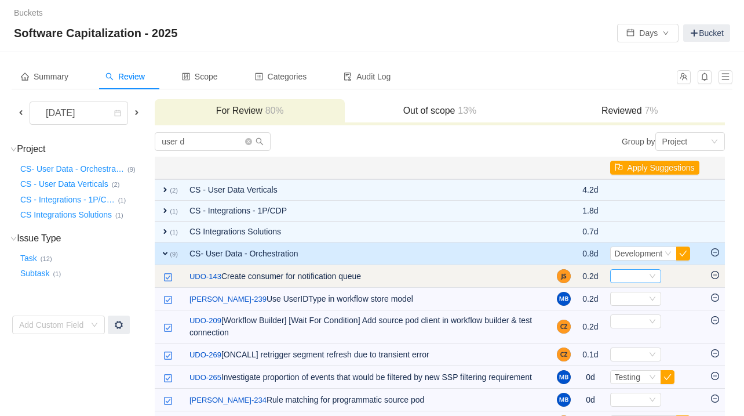
click at [575, 276] on icon "icon: down" at bounding box center [652, 275] width 7 height 7
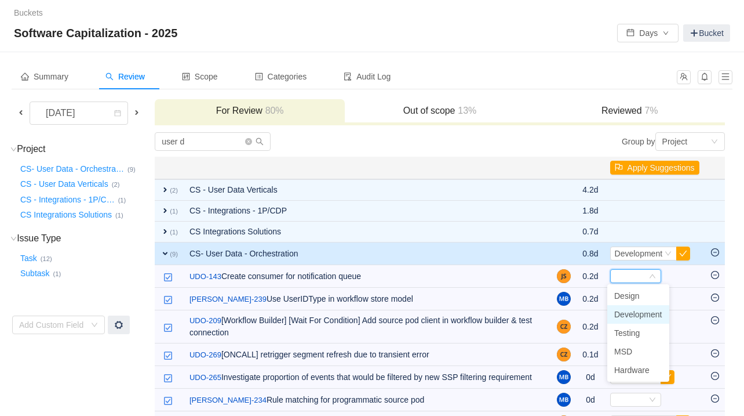
click at [575, 308] on li "Development" at bounding box center [639, 314] width 62 height 19
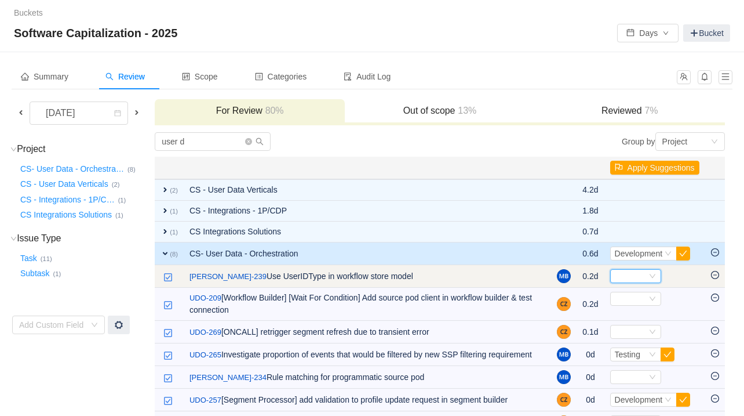
click at [575, 279] on div "Select" at bounding box center [635, 276] width 51 height 14
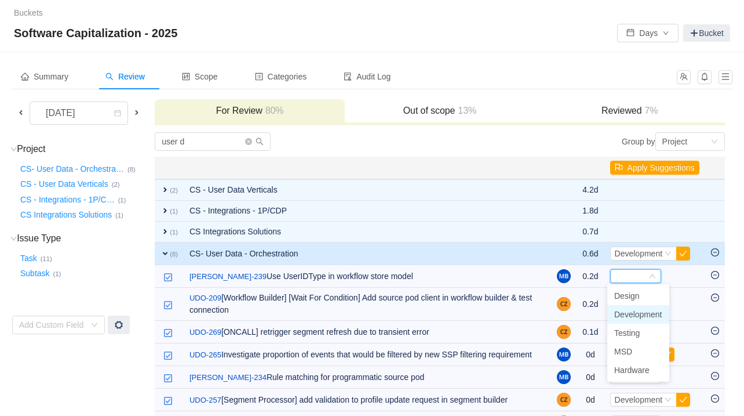
click at [575, 313] on span "Development" at bounding box center [639, 314] width 48 height 9
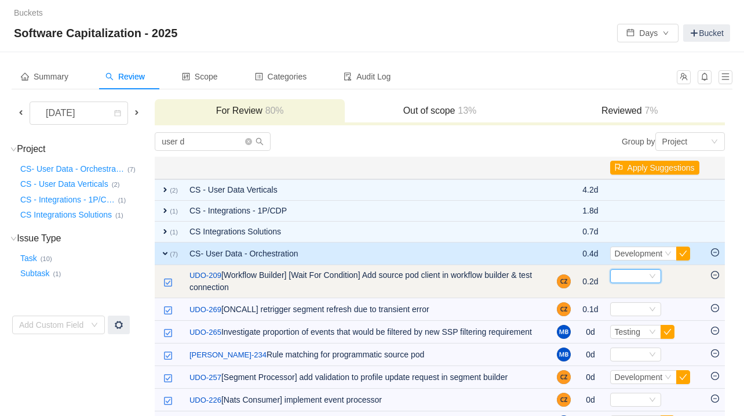
click at [575, 279] on div "Select" at bounding box center [635, 276] width 51 height 14
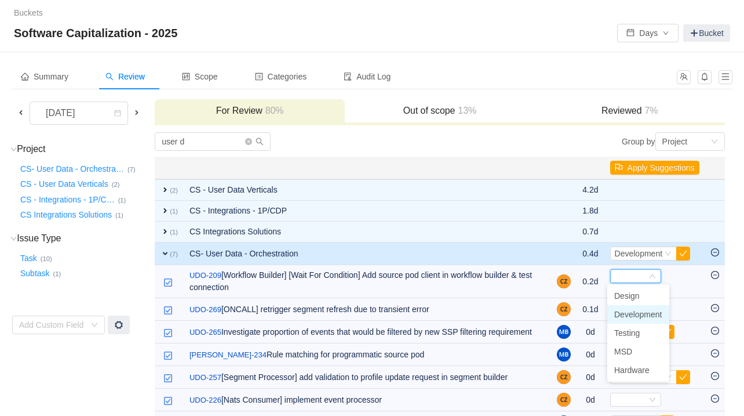
click at [575, 308] on li "Development" at bounding box center [639, 314] width 62 height 19
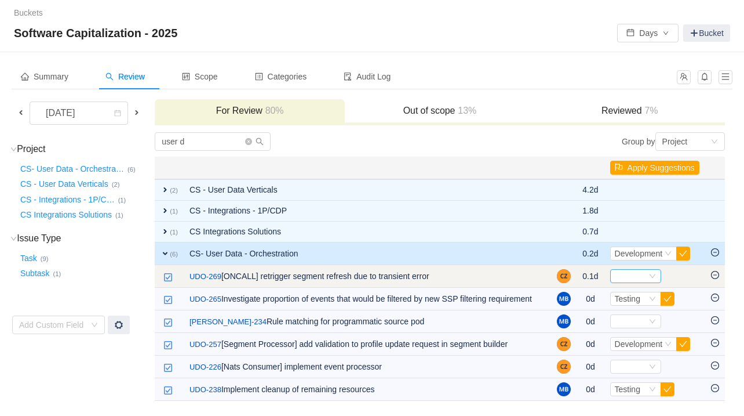
click at [575, 281] on div "Select" at bounding box center [631, 276] width 32 height 13
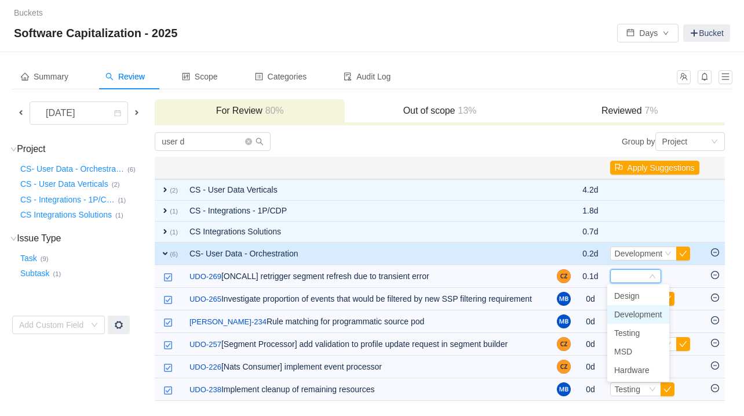
click at [575, 316] on span "Development" at bounding box center [639, 314] width 48 height 9
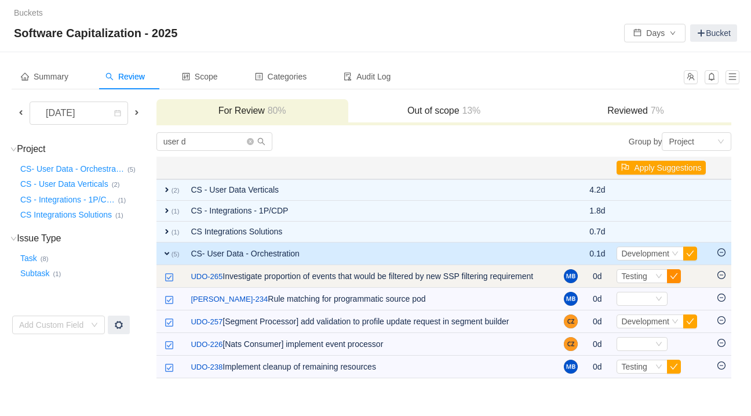
click at [575, 277] on button "button" at bounding box center [674, 276] width 14 height 14
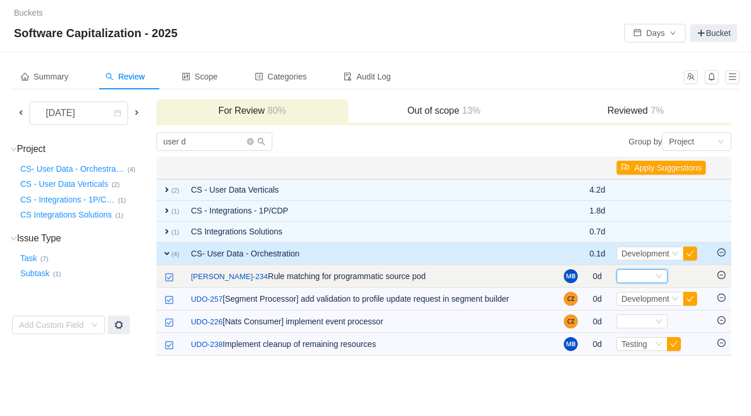
click at [575, 279] on div "Select" at bounding box center [642, 276] width 51 height 14
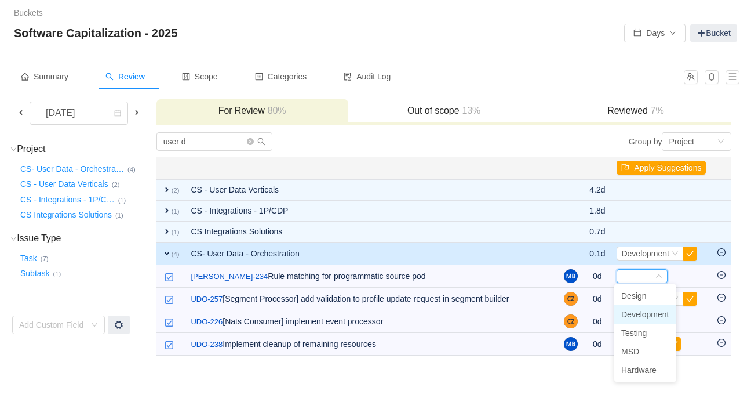
click at [575, 310] on span "Development" at bounding box center [645, 314] width 48 height 9
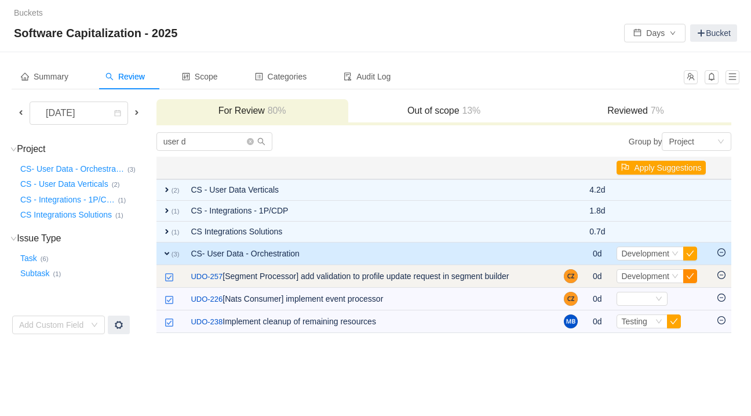
click at [575, 277] on button "button" at bounding box center [691, 276] width 14 height 14
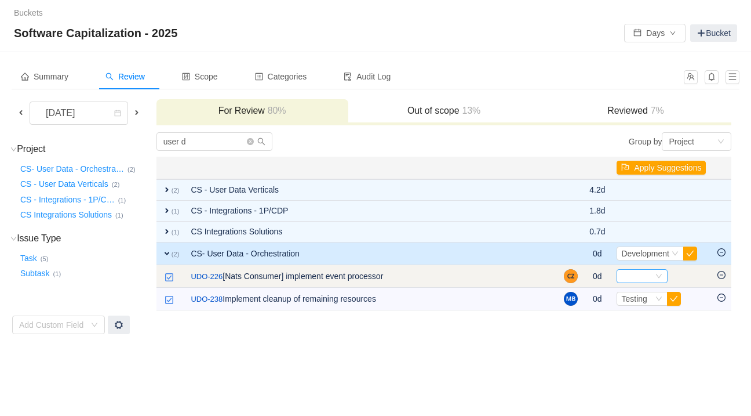
click at [575, 273] on div "Select" at bounding box center [637, 276] width 32 height 13
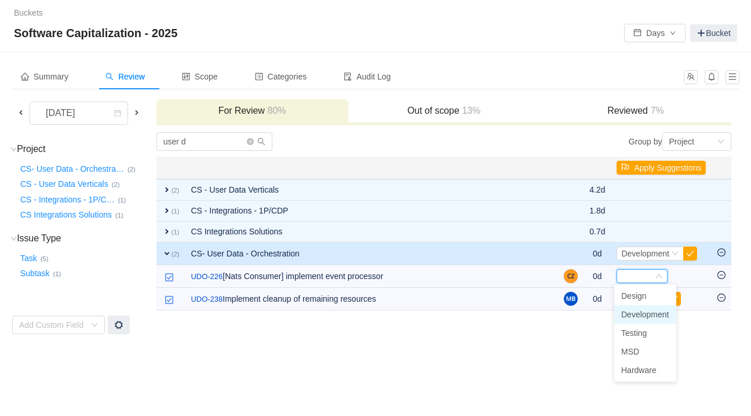
click at [575, 310] on span "Development" at bounding box center [645, 314] width 48 height 9
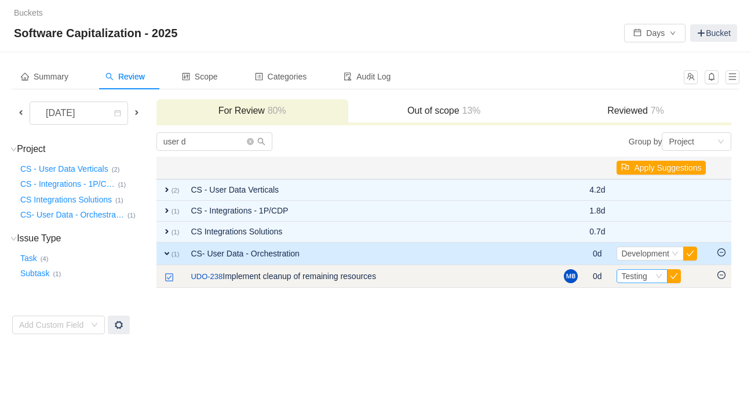
click at [575, 278] on div "Select Testing" at bounding box center [642, 276] width 51 height 14
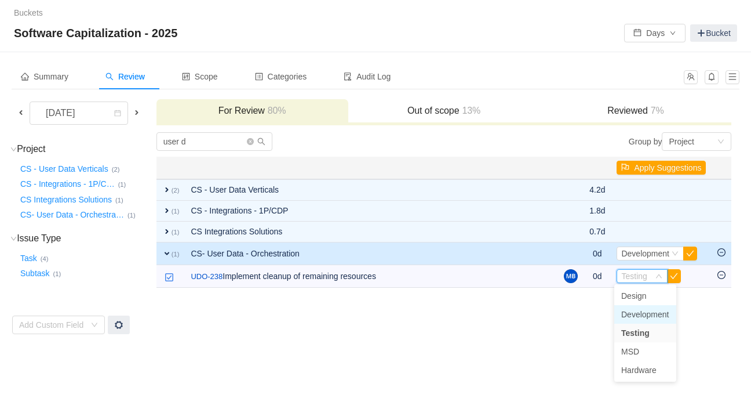
click at [575, 317] on span "Development" at bounding box center [645, 314] width 48 height 9
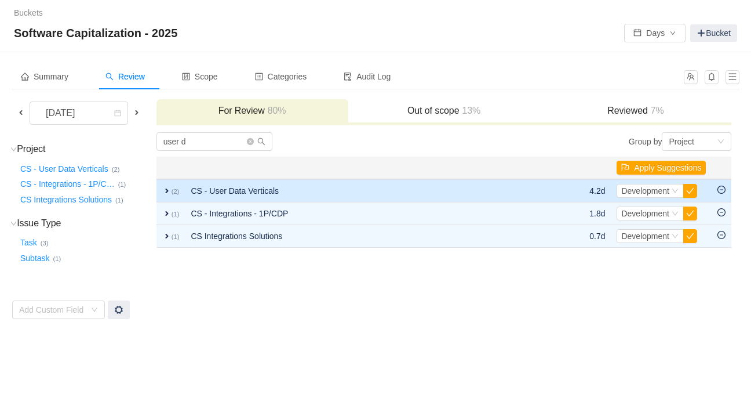
click at [170, 193] on span "expand" at bounding box center [166, 190] width 9 height 9
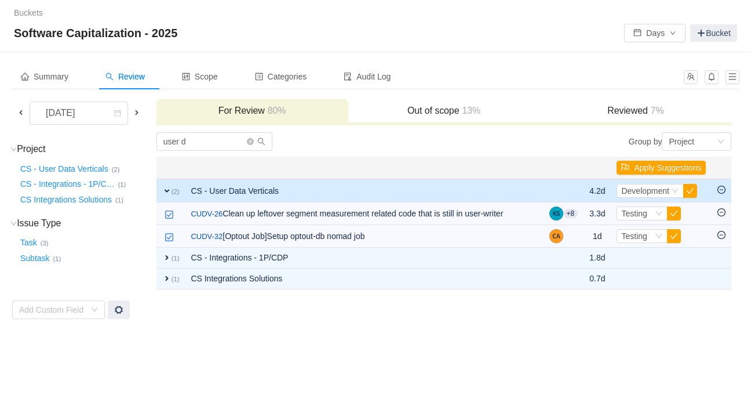
click at [166, 191] on span "expand" at bounding box center [166, 190] width 9 height 9
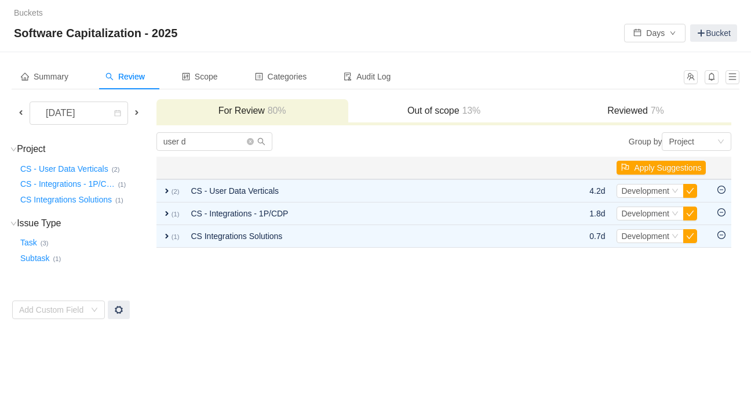
click at [136, 114] on span at bounding box center [136, 112] width 9 height 9
